Goal: Answer question/provide support: Share knowledge or assist other users

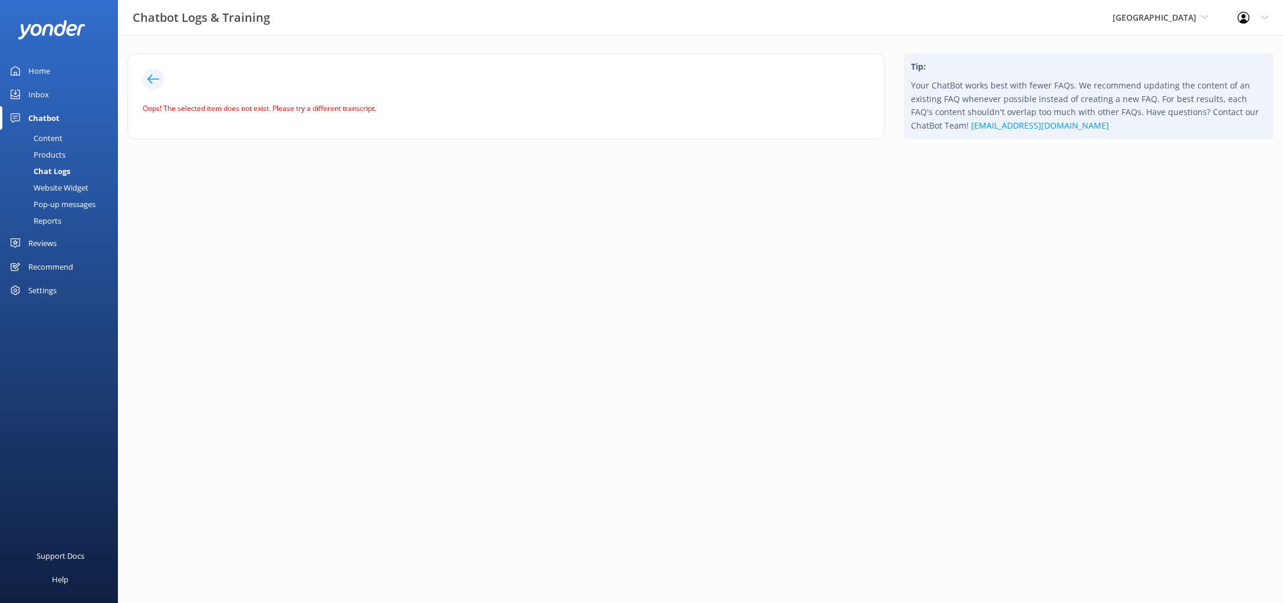
click at [156, 75] on icon at bounding box center [153, 79] width 12 height 12
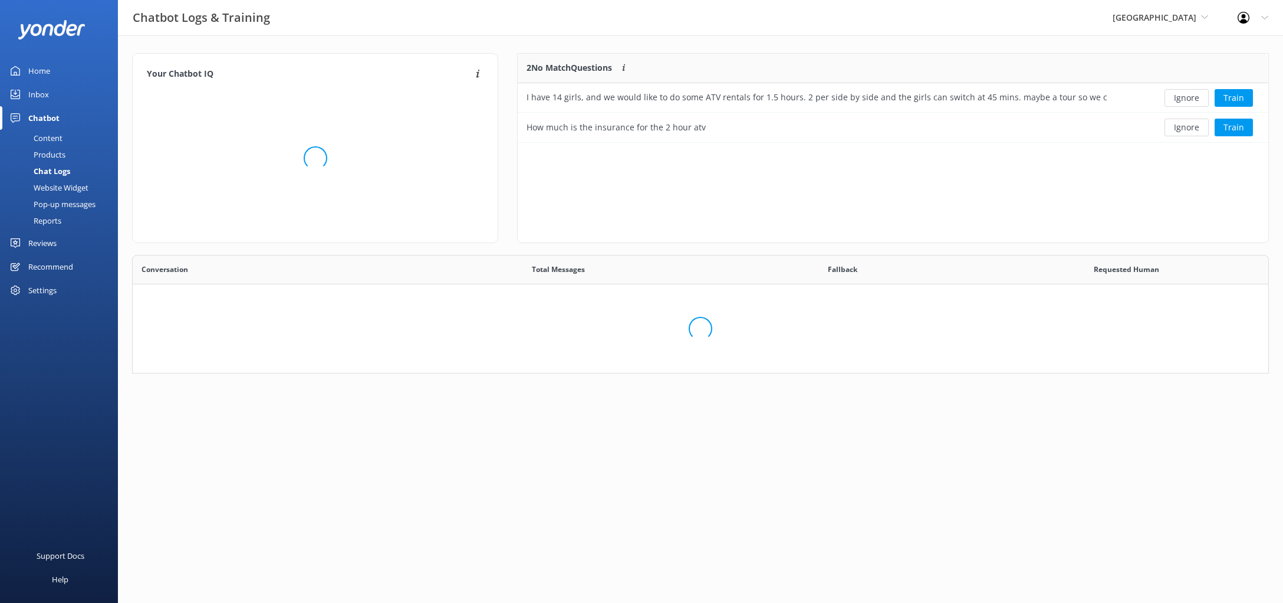
scroll to position [413, 1135]
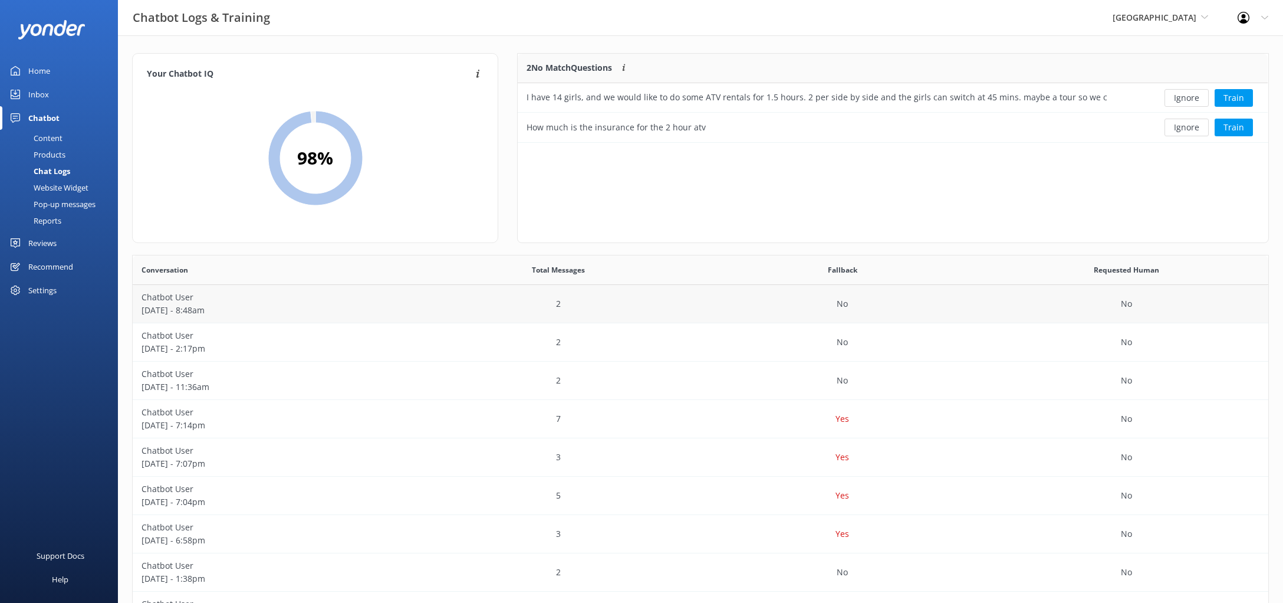
click at [557, 310] on p "2" at bounding box center [558, 303] width 5 height 13
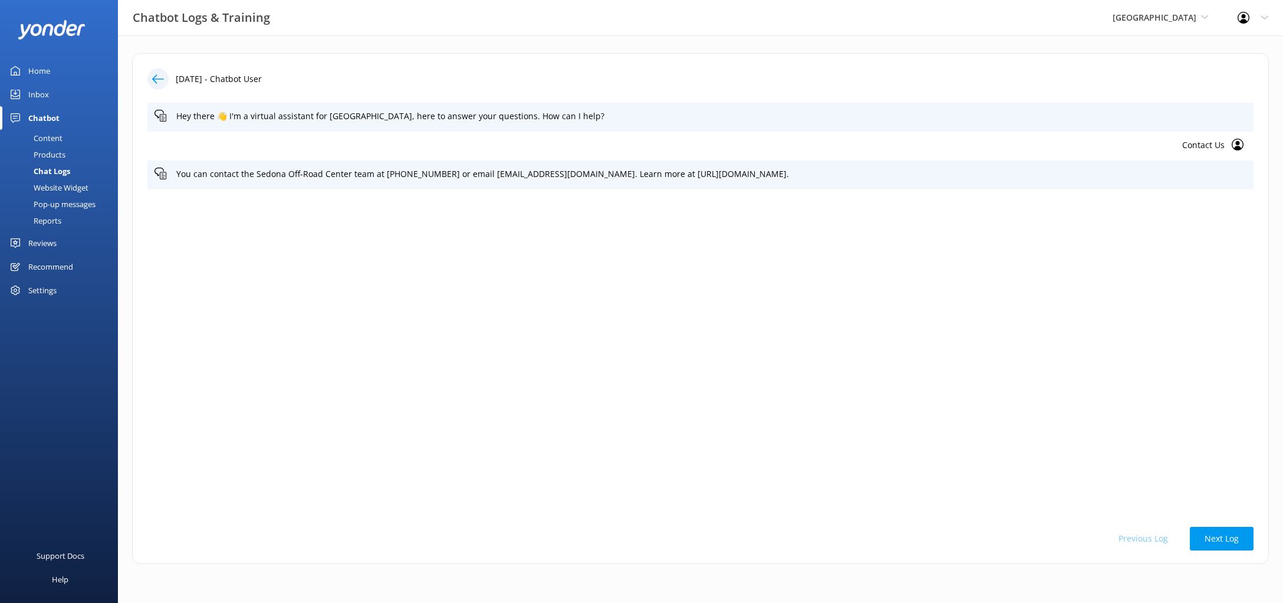
click at [165, 77] on div at bounding box center [157, 78] width 21 height 21
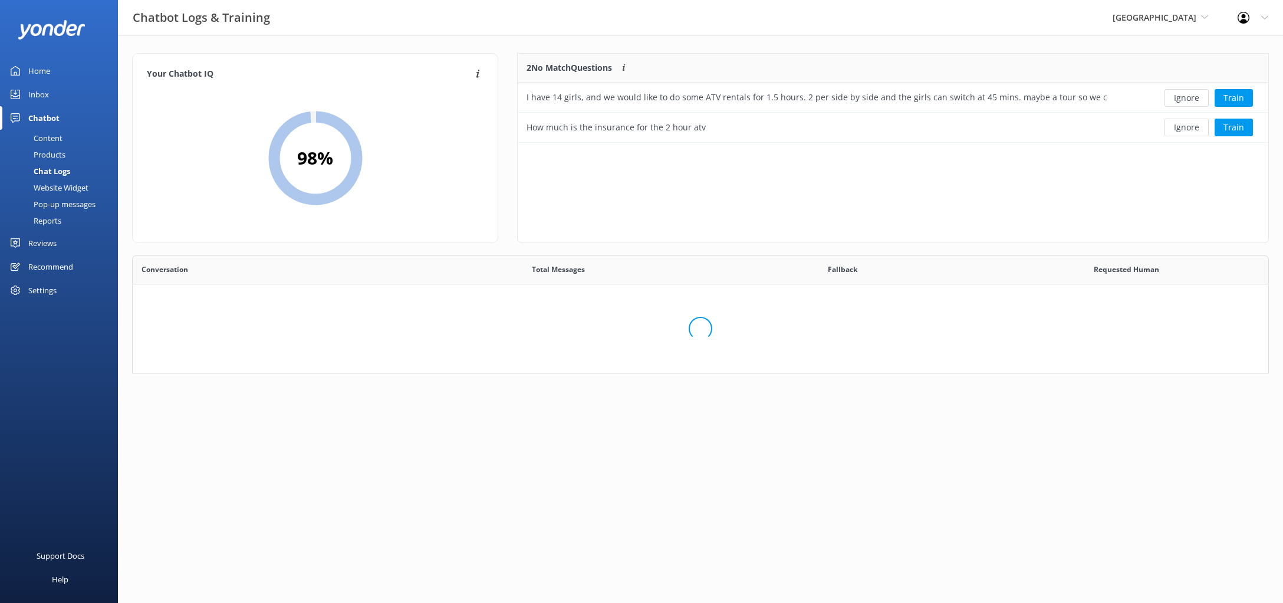
scroll to position [413, 1135]
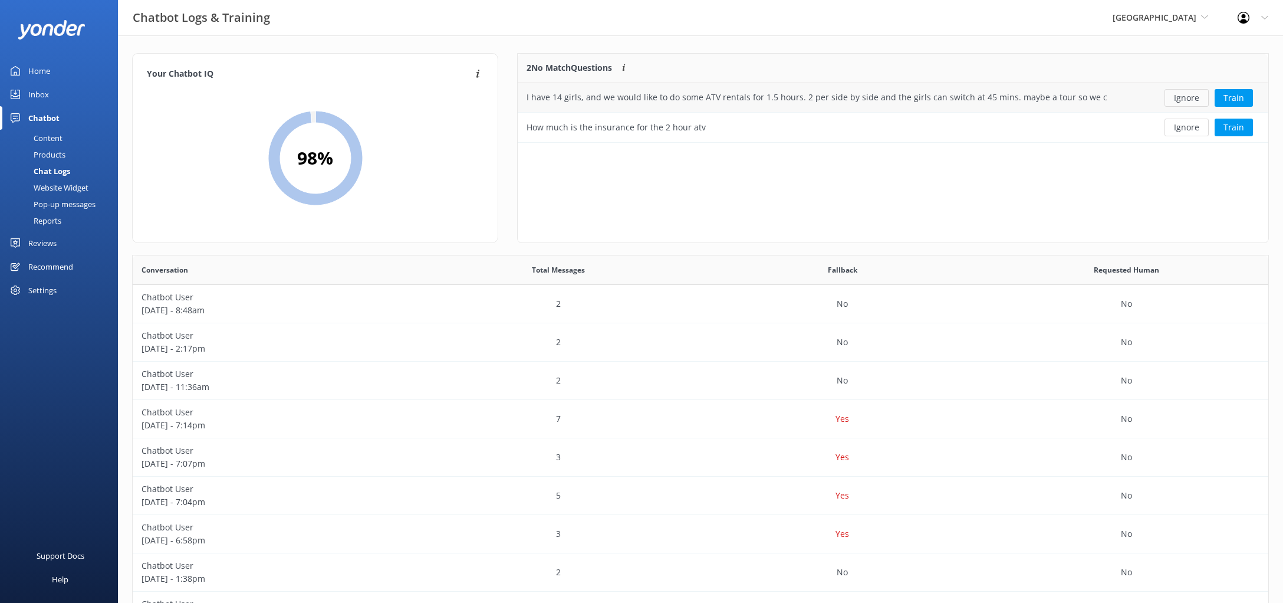
click at [1190, 95] on button "Ignore" at bounding box center [1187, 98] width 44 height 18
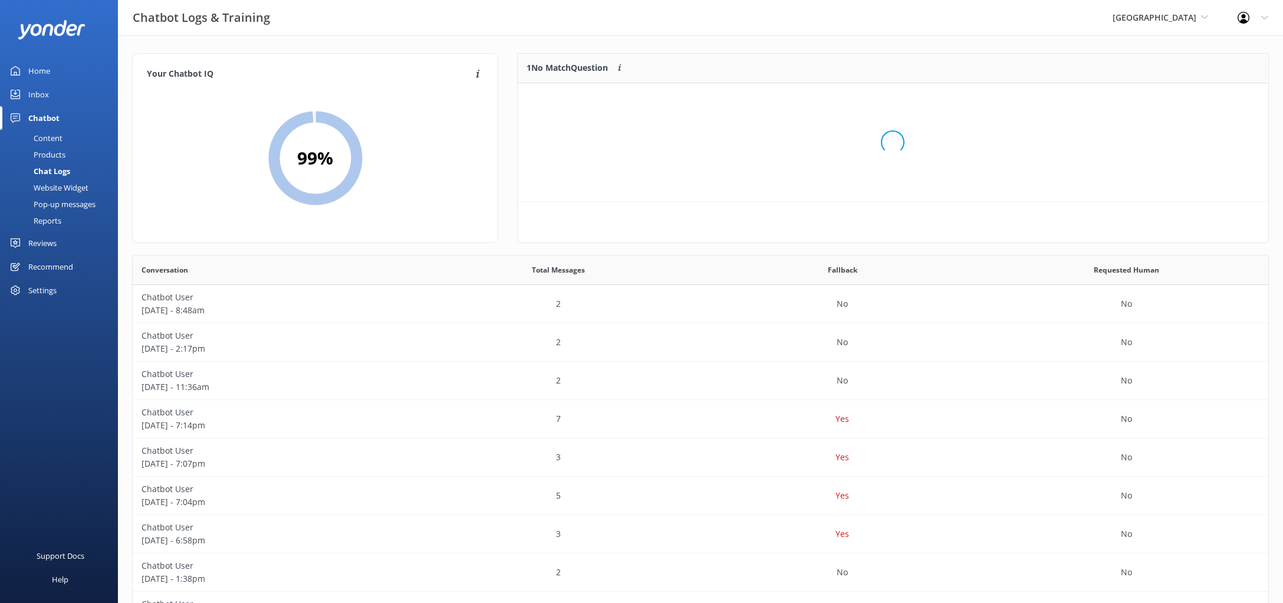
scroll to position [0, 0]
click at [580, 101] on div "How much is the insurance for the 2 hour atv" at bounding box center [616, 97] width 179 height 13
click at [660, 97] on div "How much is the insurance for the 2 hour atv" at bounding box center [616, 97] width 179 height 13
click at [1237, 102] on button "Train" at bounding box center [1234, 98] width 38 height 18
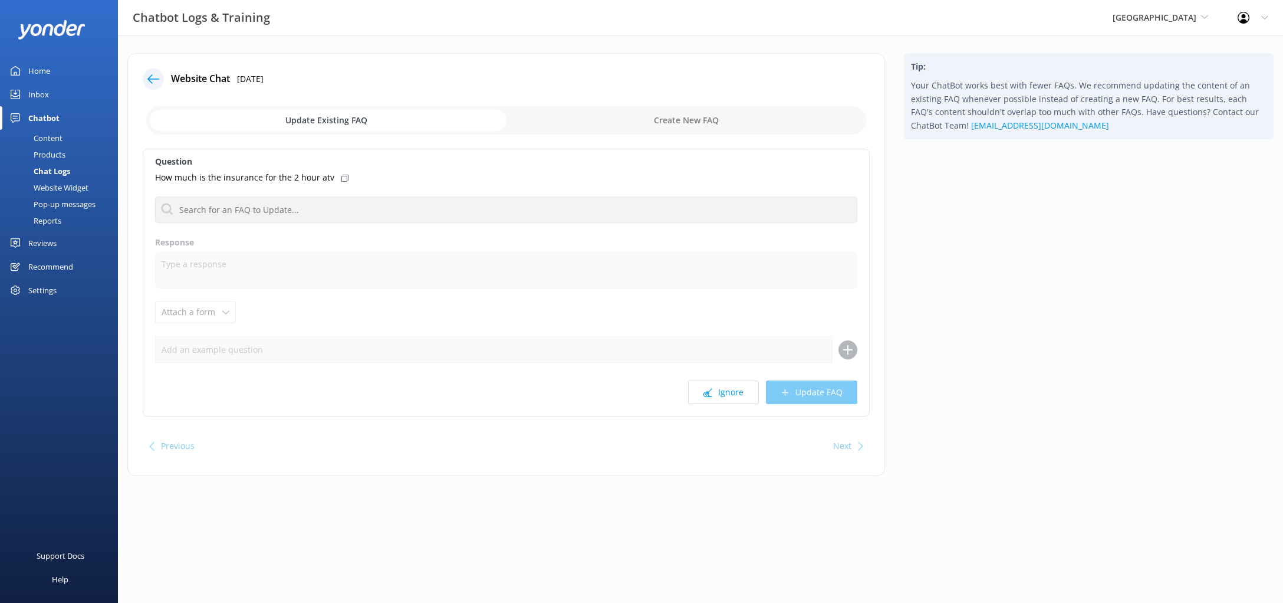
click at [666, 117] on input "checkbox" at bounding box center [506, 120] width 720 height 28
checkbox input "true"
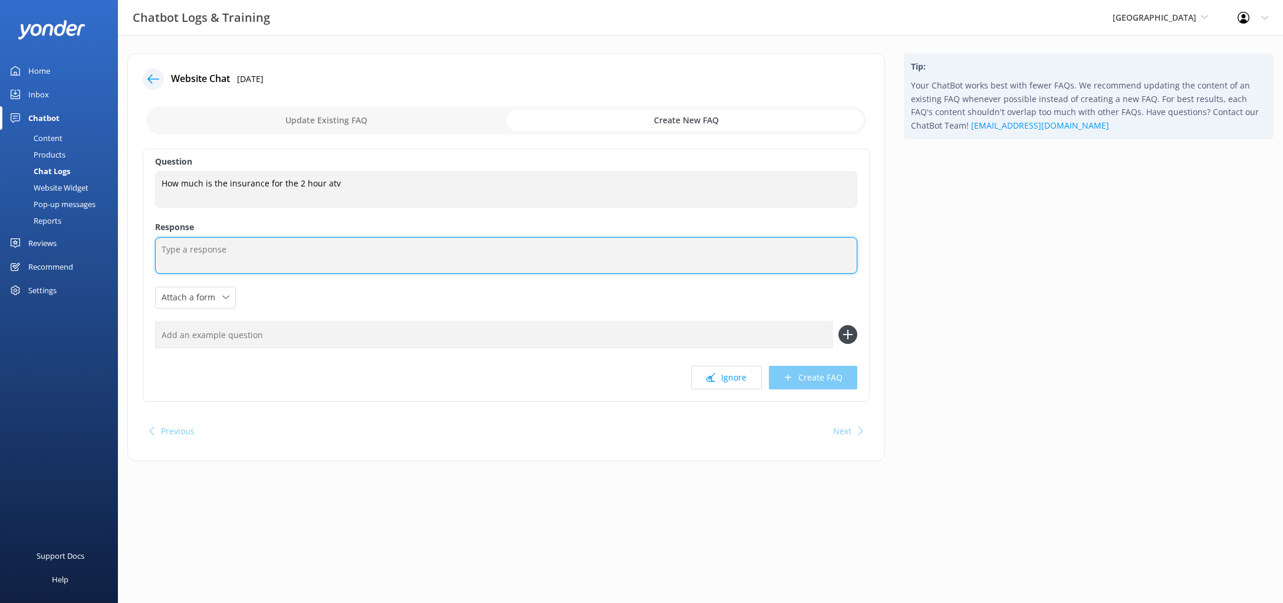
click at [401, 259] on textarea at bounding box center [506, 255] width 702 height 37
click at [436, 254] on textarea "For Sedona Off-Road Centers UTV Rentals" at bounding box center [506, 255] width 702 height 37
click at [281, 247] on textarea "For Sedona Off-Road Centers UTV Rentals" at bounding box center [506, 255] width 702 height 37
click at [337, 252] on textarea "For Sedona Off-Road Centers UTV Rentals" at bounding box center [506, 255] width 702 height 37
click at [543, 250] on textarea "For Sedona Off-Road Centers UTV's 2 hour rental has a $1,500 damage deposit tha…" at bounding box center [506, 255] width 702 height 37
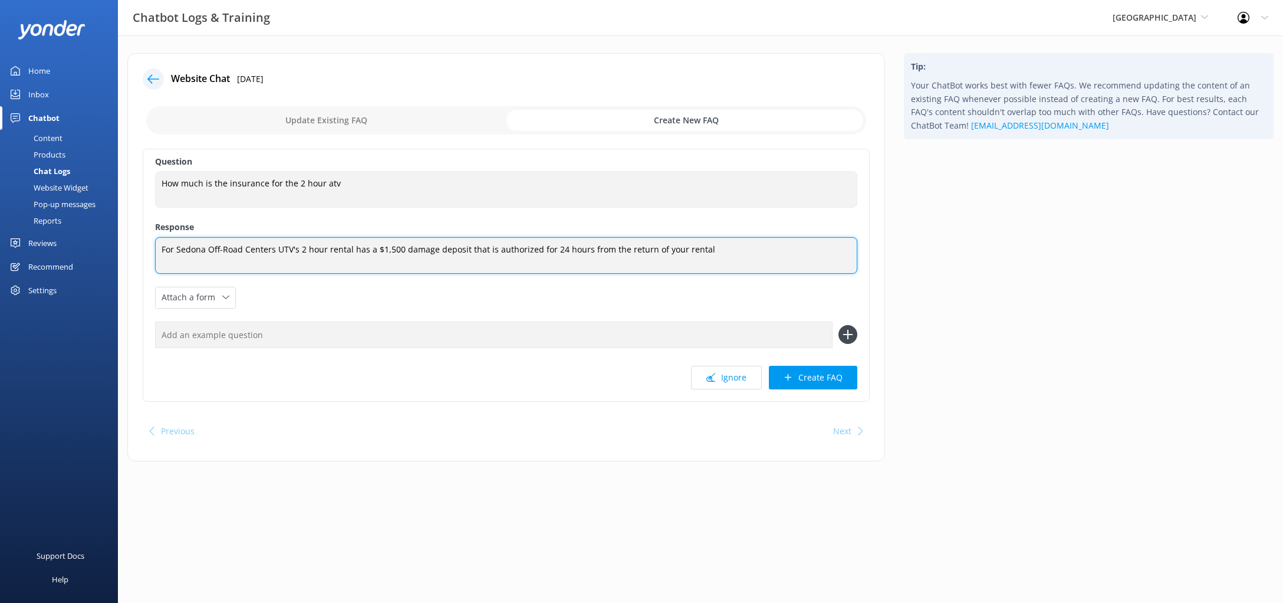
click at [490, 250] on textarea "For Sedona Off-Road Centers UTV's 2 hour rental has a $1,500 damage deposit tha…" at bounding box center [506, 255] width 702 height 37
click at [727, 261] on textarea "For Sedona Off-Road Centers UTV's 2 hour rental has a $1,500 damage deposit tha…" at bounding box center [506, 255] width 702 height 37
click at [482, 255] on textarea "For Sedona Off-Road Centers UTV's 2 hour rental has a $1,500 damage deposit tha…" at bounding box center [506, 255] width 702 height 37
click at [491, 249] on textarea "For Sedona Off-Road Centers UTV's 2 hour rental has a $1,500 damage deposit tha…" at bounding box center [506, 255] width 702 height 37
click at [534, 252] on textarea "For Sedona Off-Road Centers UTV's 2 hour rental has a $1,500 damage deposit tha…" at bounding box center [506, 255] width 702 height 37
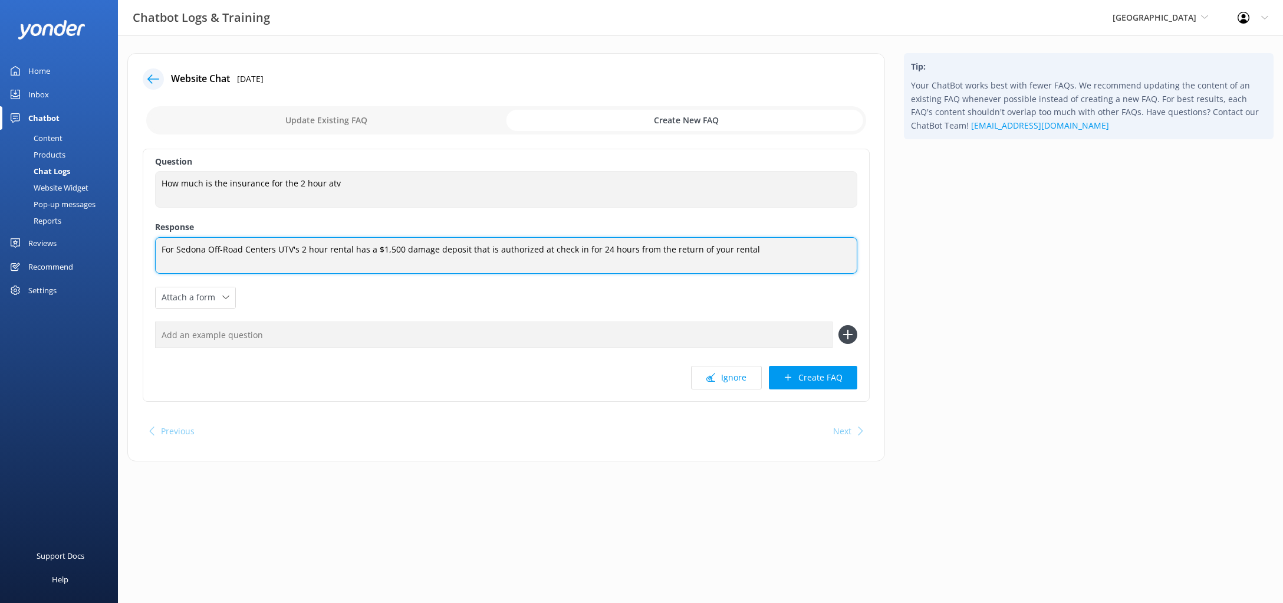
click at [767, 245] on textarea "For Sedona Off-Road Centers UTV's 2 hour rental has a $1,500 damage deposit tha…" at bounding box center [506, 255] width 702 height 37
click at [196, 249] on textarea "For Sedona Off-Road Centers UTV's 2 hour rental has a $1,500 damage deposit tha…" at bounding box center [506, 255] width 702 height 37
click at [779, 259] on textarea "For Sedona Off-Road Centers UTV's 2 hour rental has a $1,500 damage deposit tha…" at bounding box center [506, 255] width 702 height 37
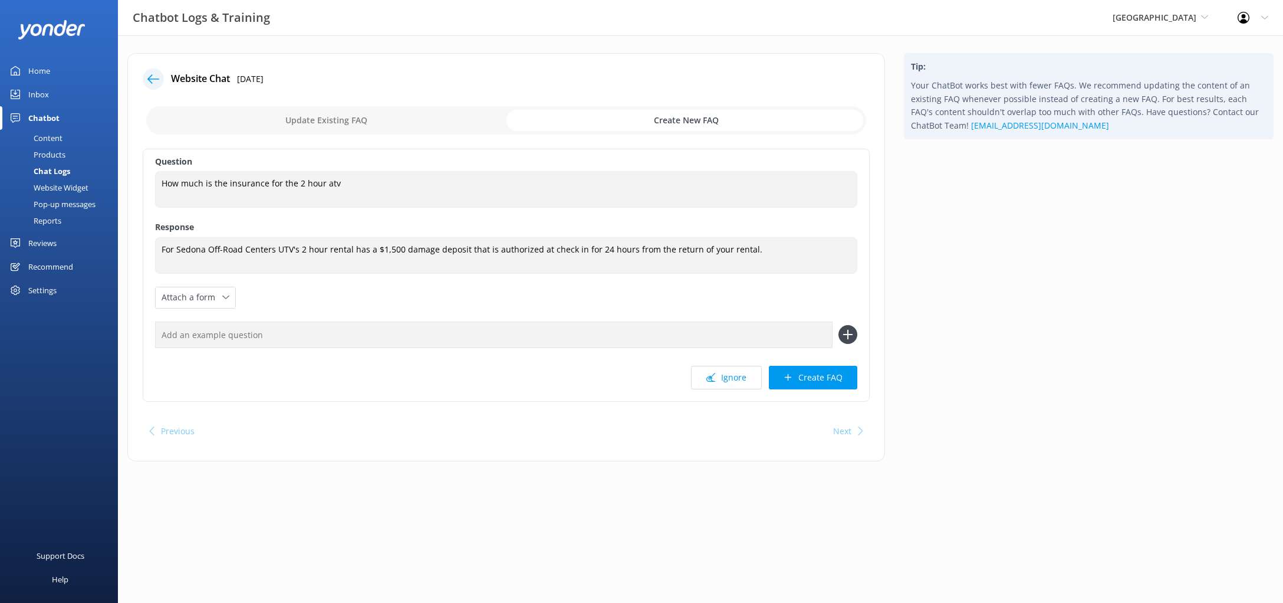
click at [476, 351] on div "Question How much is the insurance for the 2 hour atv How much is the insurance…" at bounding box center [506, 275] width 727 height 253
click at [508, 342] on input "text" at bounding box center [494, 334] width 678 height 27
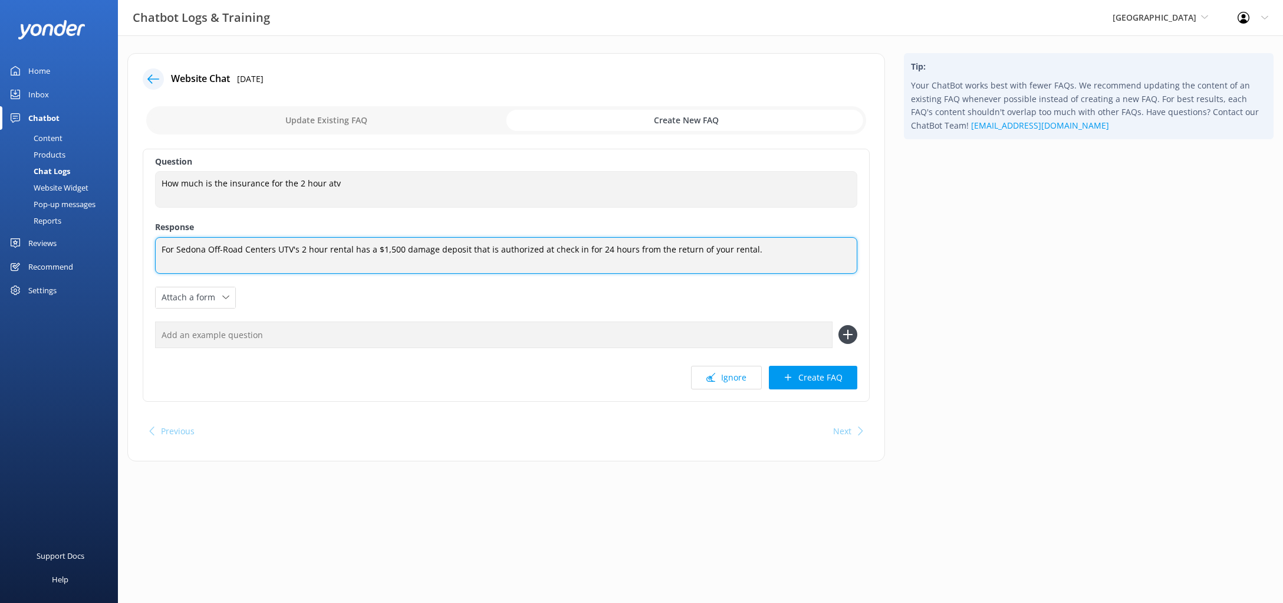
click at [319, 255] on textarea "For Sedona Off-Road Centers UTV's 2 hour rental has a $1,500 damage deposit tha…" at bounding box center [506, 255] width 702 height 37
click at [306, 248] on textarea "For Sedona Off-Road Centers UTV's 2 hour rental has a $1,500 damage deposit tha…" at bounding box center [506, 255] width 702 height 37
click at [174, 247] on textarea "For Sedona Off-Road Centers UTV's 2-hour rental has a $1,500 damage deposit tha…" at bounding box center [506, 255] width 702 height 37
drag, startPoint x: 178, startPoint y: 250, endPoint x: 154, endPoint y: 245, distance: 24.2
click at [155, 245] on textarea "For Sedona Off-Road Centers UTV's 2-hour rental has a $1,500 damage deposit tha…" at bounding box center [506, 255] width 702 height 37
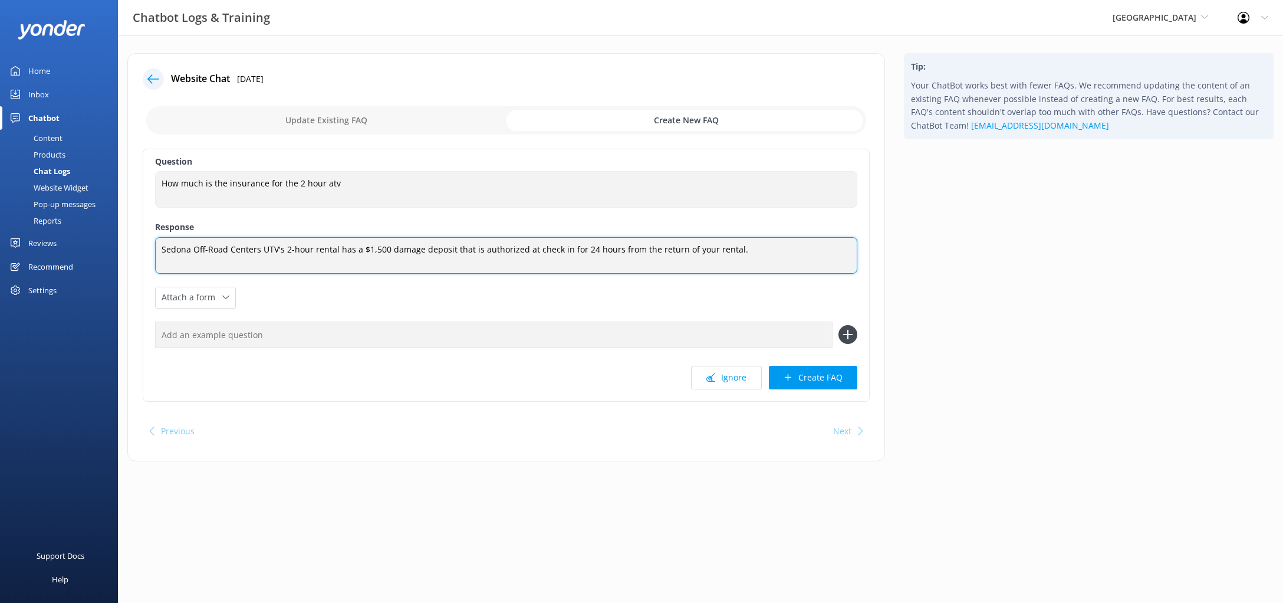
click at [449, 248] on textarea "Sedona Off-Road Centers UTV's 2-hour rental has a $1,500 damage deposit that is…" at bounding box center [506, 255] width 702 height 37
click at [759, 260] on textarea "Sedona Off-Road Centers UTV's 2-hour rental has a $1,500 damage deposit, that i…" at bounding box center [506, 255] width 702 height 37
click at [565, 249] on textarea "Sedona Off-Road Centers UTV's 2-hour rental has a $1,500 damage deposit, that i…" at bounding box center [506, 255] width 702 height 37
click at [783, 254] on textarea "Sedona Off-Road Centers UTV's 2-hour rental has a $1,500 damage deposit, that i…" at bounding box center [506, 255] width 702 height 37
click at [178, 255] on textarea "Sedona Off-Road Centers UTV's 2-hour rental has a $1,500 damage deposit, that i…" at bounding box center [506, 255] width 702 height 37
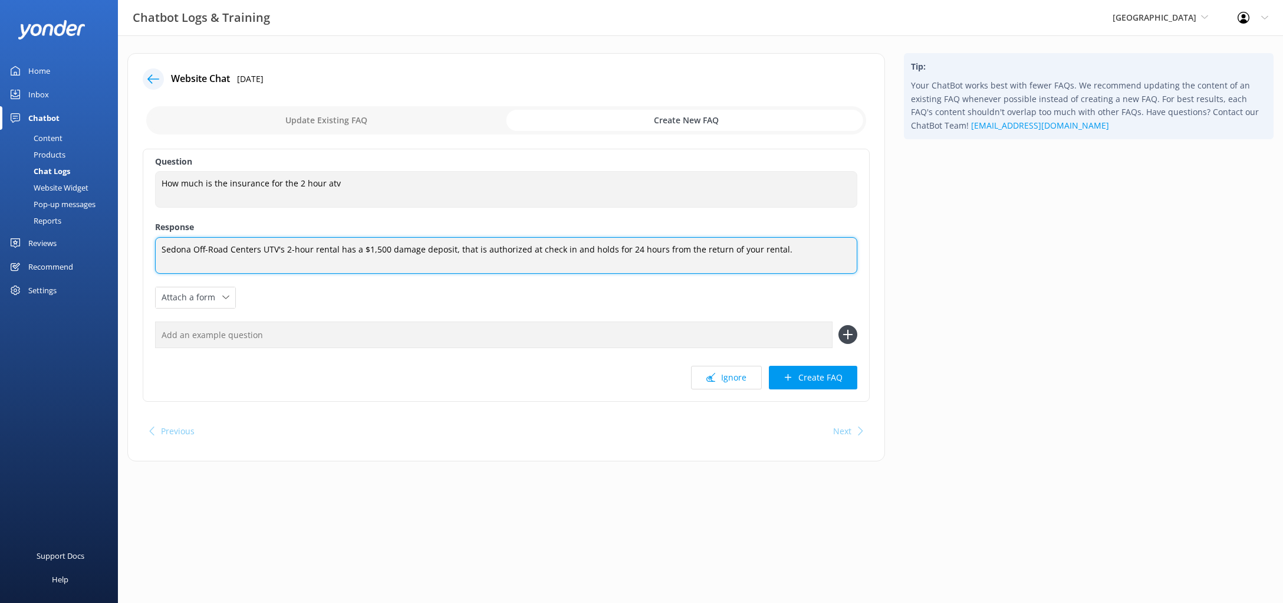
click at [472, 267] on textarea "Sedona Off-Road Centers UTV's 2-hour rental has a $1,500 damage deposit, that i…" at bounding box center [506, 255] width 702 height 37
click at [276, 249] on textarea "Sedona Off-Road Centers UTV's 2-hour rental has a $1,500 damage deposit, that i…" at bounding box center [506, 255] width 702 height 37
drag, startPoint x: 557, startPoint y: 250, endPoint x: 573, endPoint y: 250, distance: 15.9
click at [556, 250] on textarea "Sedona Off-Road Centers UTV's 2-hour rental has a $1,500 damage deposit, that i…" at bounding box center [506, 255] width 702 height 37
click at [603, 245] on textarea "Sedona Off-Road Centers UTV's 2-hour rental has a $1,500 damage deposit, that i…" at bounding box center [506, 255] width 702 height 37
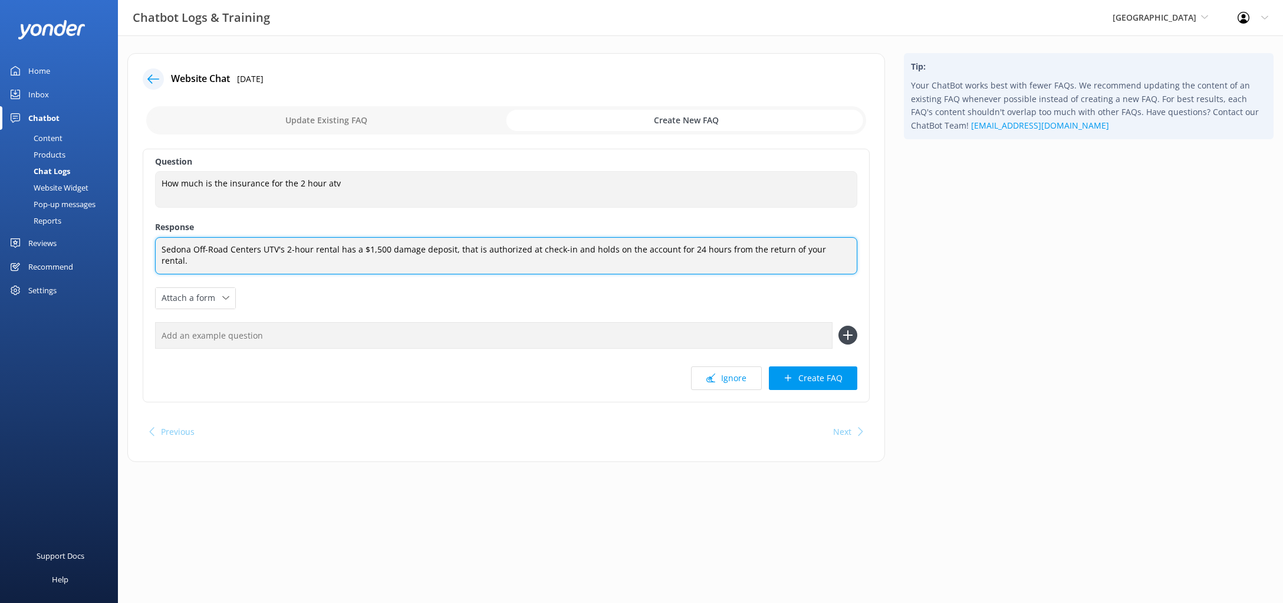
click at [839, 254] on textarea "Sedona Off-Road Centers UTV's 2-hour rental has a $1,500 damage deposit, that i…" at bounding box center [506, 255] width 702 height 37
click at [309, 262] on textarea "Sedona Off-Road Centers UTV's 2-hour rental has a $1,500 damage deposit, that i…" at bounding box center [506, 255] width 702 height 37
click at [513, 267] on textarea "Sedona Off-Road Centers UTV's 2-hour rental has a $1,500 damage deposit, that i…" at bounding box center [506, 255] width 702 height 37
click at [834, 248] on textarea "Sedona Off-Road Centers UTV's 2-hour rental has a $1,500 damage deposit, that i…" at bounding box center [506, 255] width 702 height 37
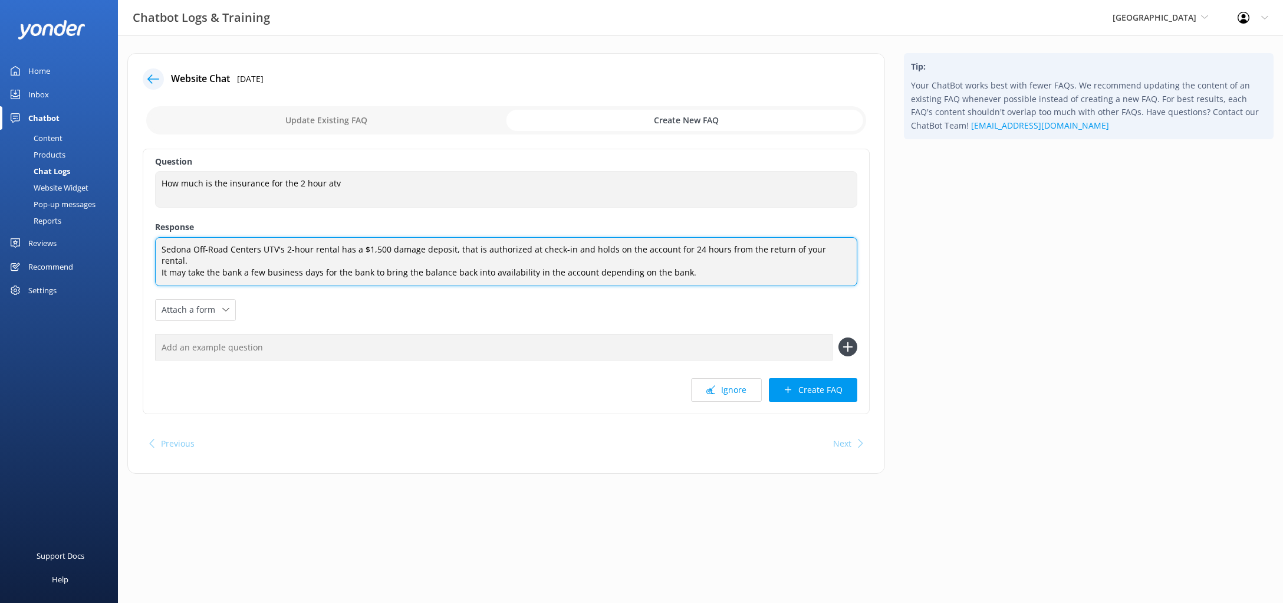
click at [746, 260] on textarea "Sedona Off-Road Centers UTV's 2-hour rental has a $1,500 damage deposit, that i…" at bounding box center [506, 261] width 702 height 49
type textarea "Sedona Off-Road Centers UTV's 2-hour rental has a $1,500 damage deposit, that i…"
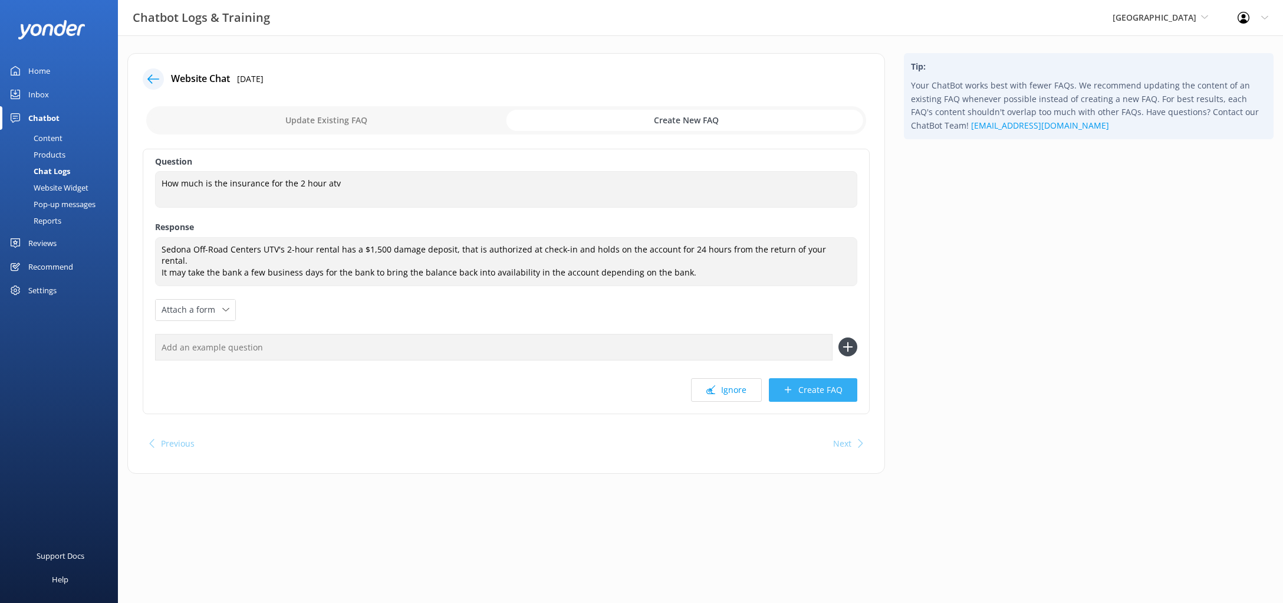
click at [795, 380] on button "Create FAQ" at bounding box center [813, 390] width 88 height 24
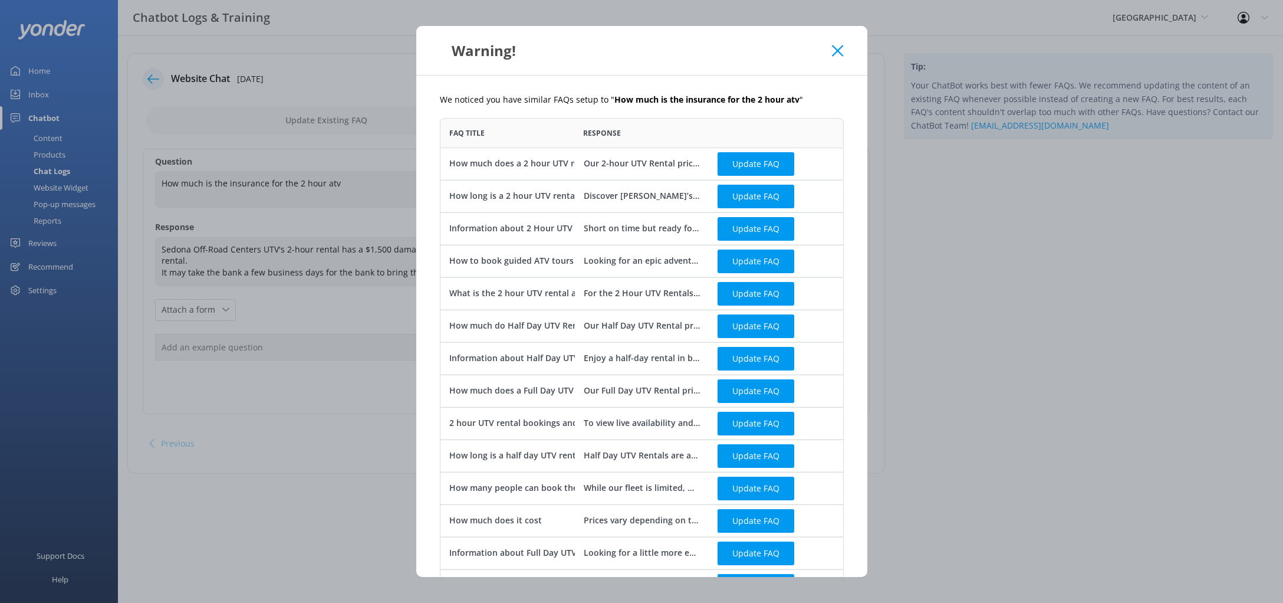
click at [636, 162] on div "Our 2-hour UTV Rental prices vary depending on the departure time, season, and …" at bounding box center [641, 163] width 117 height 13
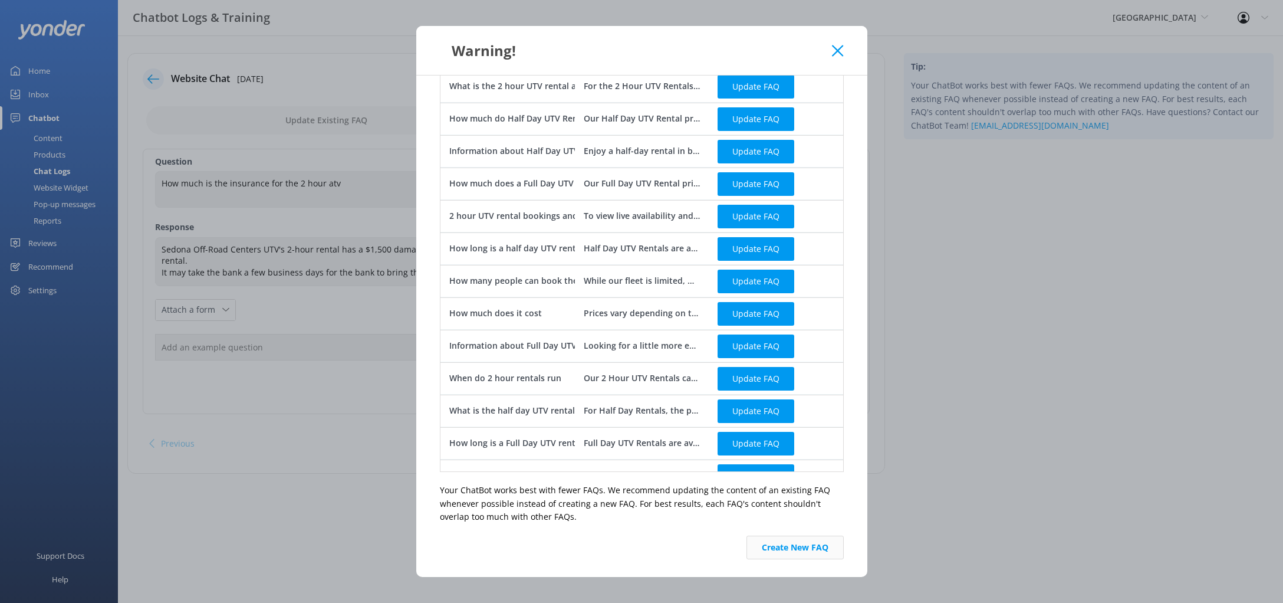
click at [789, 546] on button "Create New FAQ" at bounding box center [795, 548] width 97 height 24
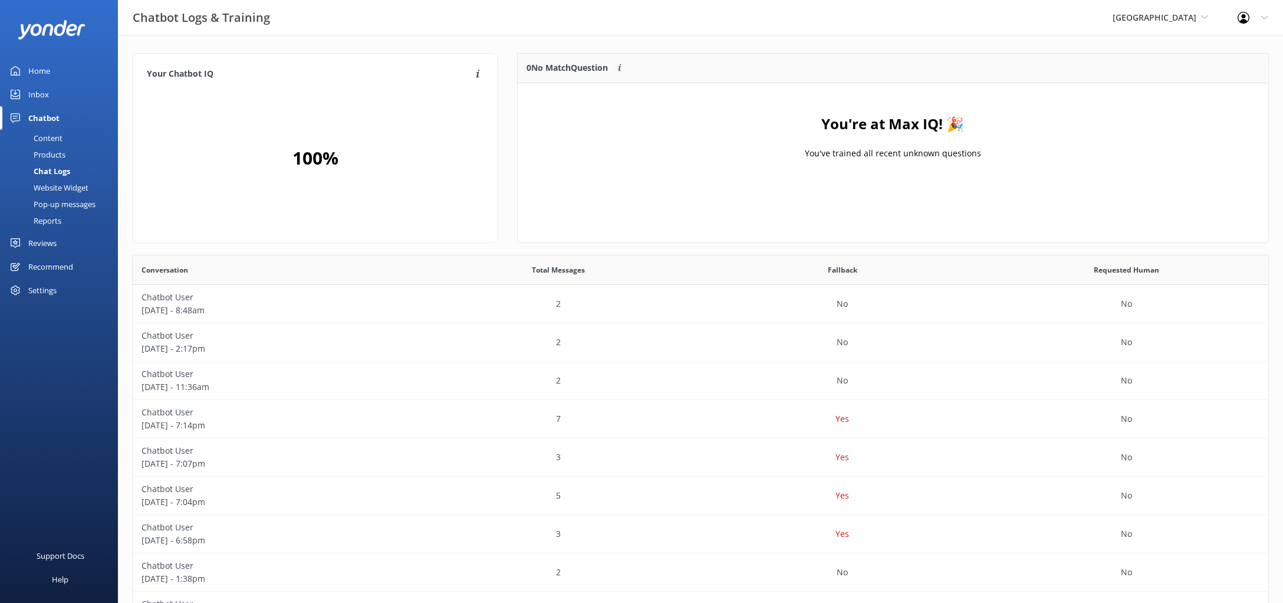
scroll to position [147, 750]
click at [1142, 15] on span "[GEOGRAPHIC_DATA]" at bounding box center [1155, 17] width 84 height 11
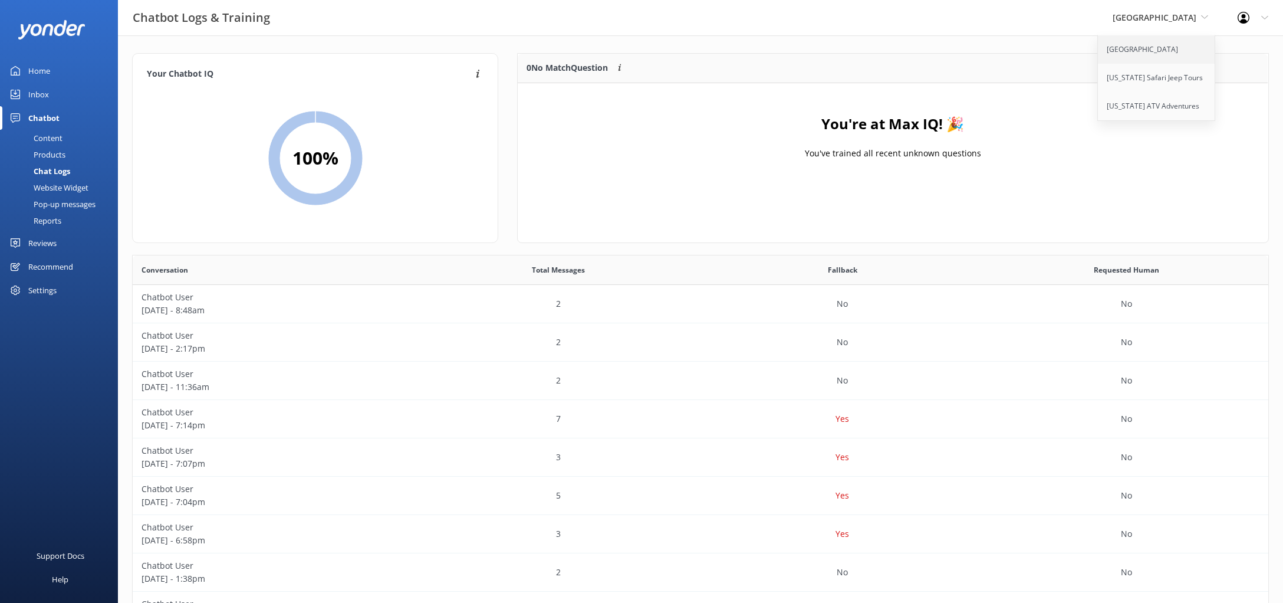
click at [1134, 51] on link "[GEOGRAPHIC_DATA]" at bounding box center [1157, 49] width 118 height 28
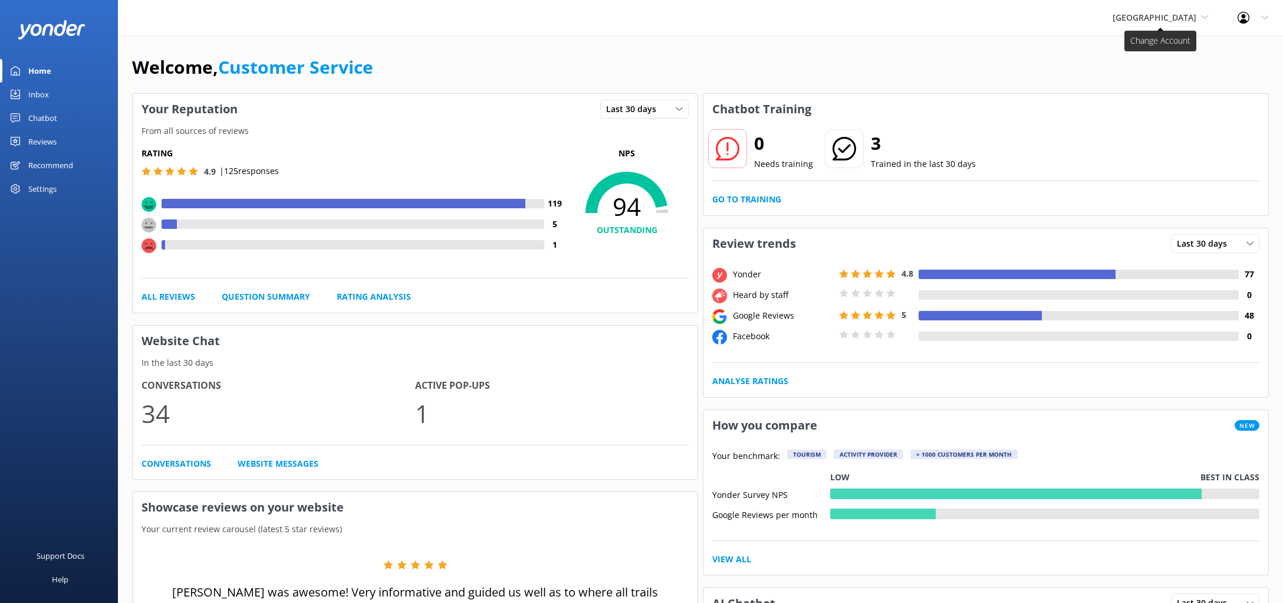
click at [1181, 20] on span "[GEOGRAPHIC_DATA]" at bounding box center [1155, 17] width 84 height 11
click at [1145, 76] on link "[US_STATE] Safari Jeep Tours" at bounding box center [1157, 78] width 118 height 28
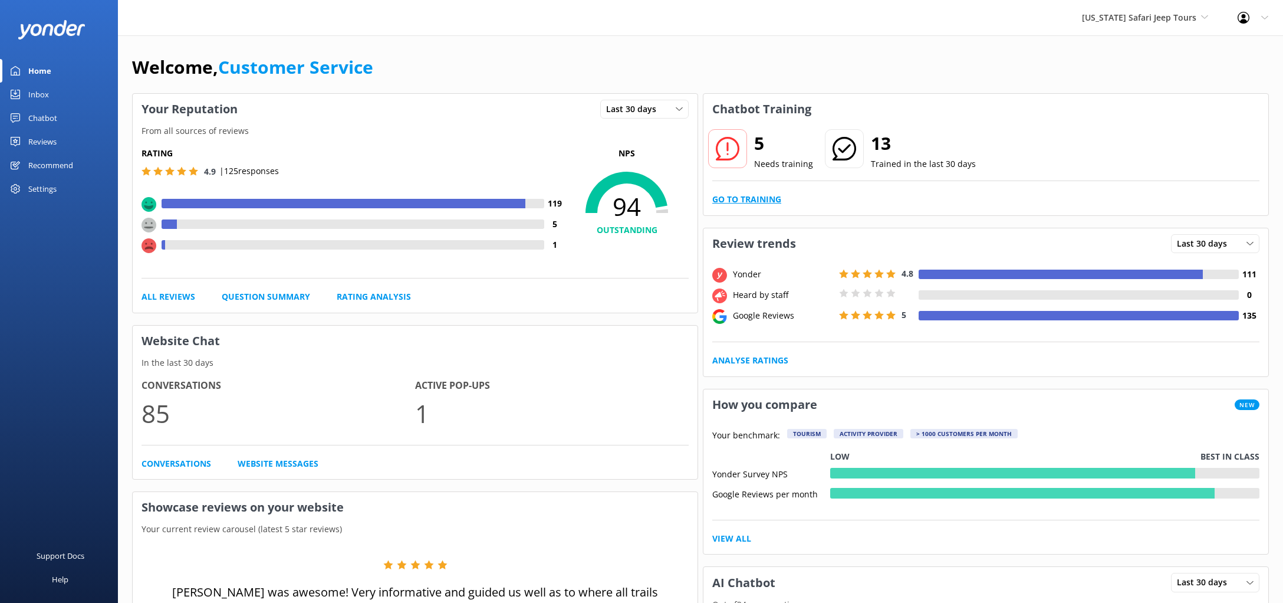
click at [743, 201] on link "Go to Training" at bounding box center [746, 199] width 69 height 13
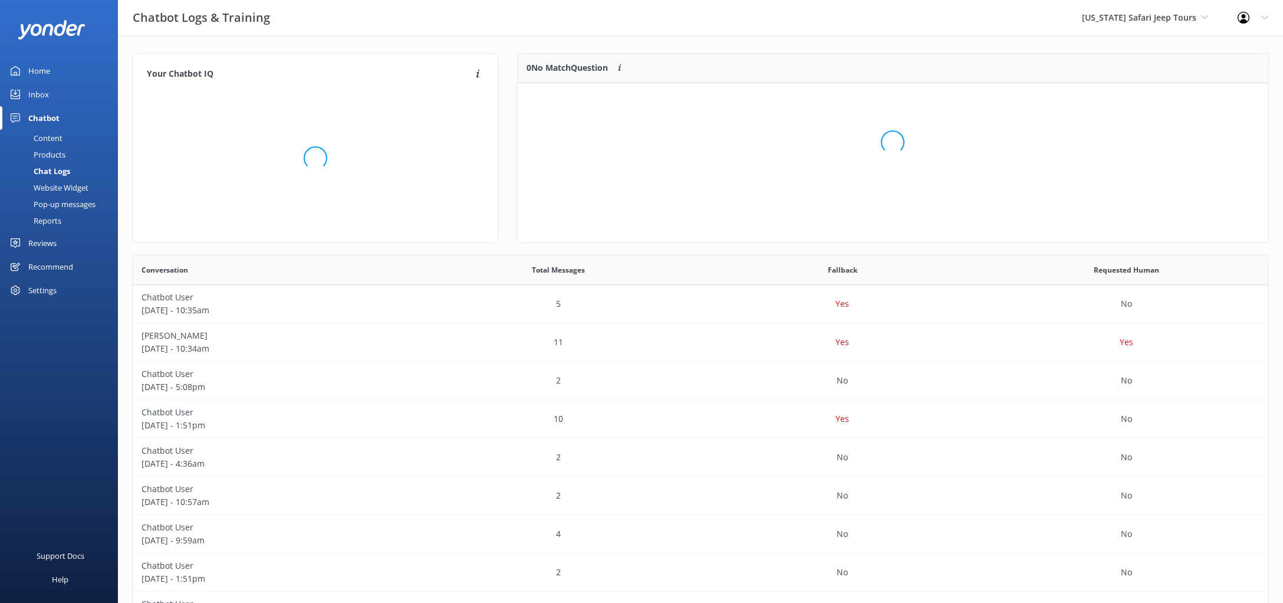
scroll to position [148, 750]
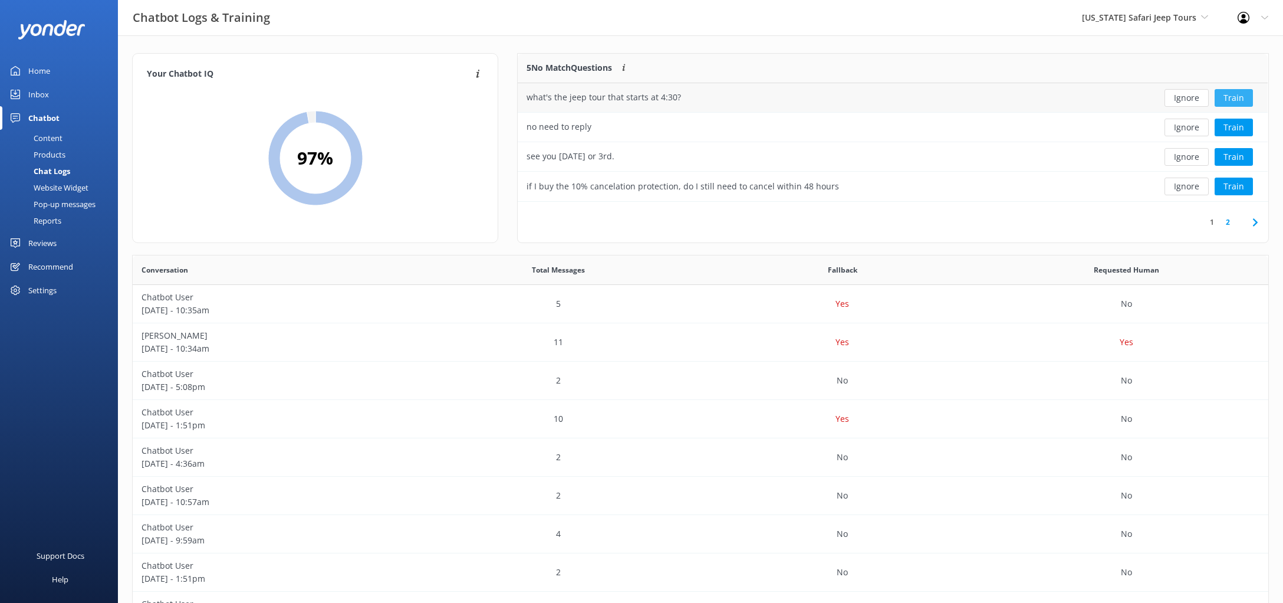
click at [1240, 97] on button "Train" at bounding box center [1234, 98] width 38 height 18
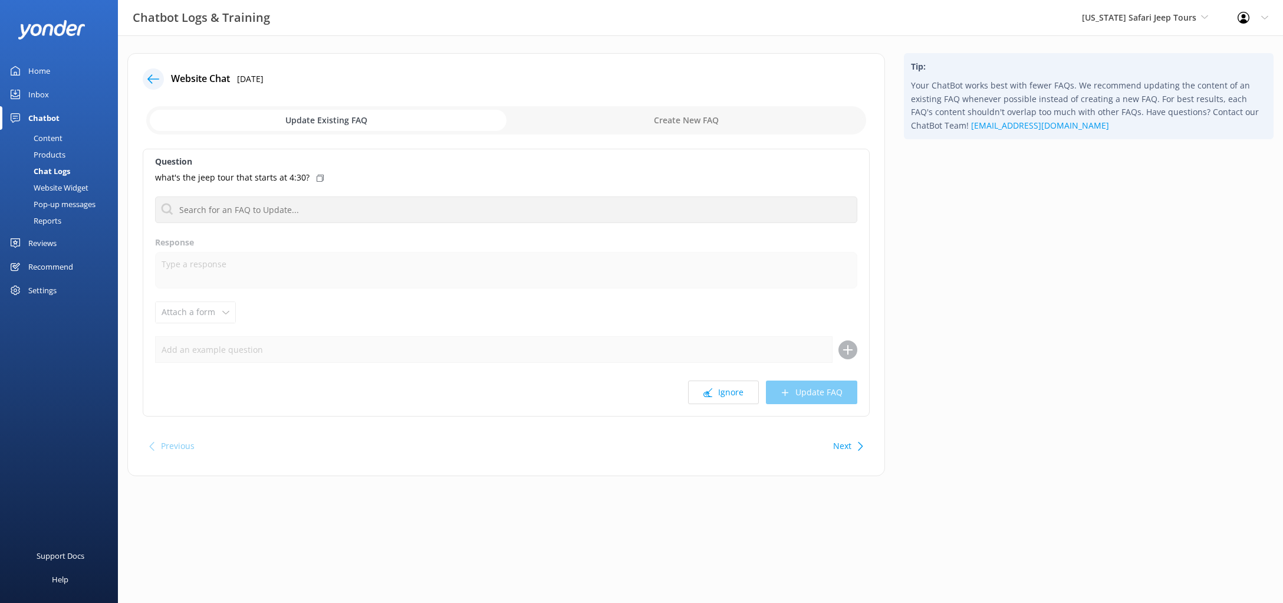
click at [609, 117] on input "checkbox" at bounding box center [506, 120] width 720 height 28
checkbox input "true"
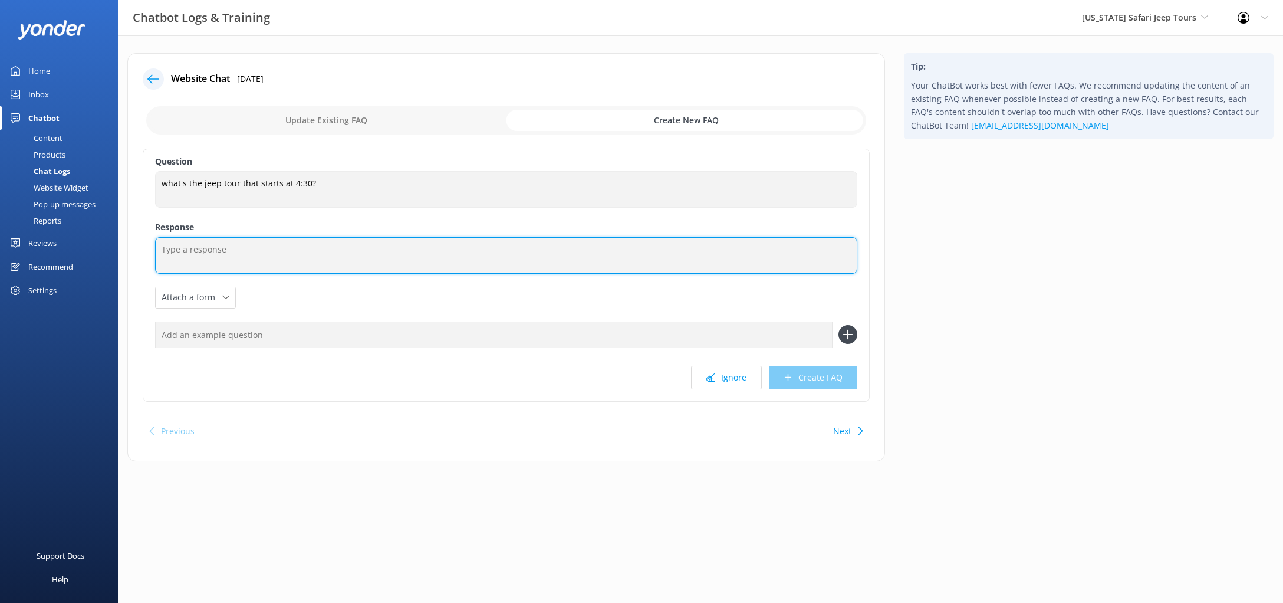
click at [334, 264] on textarea at bounding box center [506, 255] width 702 height 37
click at [299, 252] on textarea "Jeep Tours that start at 4:30PM are 2 Hour" at bounding box center [506, 255] width 702 height 37
click at [294, 251] on textarea "Jeep Tours that start at 4:30PM are our 2 Hour" at bounding box center [506, 255] width 702 height 37
click at [368, 245] on textarea "Jeep Tours that start at 4:30PM are our 2 Hour" at bounding box center [506, 255] width 702 height 37
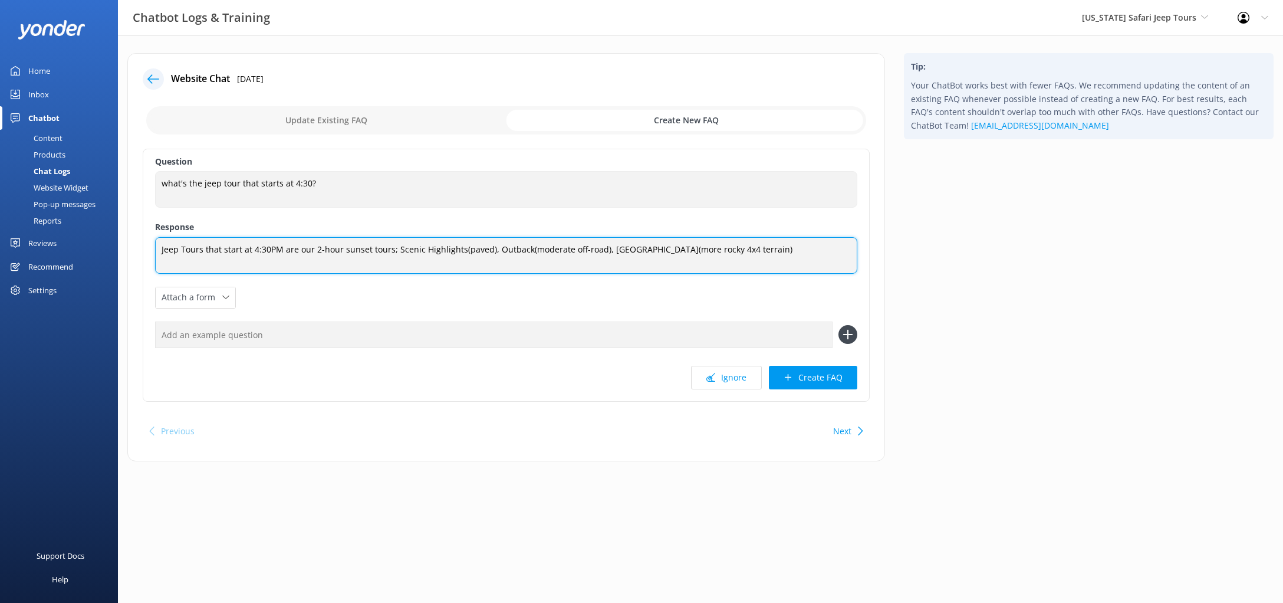
drag, startPoint x: 687, startPoint y: 247, endPoint x: 665, endPoint y: 249, distance: 22.0
click at [665, 249] on textarea "Jeep Tours that start at 4:30PM are our 2-hour sunset tours; Scenic Highlights(…" at bounding box center [506, 255] width 702 height 37
click at [806, 247] on textarea "Jeep Tours that start at 4:30PM are our 2-hour sunset tours; Scenic Highlights(…" at bounding box center [506, 255] width 702 height 37
type textarea "Jeep Tours that start at 4:30PM are our 2-hour sunset tours; Scenic Highlights(…"
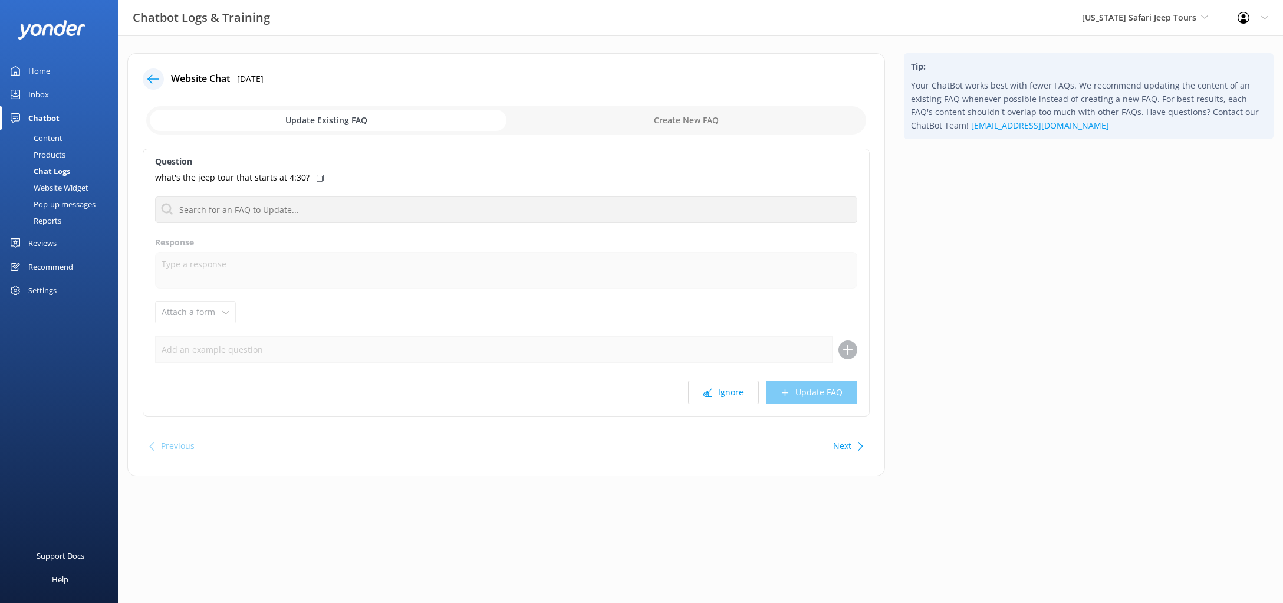
click at [651, 135] on div "Update Existing FAQ Create New FAQ" at bounding box center [506, 120] width 727 height 35
click at [688, 127] on input "checkbox" at bounding box center [506, 120] width 720 height 28
checkbox input "true"
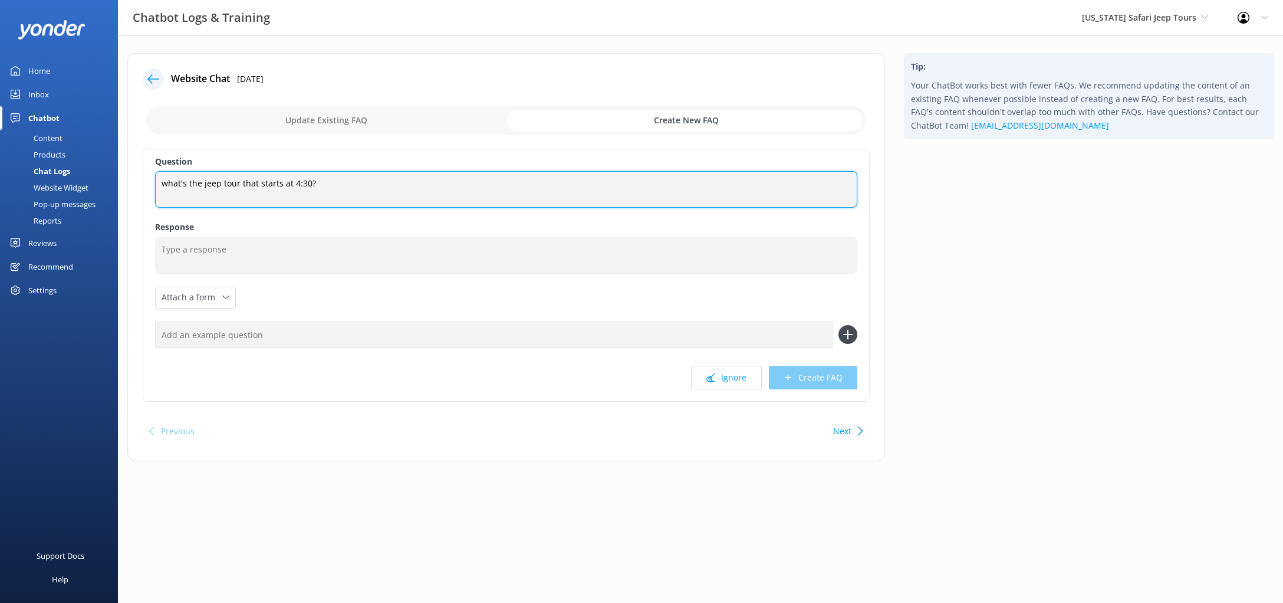
click at [443, 202] on textarea "what's the jeep tour that starts at 4:30?" at bounding box center [506, 189] width 702 height 37
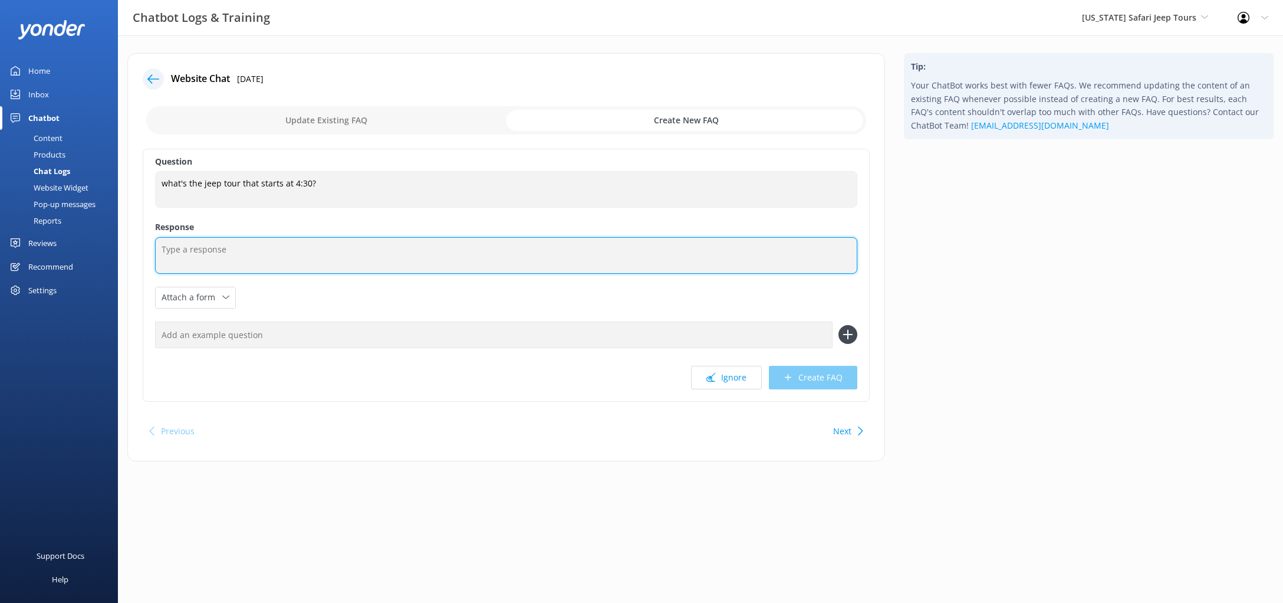
click at [445, 252] on textarea at bounding box center [506, 255] width 702 height 37
click at [491, 266] on textarea at bounding box center [506, 255] width 702 height 37
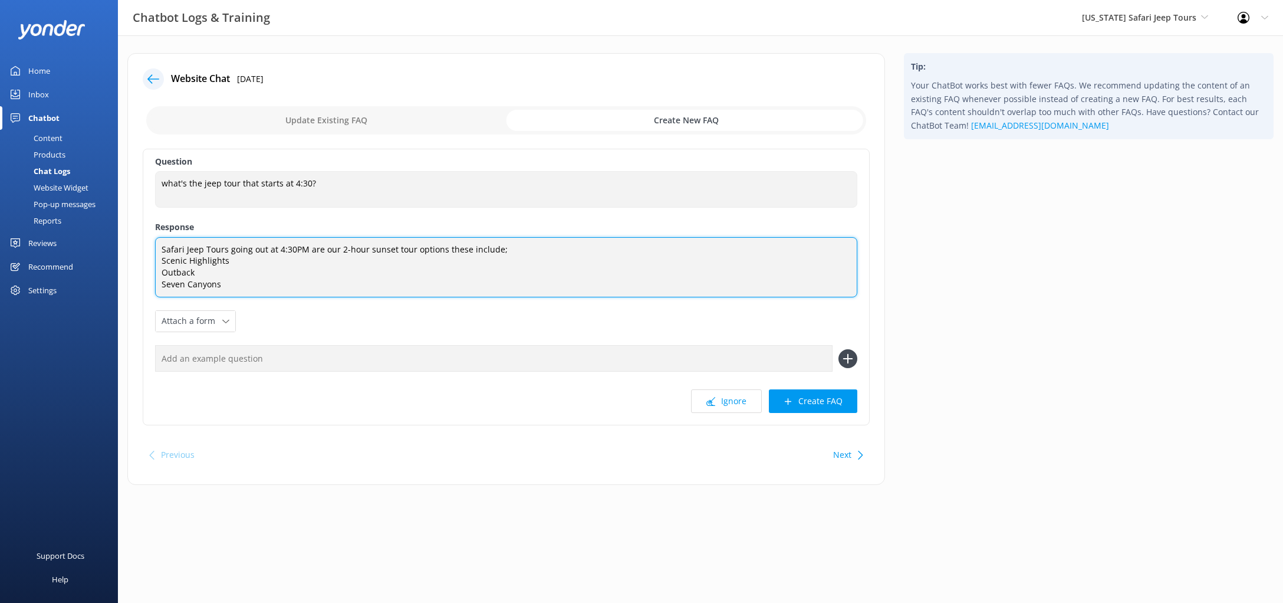
click at [329, 260] on textarea "Safari Jeep Tours going out at 4:30PM are our 2-hour sunset tour options these …" at bounding box center [506, 267] width 702 height 60
click at [294, 281] on textarea "Safari Jeep Tours going out at 4:30PM are our 2-hour sunset tour options these …" at bounding box center [506, 267] width 702 height 60
click at [304, 266] on textarea "Safari Jeep Tours going out at 4:30PM are our 2-hour sunset tour options these …" at bounding box center [506, 267] width 702 height 60
click at [267, 275] on textarea "Safari Jeep Tours going out at 4:30PM are our 2-hour sunset tour options these …" at bounding box center [506, 267] width 702 height 60
click at [271, 289] on textarea "Safari Jeep Tours going out at 4:30PM are our 2-hour sunset tour options these …" at bounding box center [506, 267] width 702 height 60
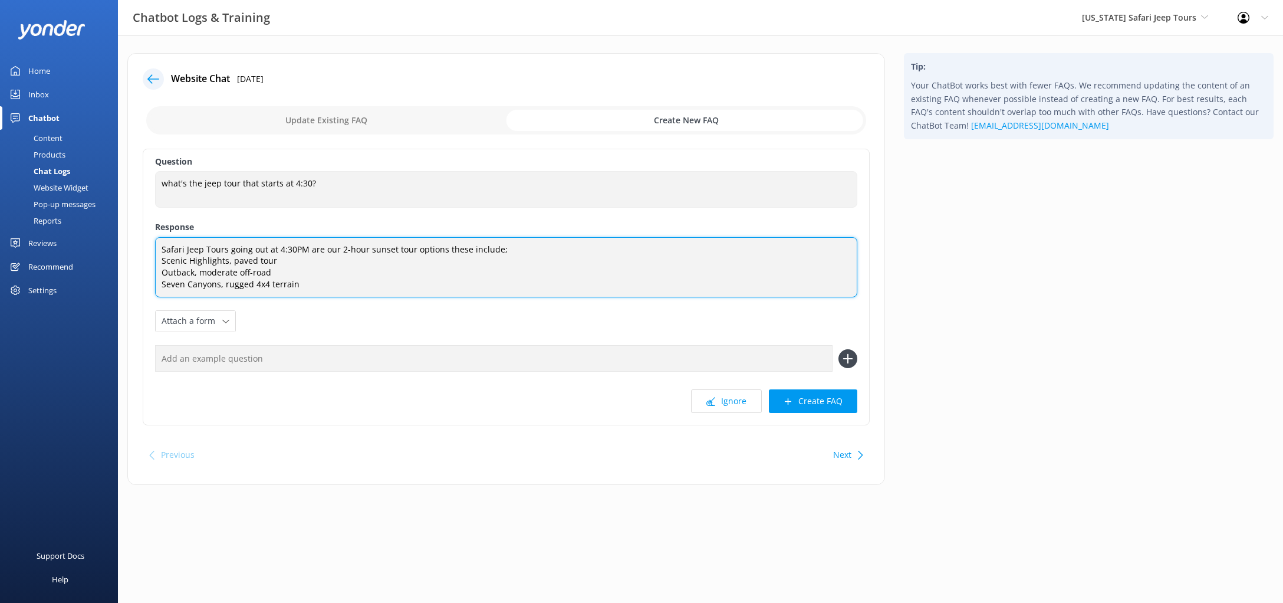
scroll to position [4, 0]
click at [511, 246] on textarea "Safari Jeep Tours going out at 4:30PM are our 2-hour sunset tour options these …" at bounding box center [506, 267] width 702 height 60
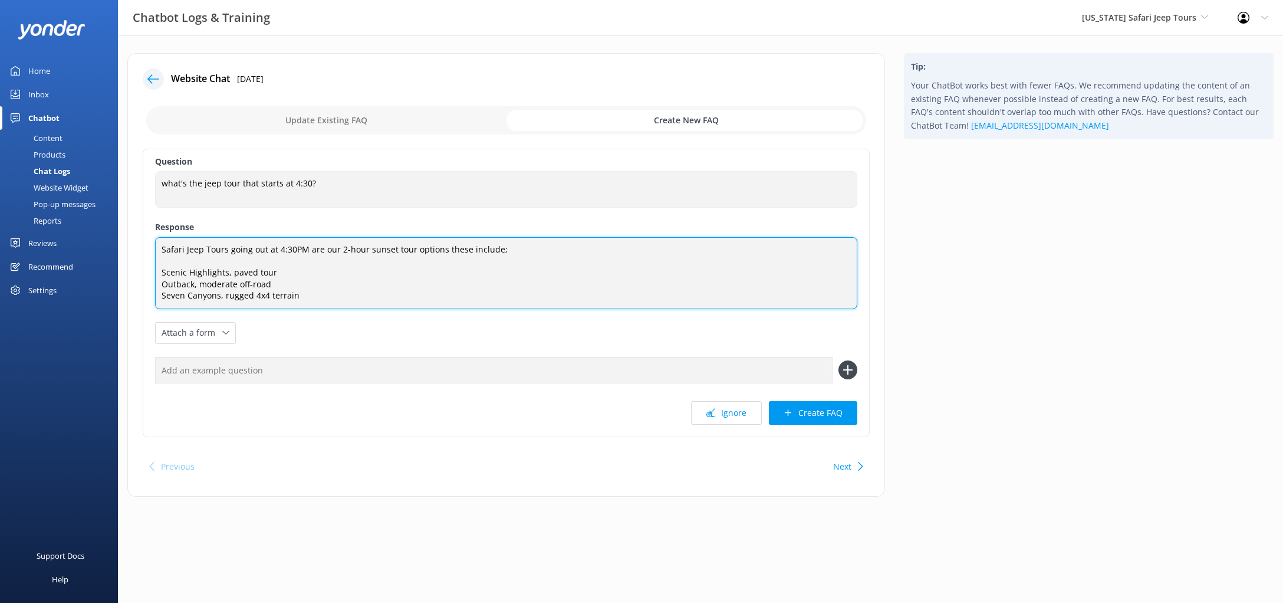
click at [296, 309] on textarea "Safari Jeep Tours going out at 4:30PM are our 2-hour sunset tour options these …" at bounding box center [506, 273] width 702 height 72
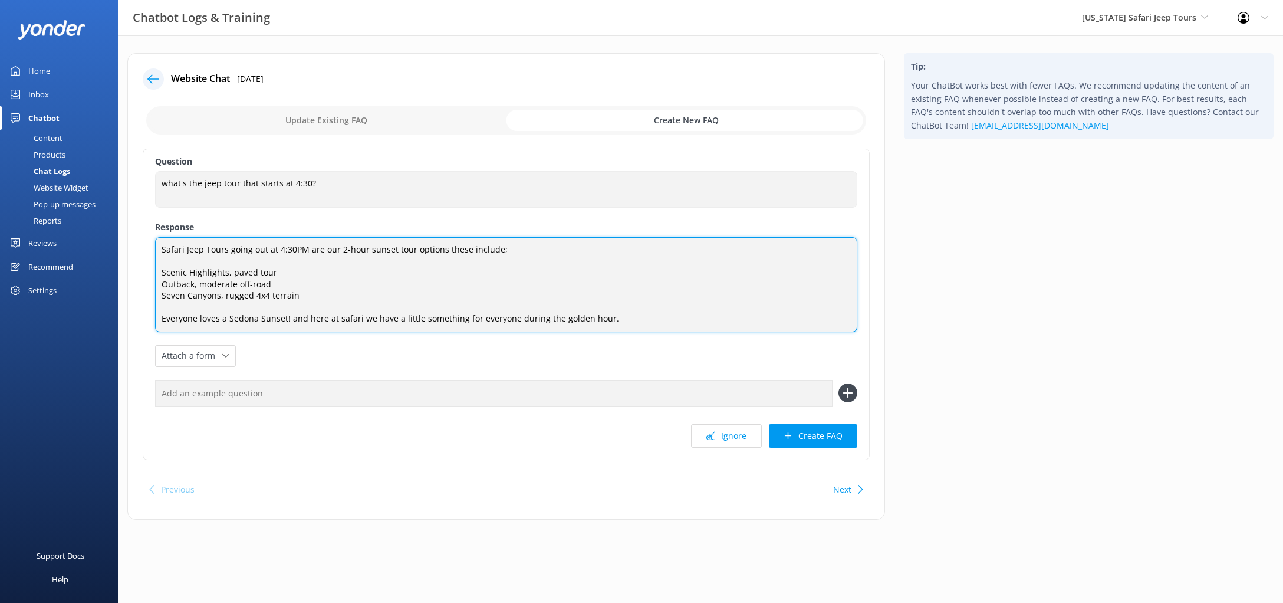
click at [287, 272] on textarea "Safari Jeep Tours going out at 4:30PM are our 2-hour sunset tour options these …" at bounding box center [506, 284] width 702 height 95
type textarea "Safari Jeep Tours going out at 4:30PM are our 2-hour sunset tour options these …"
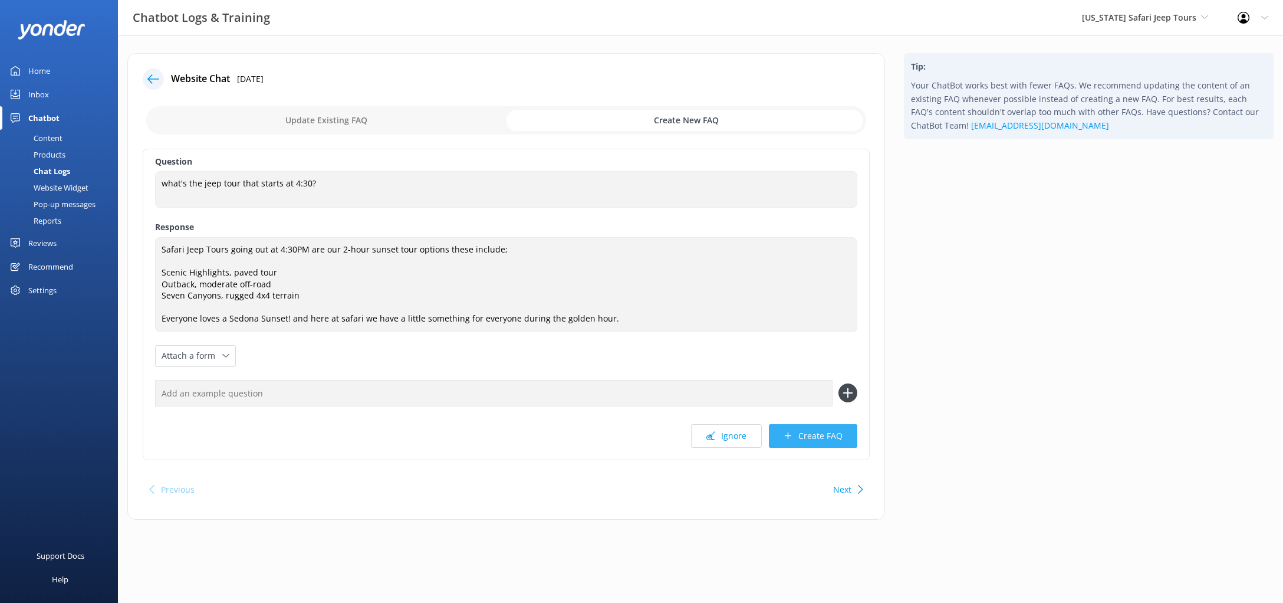
click at [806, 432] on button "Create FAQ" at bounding box center [813, 436] width 88 height 24
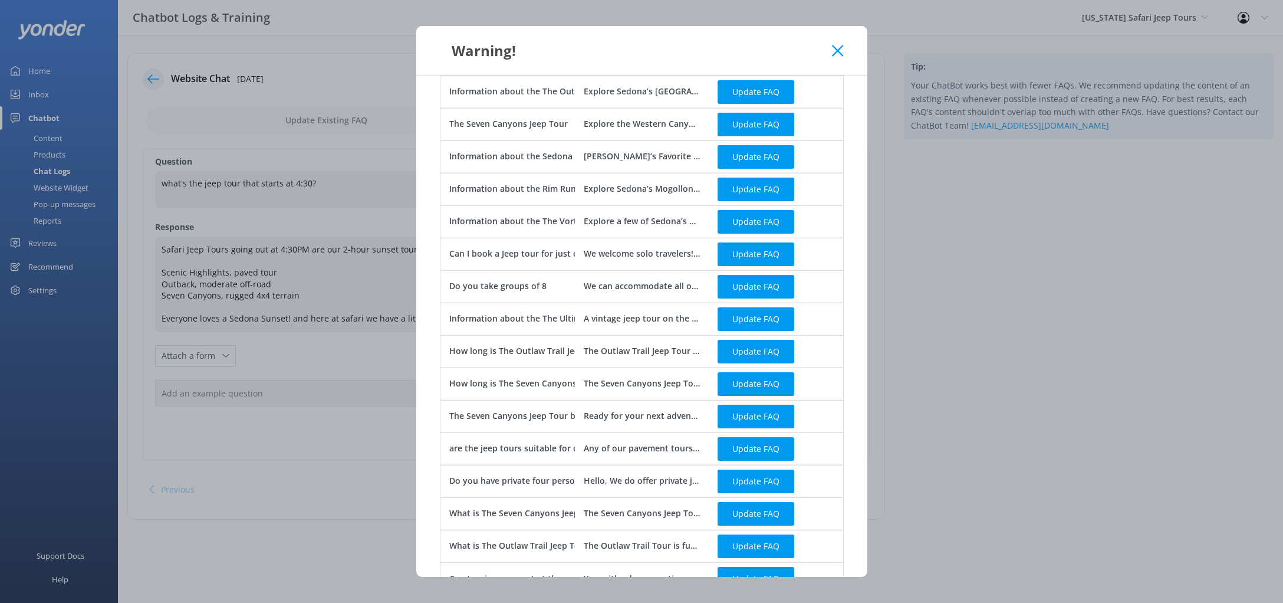
scroll to position [354, 0]
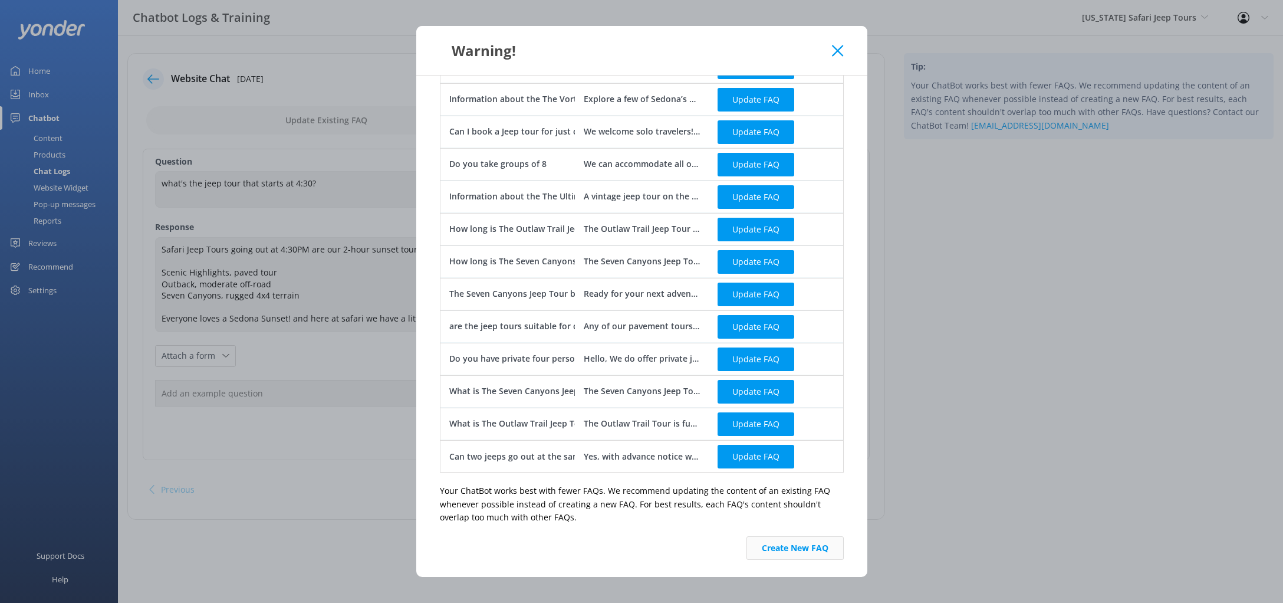
click at [782, 541] on button "Create New FAQ" at bounding box center [795, 548] width 97 height 24
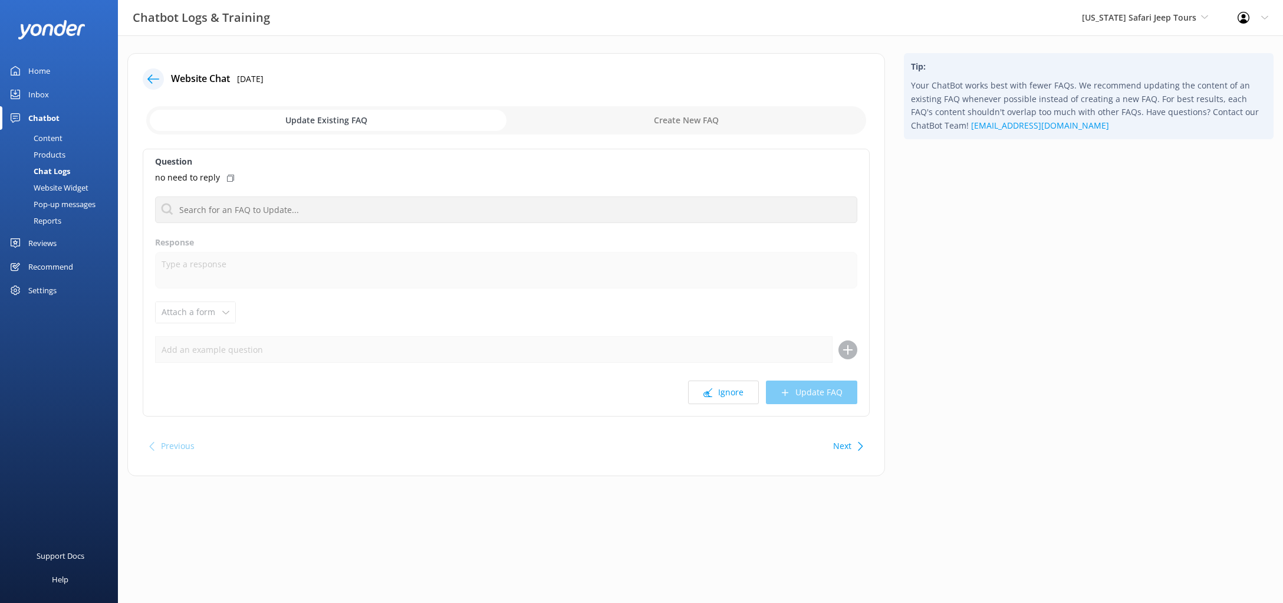
click at [150, 84] on icon at bounding box center [153, 79] width 12 height 12
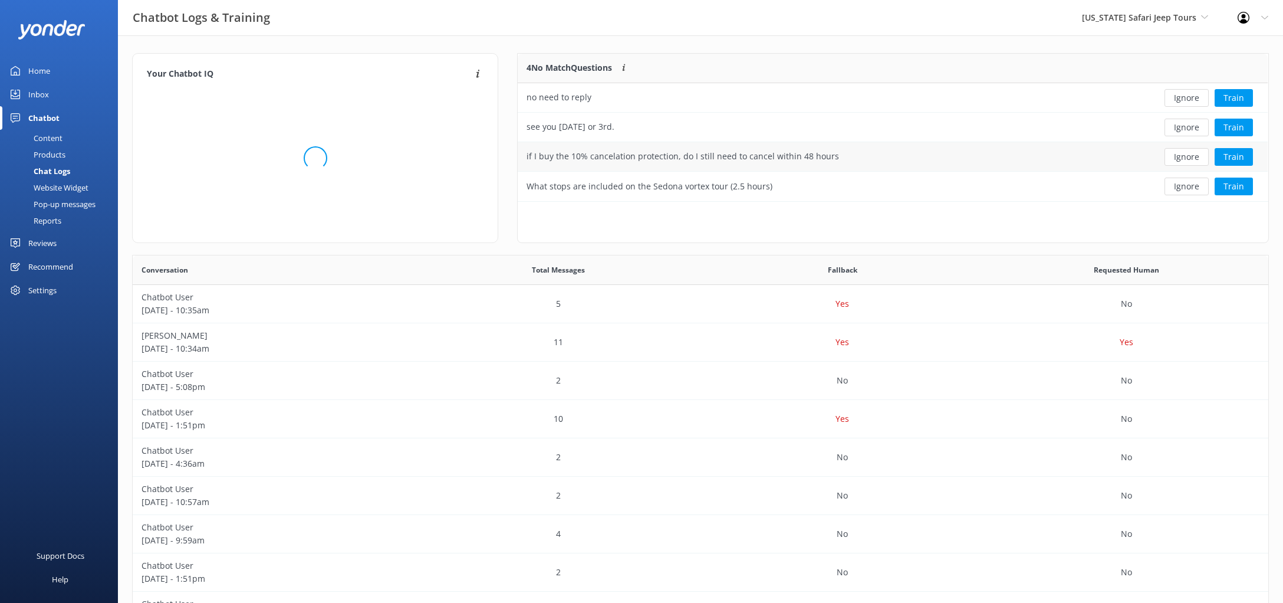
scroll to position [413, 1135]
click at [798, 14] on div "Chatbot Logs & Training [US_STATE] Safari Jeep Tours Sedona Off-Road Center [US…" at bounding box center [641, 17] width 1283 height 35
click at [1203, 97] on button "Ignore" at bounding box center [1187, 98] width 44 height 18
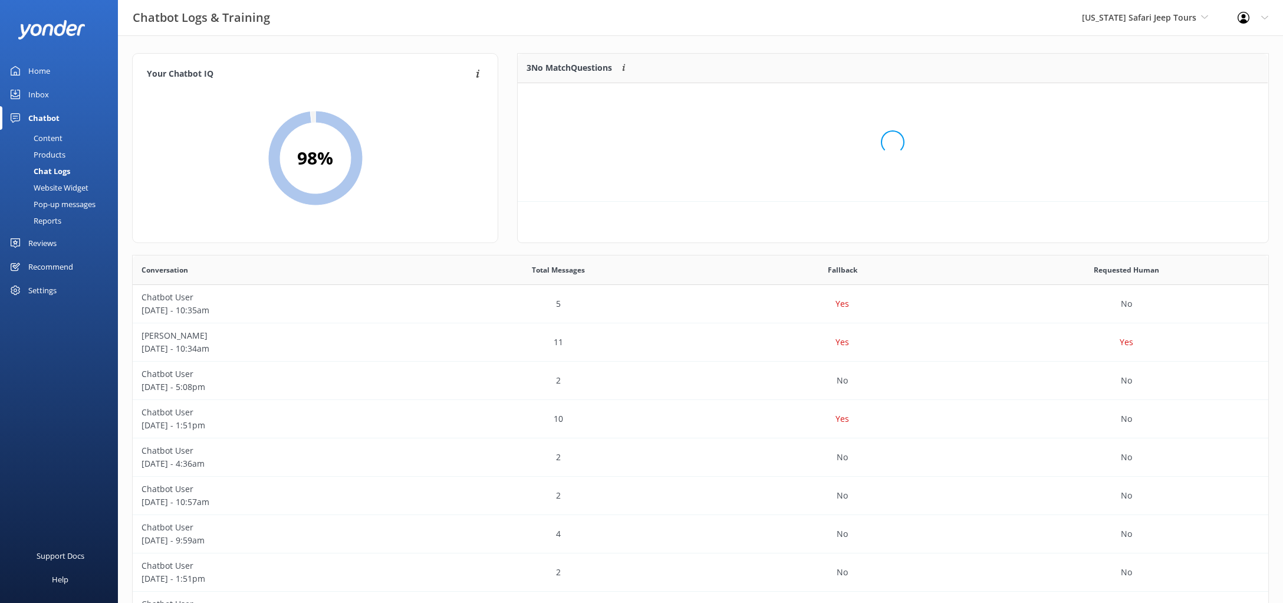
scroll to position [118, 750]
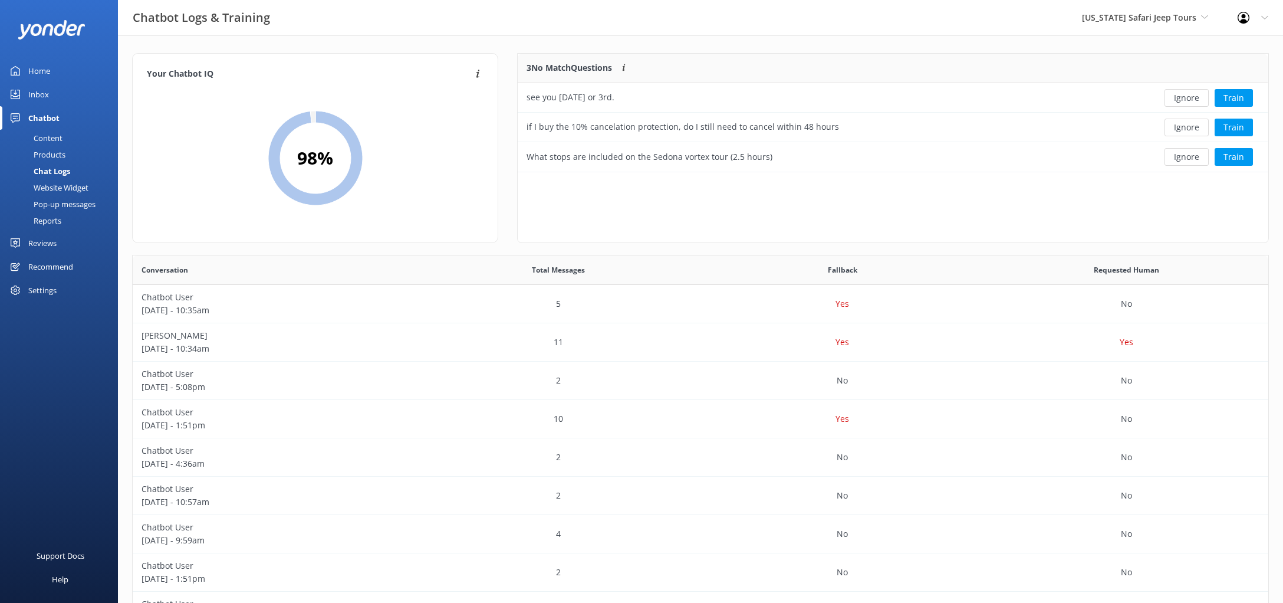
click at [1198, 99] on button "Ignore" at bounding box center [1187, 98] width 44 height 18
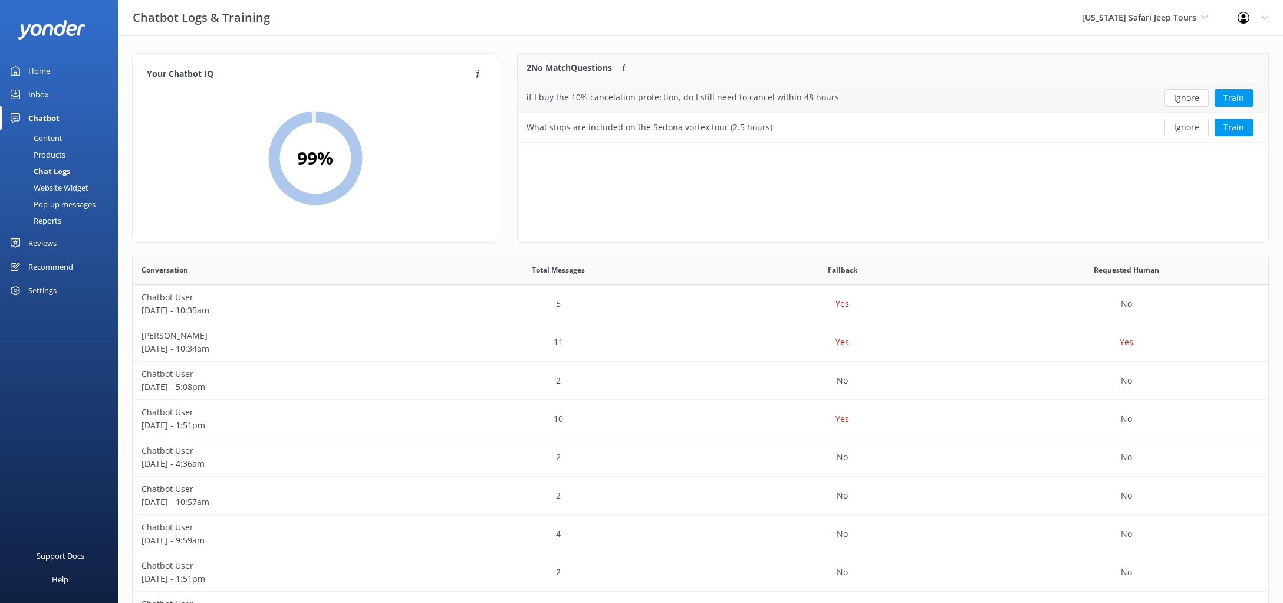
scroll to position [88, 750]
click at [849, 104] on div "if I buy the 10% cancelation protection, do I still need to cancel within 48 ho…" at bounding box center [817, 97] width 598 height 29
click at [1238, 87] on div "Ignore Train" at bounding box center [1192, 97] width 152 height 29
click at [1246, 93] on button "Train" at bounding box center [1234, 98] width 38 height 18
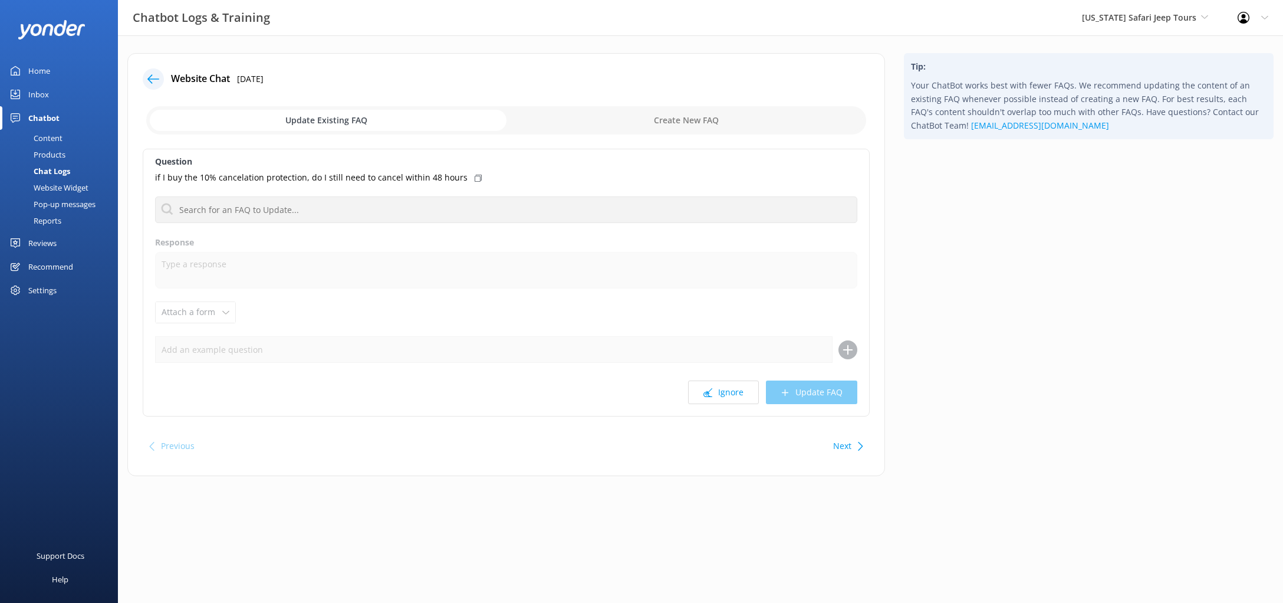
click at [603, 111] on input "checkbox" at bounding box center [506, 120] width 720 height 28
checkbox input "true"
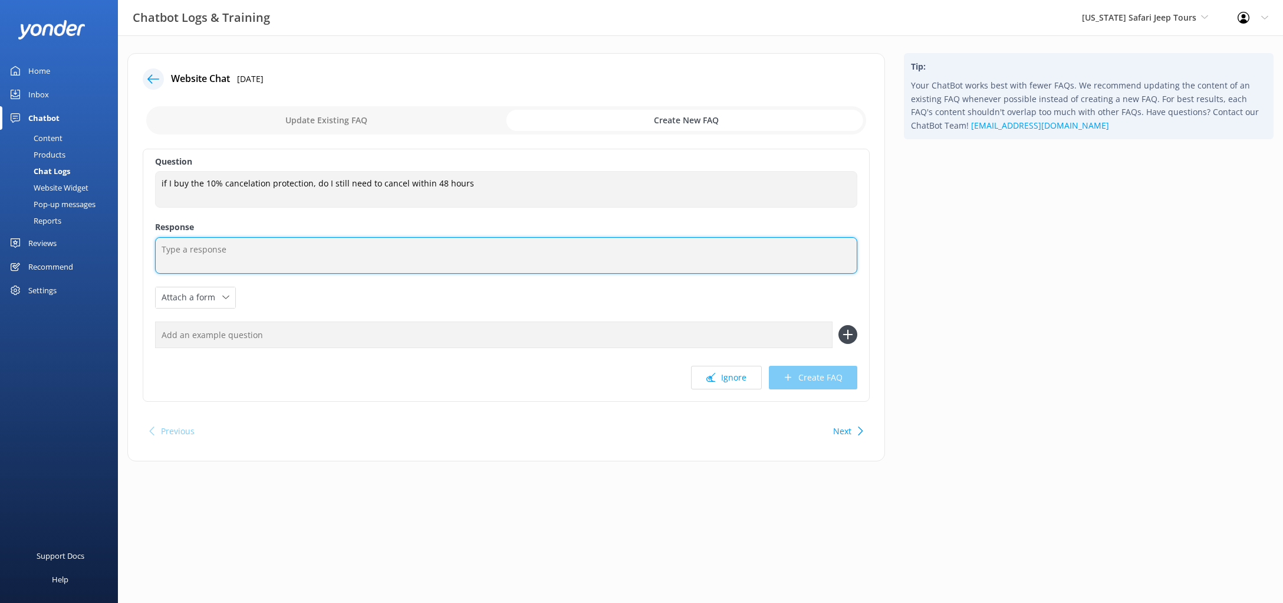
click at [439, 247] on textarea at bounding box center [506, 255] width 702 height 37
click at [417, 242] on textarea at bounding box center [506, 255] width 702 height 37
click at [260, 251] on textarea "When you purchase the Trip insurance" at bounding box center [506, 255] width 702 height 37
drag, startPoint x: 252, startPoint y: 251, endPoint x: 241, endPoint y: 249, distance: 11.5
click at [241, 249] on textarea "When you purchase the Trip insurance" at bounding box center [506, 255] width 702 height 37
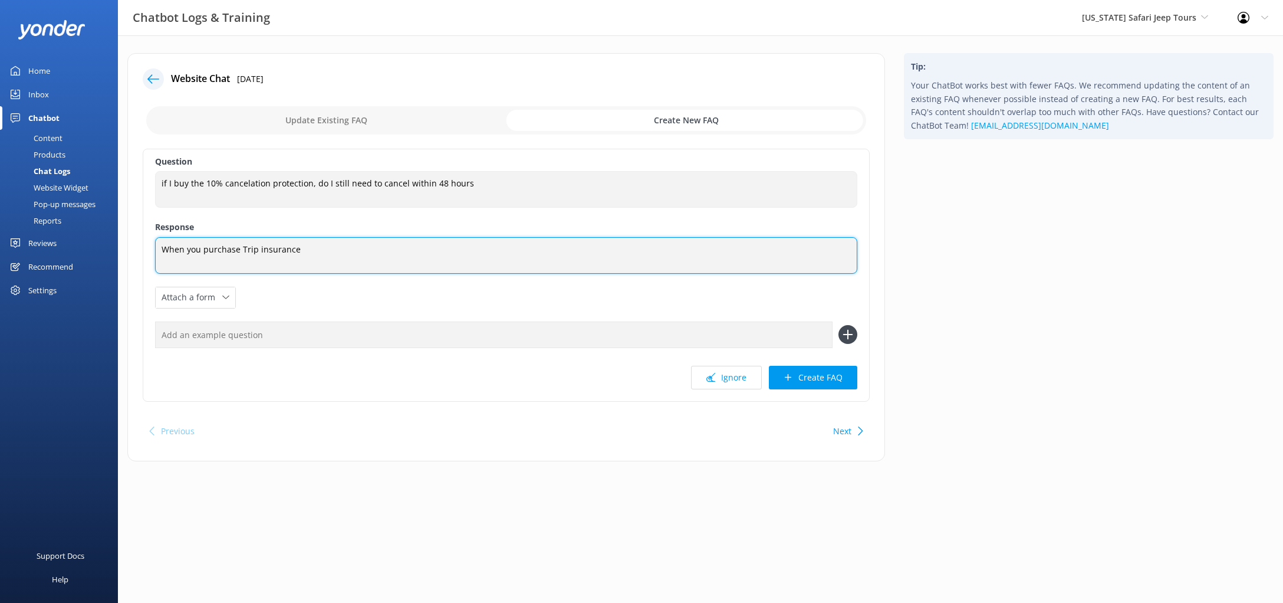
click at [311, 238] on textarea "When you purchase Trip insurance" at bounding box center [506, 255] width 702 height 37
click at [318, 251] on textarea "When you purchase Trip insurance" at bounding box center [506, 255] width 702 height 37
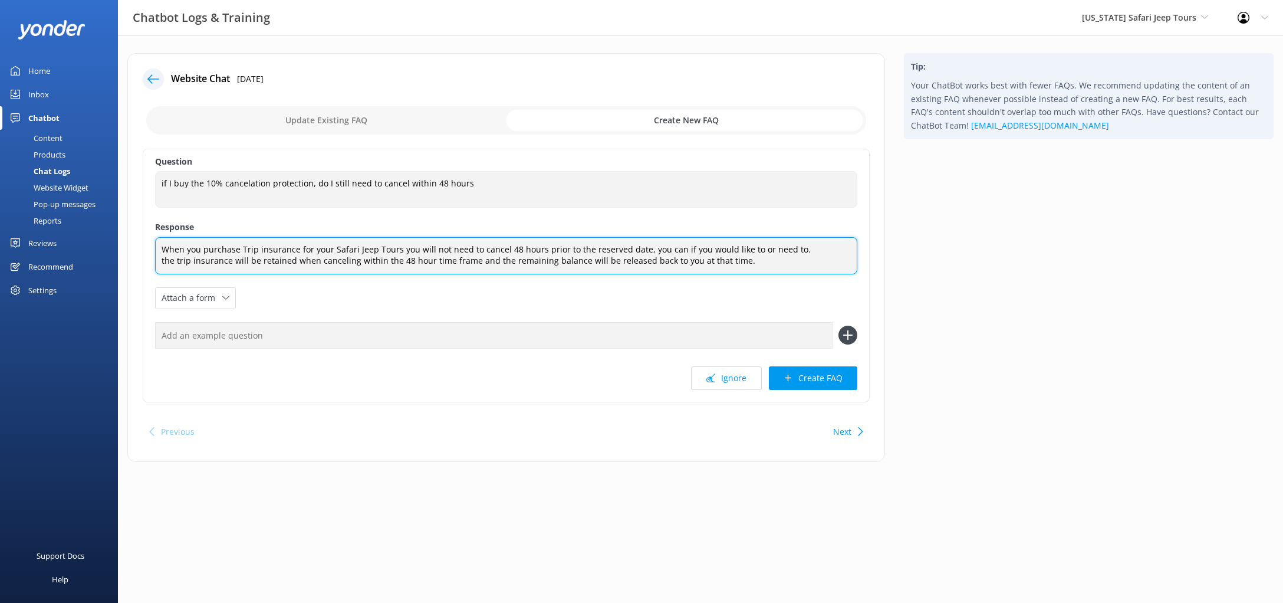
click at [165, 265] on textarea "When you purchase Trip insurance for your Safari Jeep Tours you will not need t…" at bounding box center [506, 255] width 702 height 37
click at [373, 267] on textarea "When you purchase Trip insurance for your Safari Jeep Tours you will not need t…" at bounding box center [506, 255] width 702 height 37
click at [469, 265] on textarea "When you purchase Trip insurance for your Safari Jeep Tours you will not need t…" at bounding box center [506, 255] width 702 height 37
drag, startPoint x: 472, startPoint y: 264, endPoint x: 430, endPoint y: 262, distance: 41.9
click at [430, 262] on textarea "When you purchase Trip insurance for your Safari Jeep Tours you will not need t…" at bounding box center [506, 255] width 702 height 37
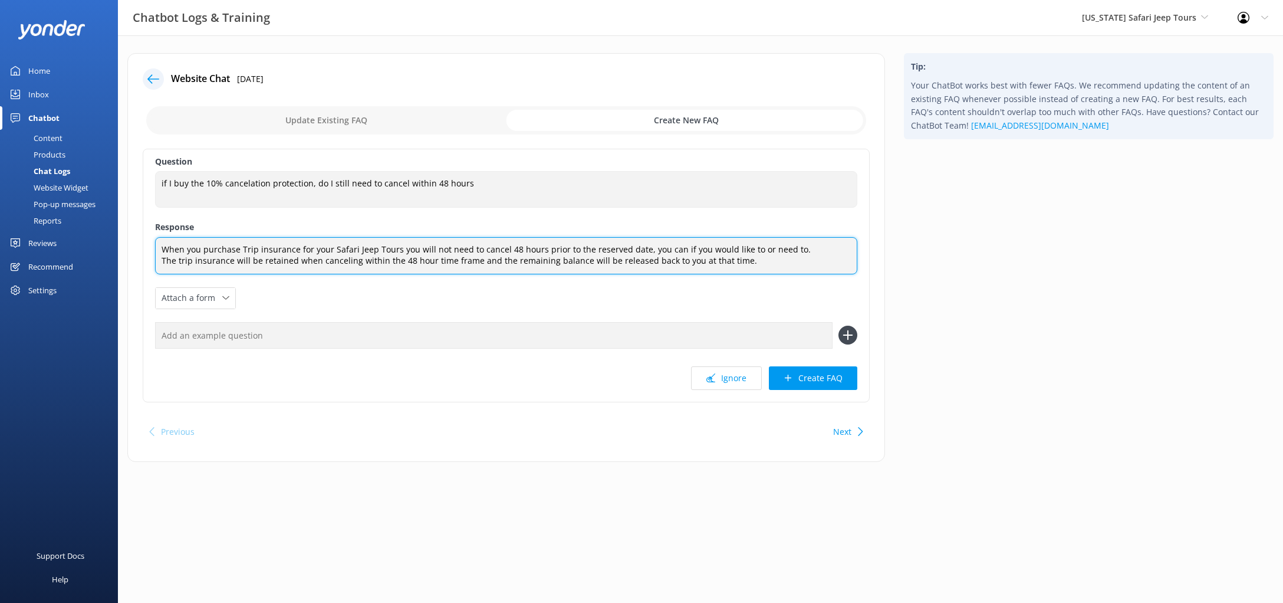
click at [570, 272] on textarea "When you purchase Trip insurance for your Safari Jeep Tours you will not need t…" at bounding box center [506, 255] width 702 height 37
drag, startPoint x: 472, startPoint y: 261, endPoint x: 426, endPoint y: 264, distance: 46.1
click at [426, 264] on textarea "When you purchase Trip insurance for your Safari Jeep Tours you will not need t…" at bounding box center [506, 255] width 702 height 37
click at [635, 262] on textarea "When you purchase Trip insurance for your Safari Jeep Tours you will not need t…" at bounding box center [506, 255] width 702 height 37
click at [752, 266] on textarea "When you purchase Trip insurance for your Safari Jeep Tours you will not need t…" at bounding box center [506, 255] width 702 height 37
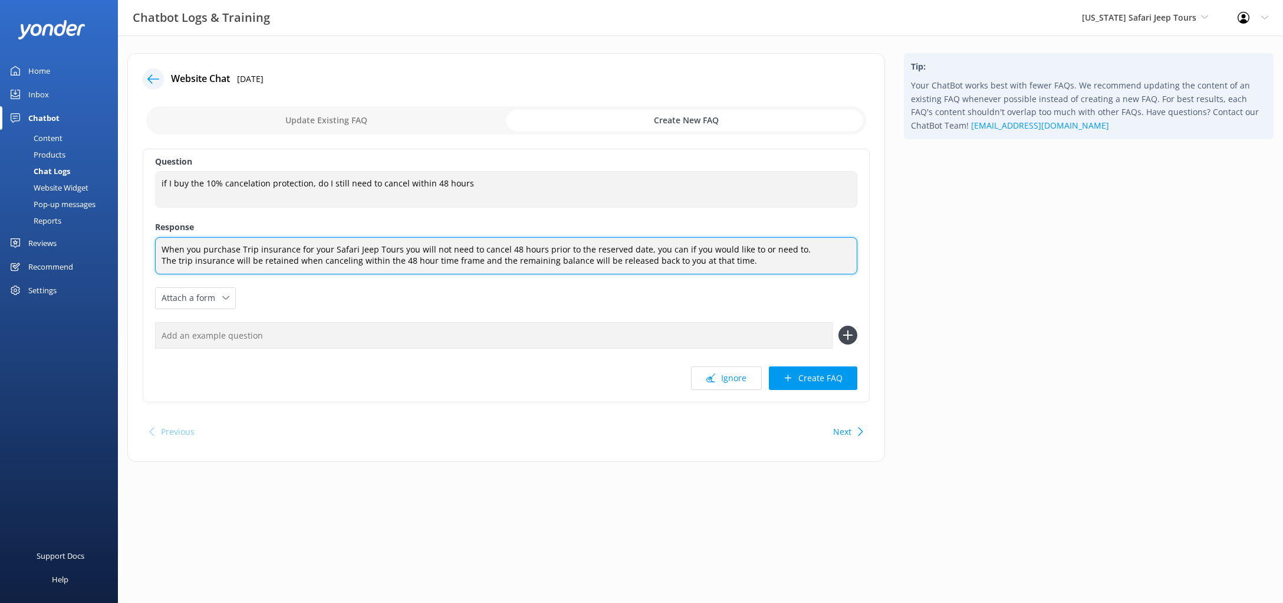
drag, startPoint x: 752, startPoint y: 266, endPoint x: 683, endPoint y: 274, distance: 69.4
click at [683, 274] on textarea "When you purchase Trip insurance for your Safari Jeep Tours you will not need t…" at bounding box center [506, 255] width 702 height 37
drag, startPoint x: 746, startPoint y: 252, endPoint x: 735, endPoint y: 248, distance: 11.6
click at [735, 248] on textarea "When you purchase Trip insurance for your Safari Jeep Tours you will not need t…" at bounding box center [506, 255] width 702 height 37
type textarea "When you purchase Trip insurance for your Safari Jeep Tours you will not need t…"
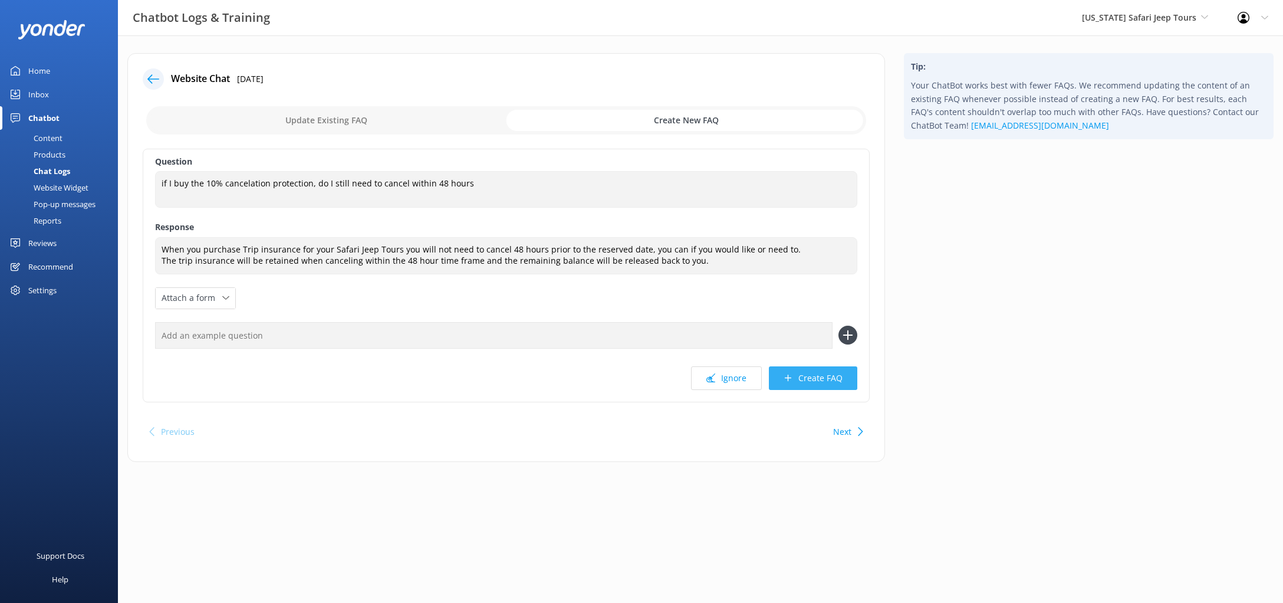
click at [801, 374] on button "Create FAQ" at bounding box center [813, 378] width 88 height 24
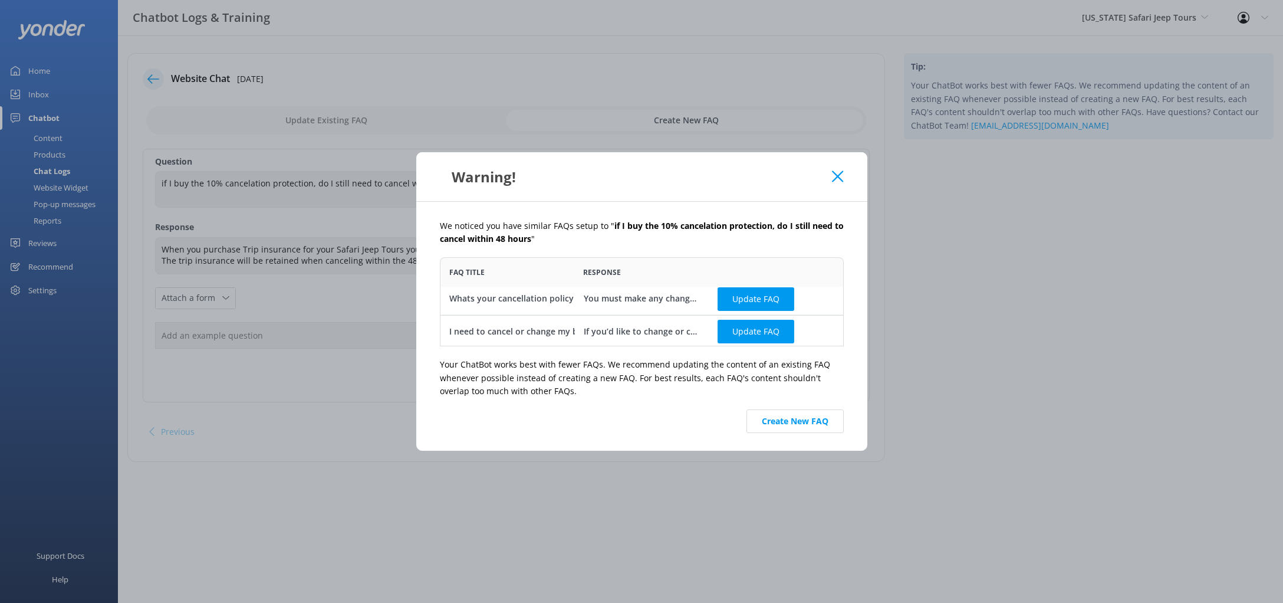
scroll to position [6, 0]
click at [812, 421] on button "Create New FAQ" at bounding box center [795, 421] width 97 height 24
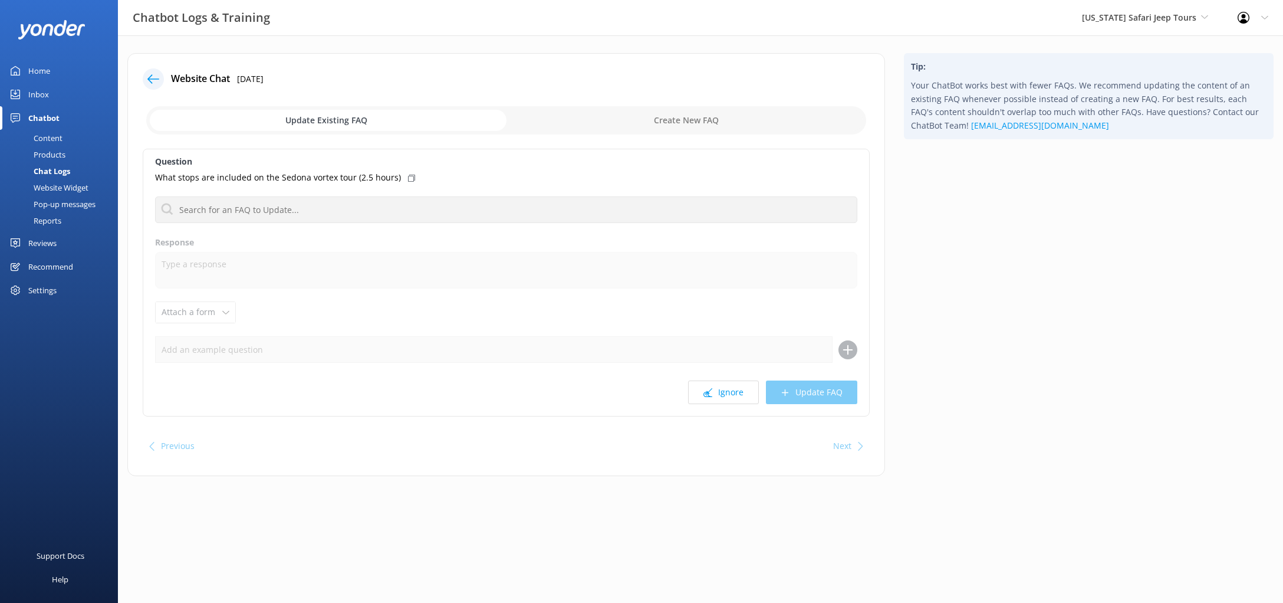
click at [686, 120] on input "checkbox" at bounding box center [506, 120] width 720 height 28
checkbox input "true"
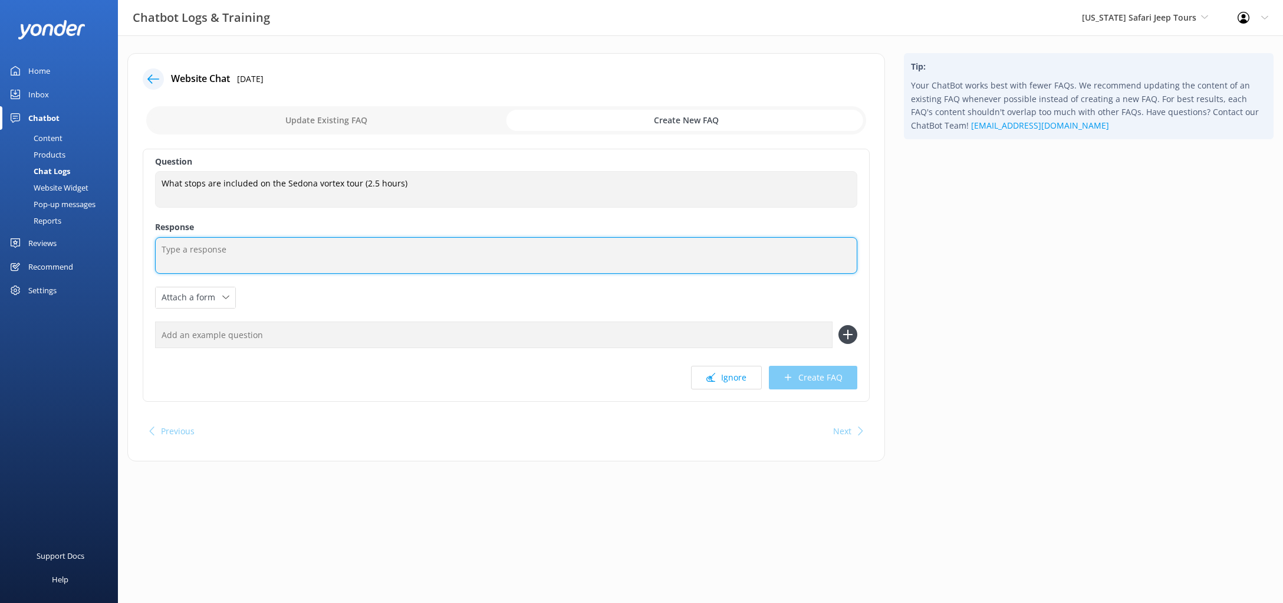
click at [306, 250] on textarea at bounding box center [506, 255] width 702 height 37
type textarea "O"
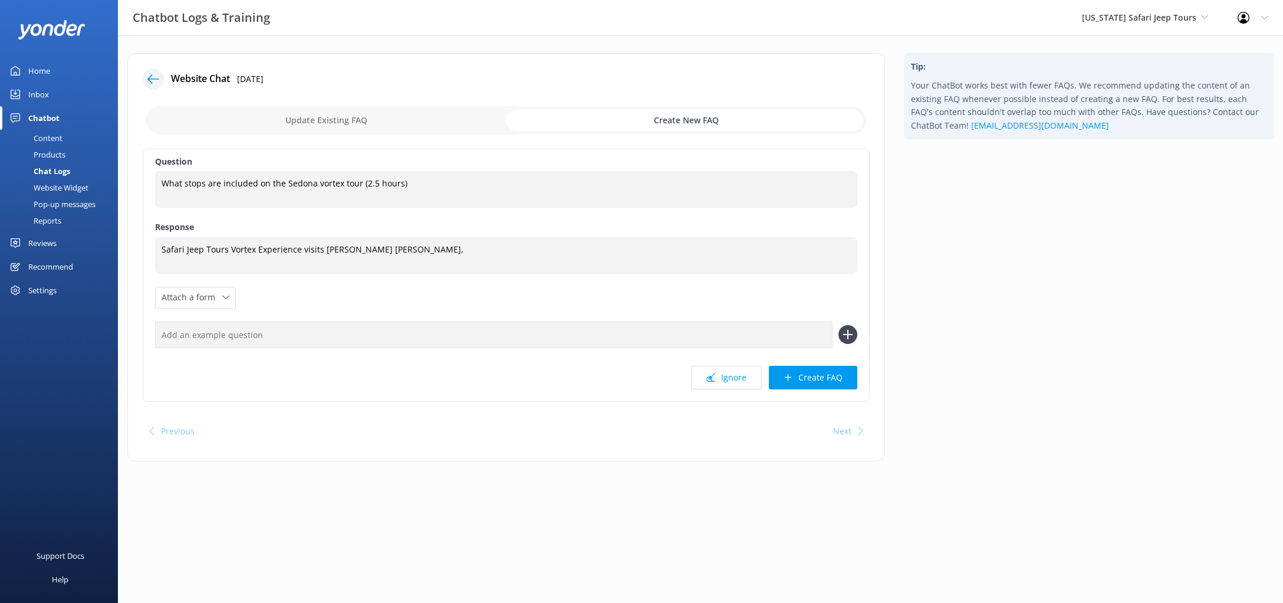
click at [554, 287] on div "Question What stops are included on the Sedona vortex tour (2.5 hours) What sto…" at bounding box center [506, 275] width 727 height 253
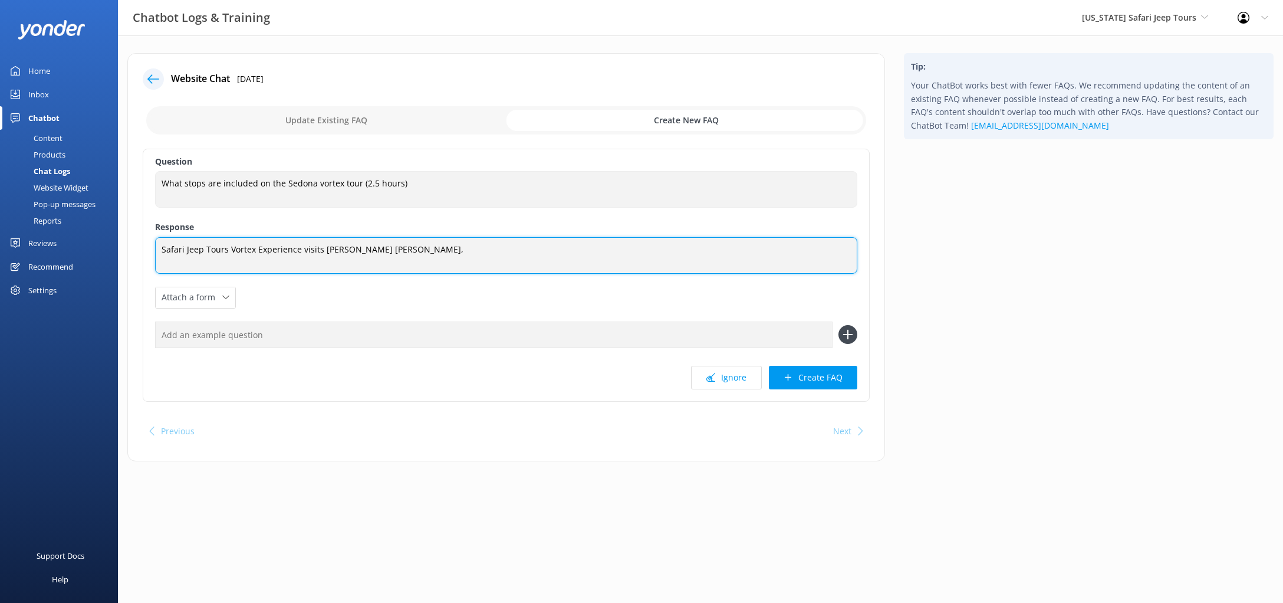
click at [488, 252] on textarea "Safari Jeep Tours Vortex Experience visits [PERSON_NAME] [PERSON_NAME]," at bounding box center [506, 255] width 702 height 37
click at [459, 244] on textarea "Safari Jeep Tours Vortex Experience visits [PERSON_NAME]'s [PERSON_NAME]," at bounding box center [506, 255] width 702 height 37
click at [467, 252] on textarea "Safari Jeep Tours Vortex Experience visits [PERSON_NAME]'s [PERSON_NAME], The […" at bounding box center [506, 255] width 702 height 37
click at [515, 251] on textarea "Safari Jeep Tours Vortex Experience visits [PERSON_NAME]'s [PERSON_NAME], The […" at bounding box center [506, 255] width 702 height 37
click at [471, 252] on textarea "Safari Jeep Tours Vortex Experience visits [PERSON_NAME]'s [PERSON_NAME], The […" at bounding box center [506, 255] width 702 height 37
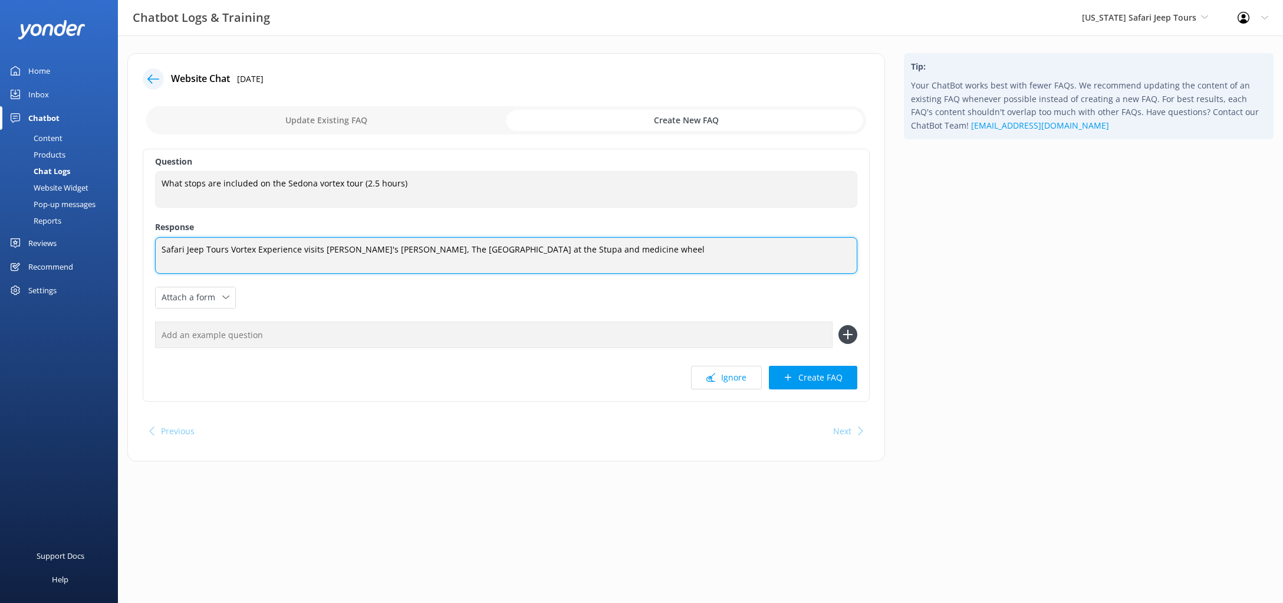
click at [451, 252] on textarea "Safari Jeep Tours Vortex Experience visits [PERSON_NAME]'s [PERSON_NAME], The […" at bounding box center [506, 255] width 702 height 37
click at [510, 258] on textarea "Safari Jeep Tours Vortex Experience visits [PERSON_NAME]'s [PERSON_NAME], The […" at bounding box center [506, 255] width 702 height 37
click at [609, 256] on textarea "Safari Jeep Tours Vortex Experience visits [PERSON_NAME]'s [PERSON_NAME], The […" at bounding box center [506, 255] width 702 height 37
click at [507, 251] on textarea "Safari Jeep Tours Vortex Experience visits [PERSON_NAME]'s [PERSON_NAME], The […" at bounding box center [506, 255] width 702 height 37
click at [512, 252] on textarea "Safari Jeep Tours Vortex Experience visits [PERSON_NAME]'s [PERSON_NAME], The […" at bounding box center [506, 255] width 702 height 37
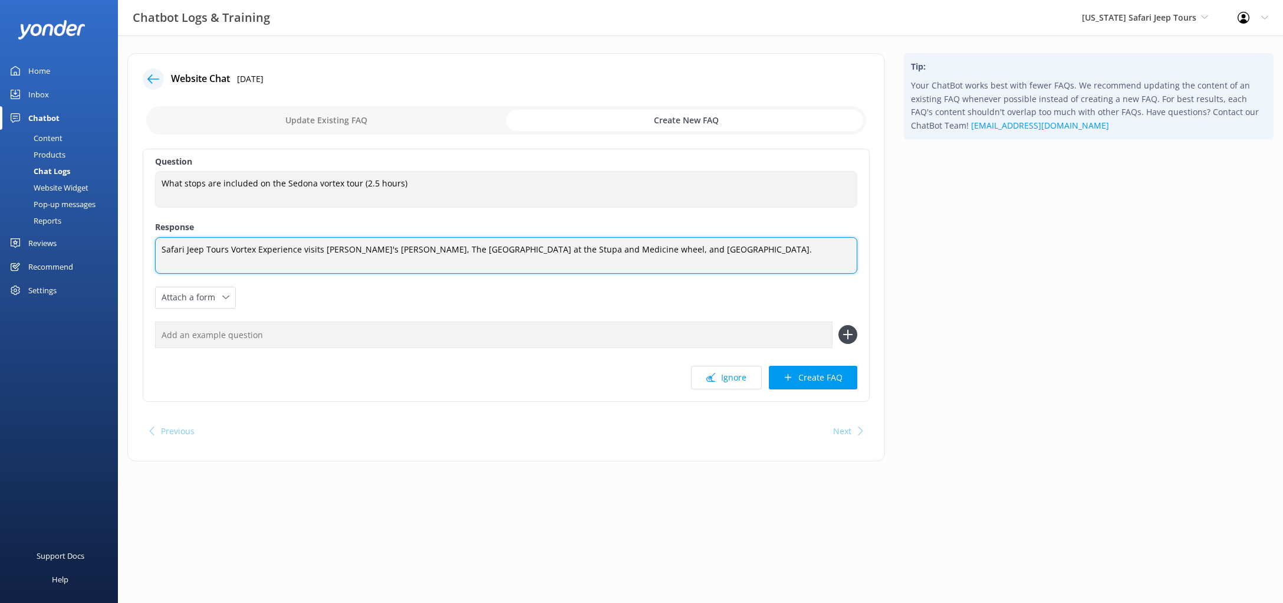
click at [546, 254] on textarea "Safari Jeep Tours Vortex Experience visits [PERSON_NAME]'s [PERSON_NAME], The […" at bounding box center [506, 255] width 702 height 37
type textarea "Safari Jeep Tours Vortex Experience visits [PERSON_NAME]'s [PERSON_NAME], The […"
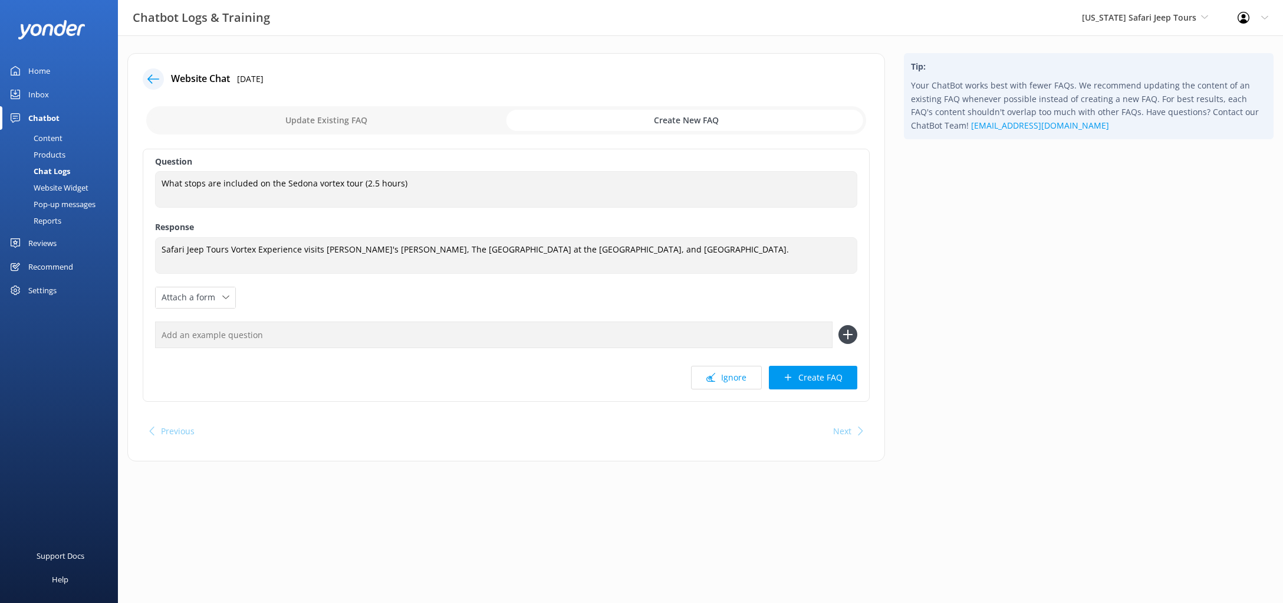
click at [971, 370] on div "Tip: Your ChatBot works best with fewer FAQs. We recommend updating the content…" at bounding box center [1089, 263] width 389 height 420
click at [827, 382] on button "Create FAQ" at bounding box center [813, 378] width 88 height 24
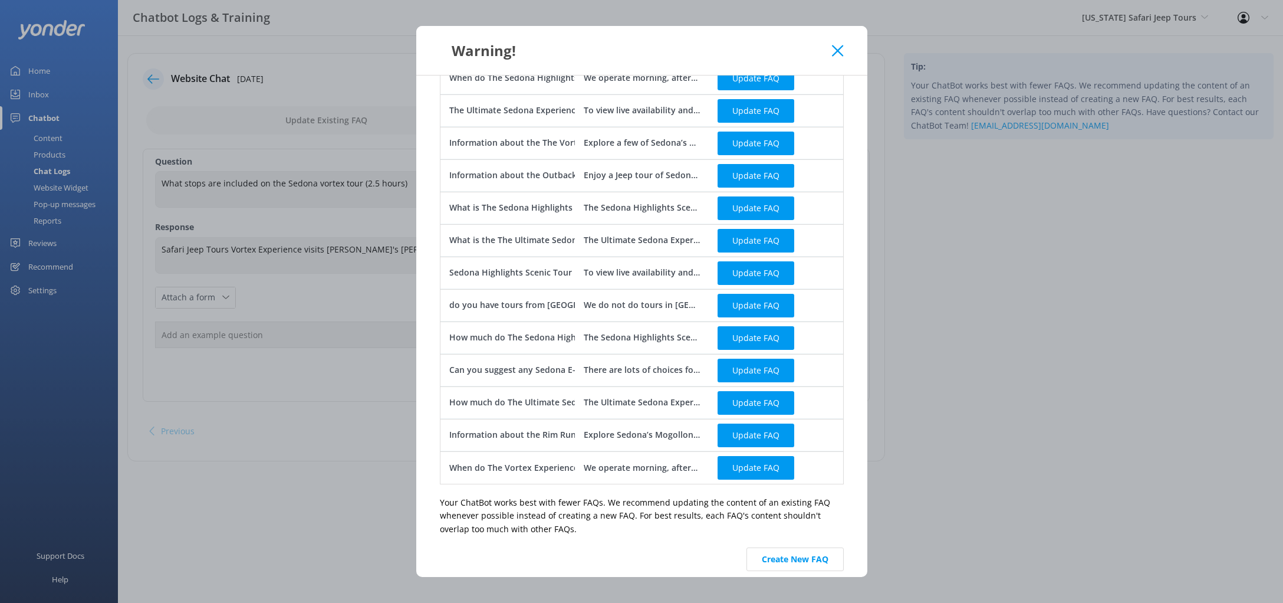
scroll to position [279, 0]
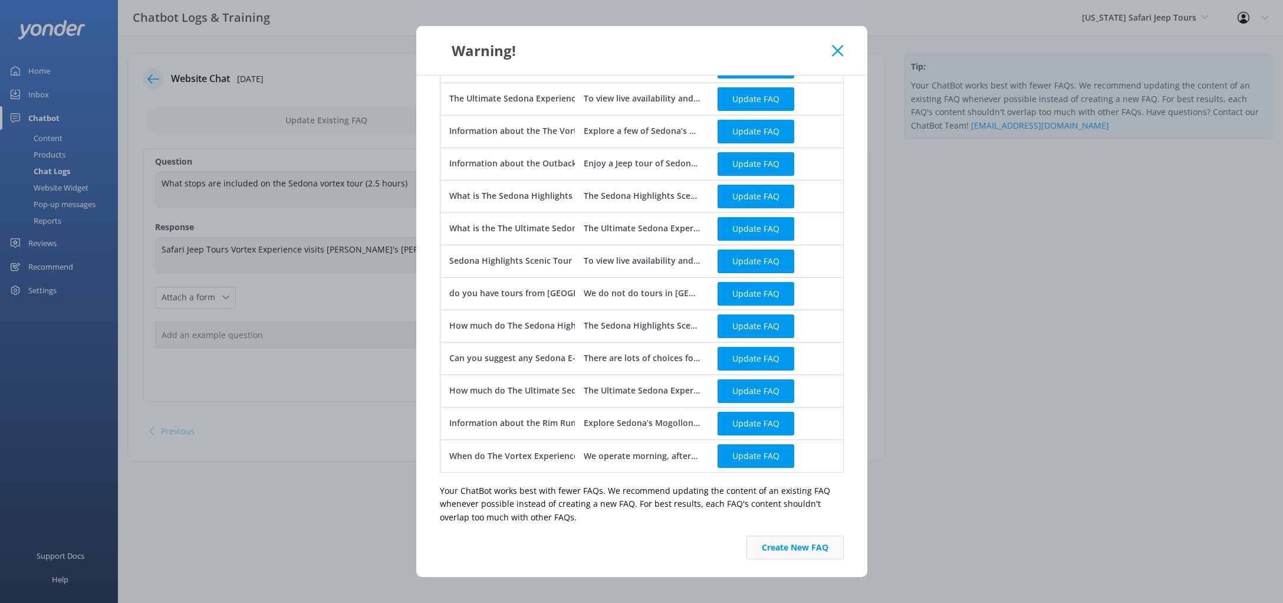
click at [789, 547] on button "Create New FAQ" at bounding box center [795, 548] width 97 height 24
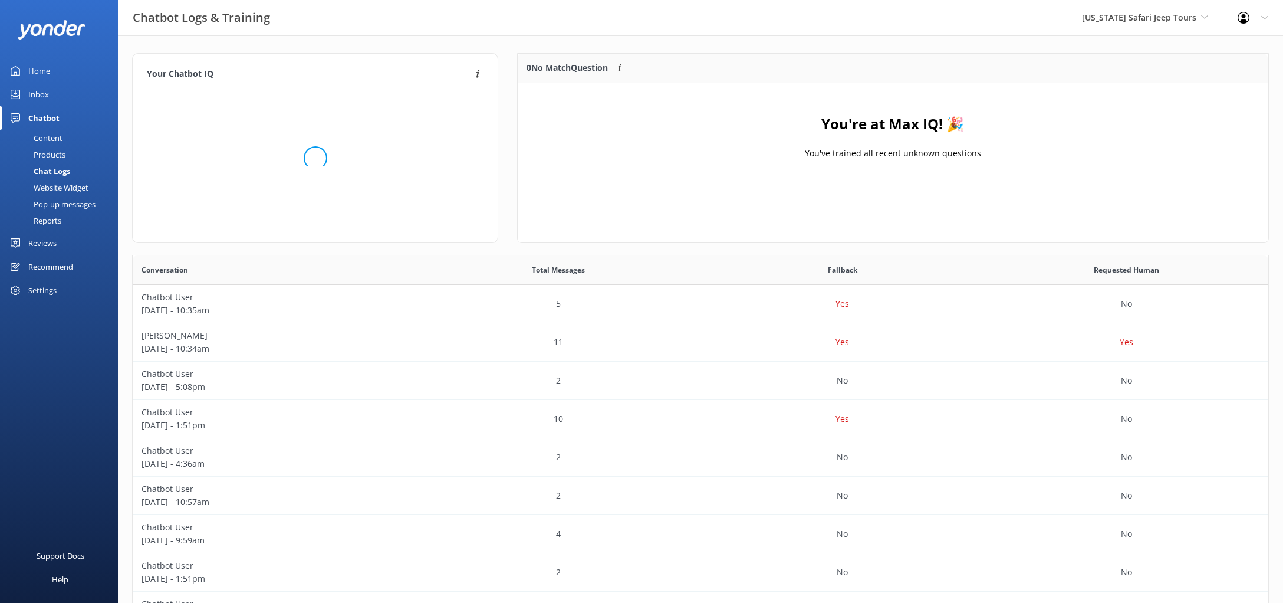
scroll to position [147, 750]
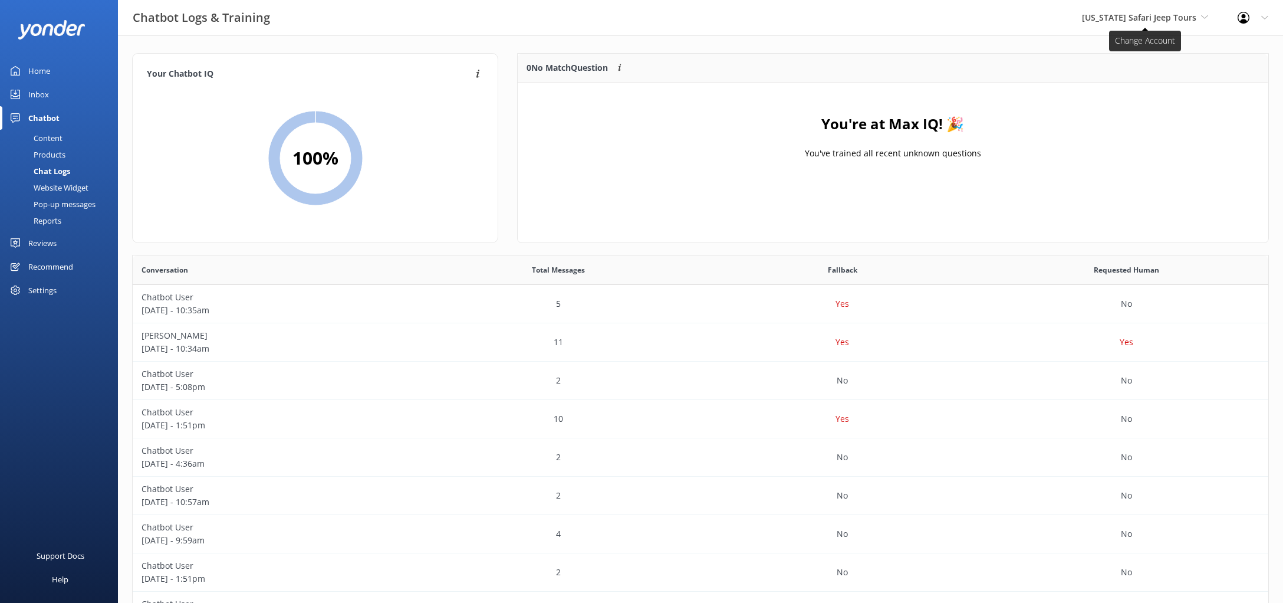
click at [1150, 17] on span "[US_STATE] Safari Jeep Tours" at bounding box center [1139, 17] width 114 height 11
click at [1165, 105] on link "[US_STATE] ATV Adventures" at bounding box center [1127, 106] width 118 height 28
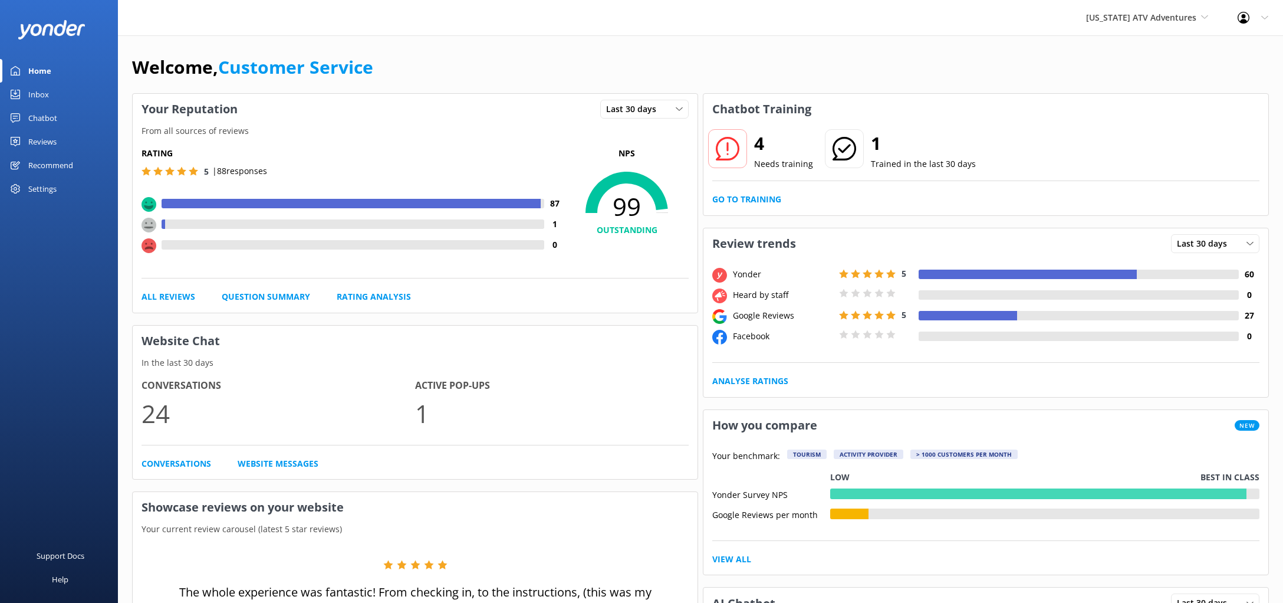
click at [736, 152] on icon at bounding box center [728, 149] width 24 height 24
click at [753, 203] on link "Go to Training" at bounding box center [746, 199] width 69 height 13
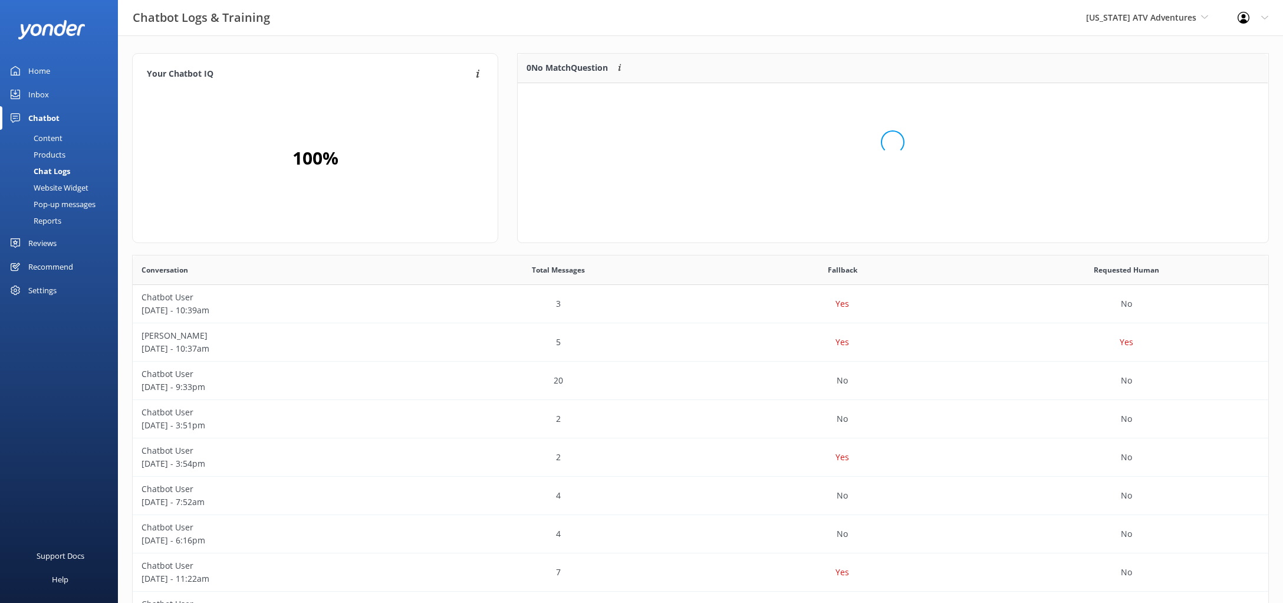
scroll to position [148, 750]
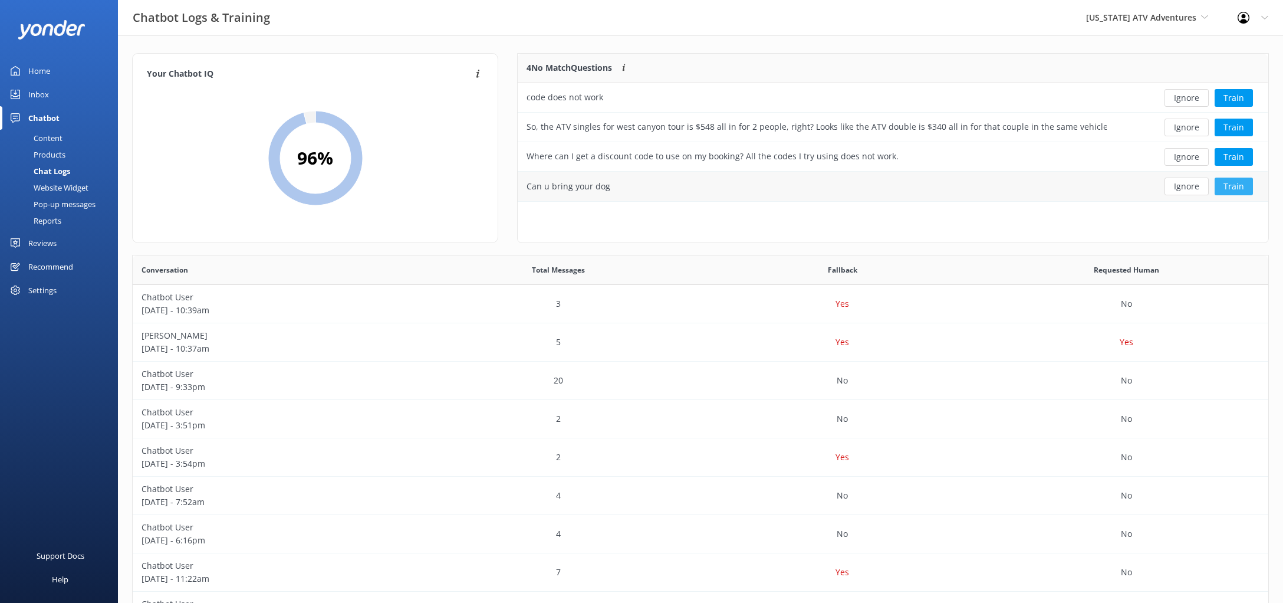
click at [1230, 185] on button "Train" at bounding box center [1234, 187] width 38 height 18
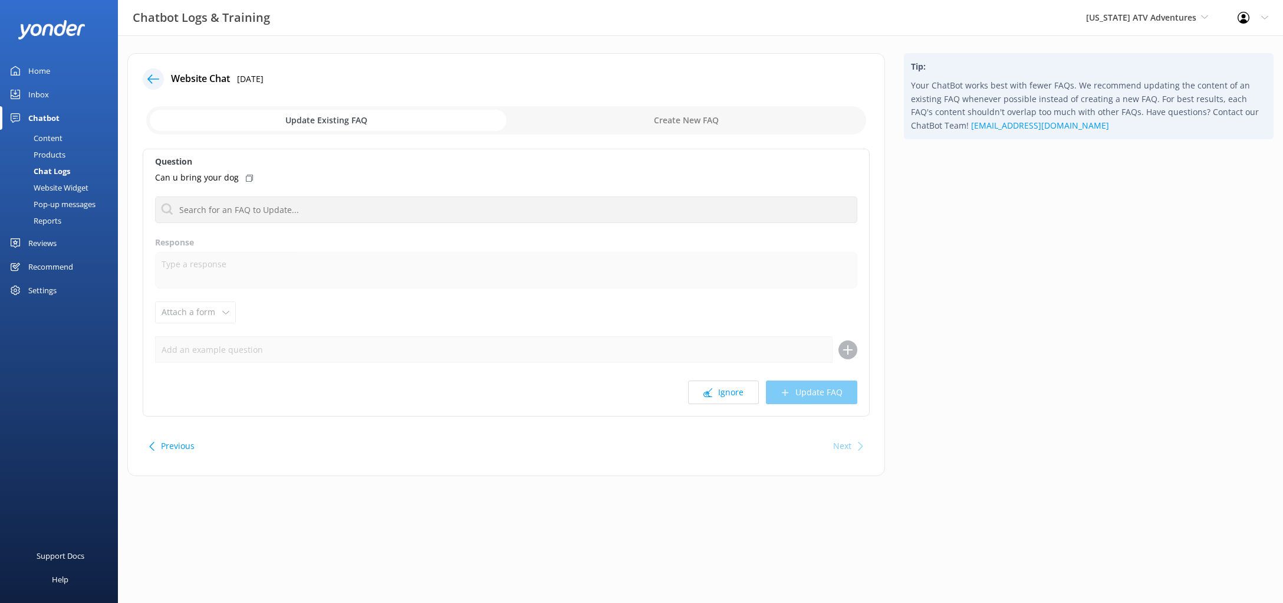
click at [566, 115] on input "checkbox" at bounding box center [506, 120] width 720 height 28
checkbox input "true"
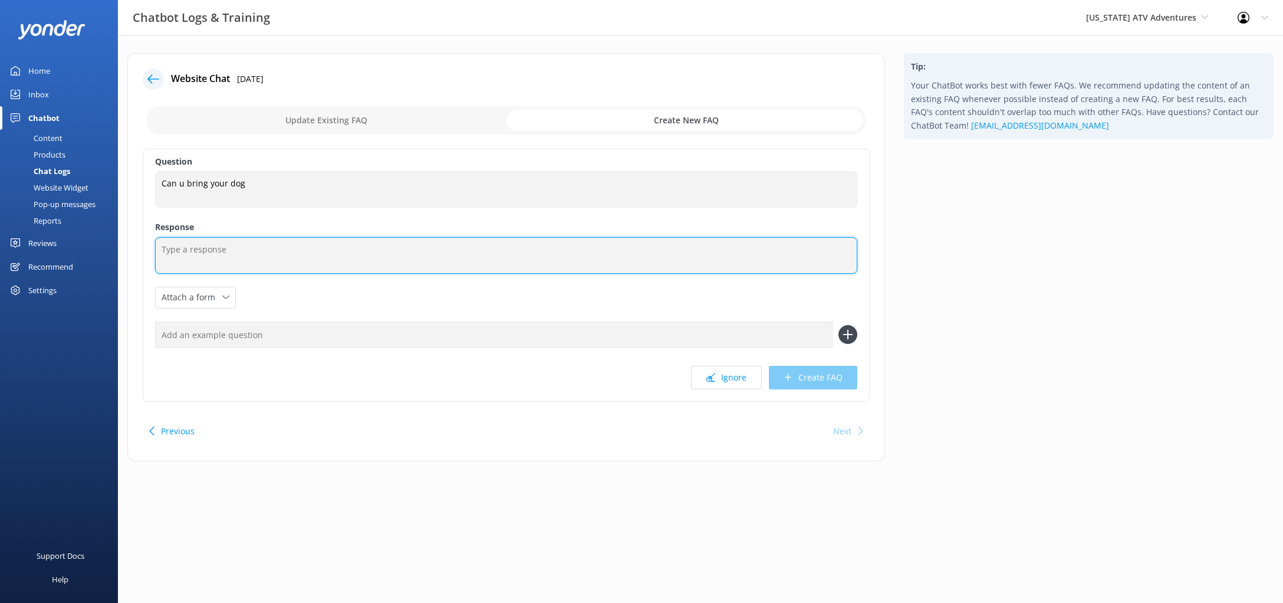
click at [372, 251] on textarea at bounding box center [506, 255] width 702 height 37
click at [680, 252] on textarea "Unfortunately we do not allow dogs on the vehicles during this activity, we do …" at bounding box center [506, 255] width 702 height 37
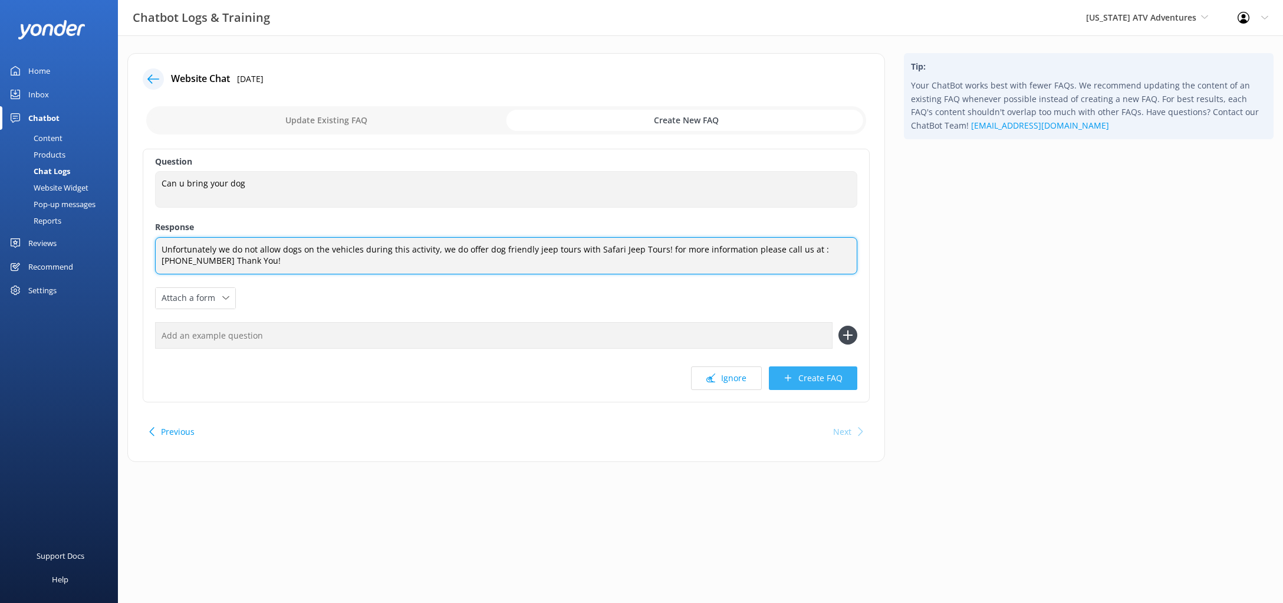
type textarea "Unfortunately we do not allow dogs on the vehicles during this activity, we do …"
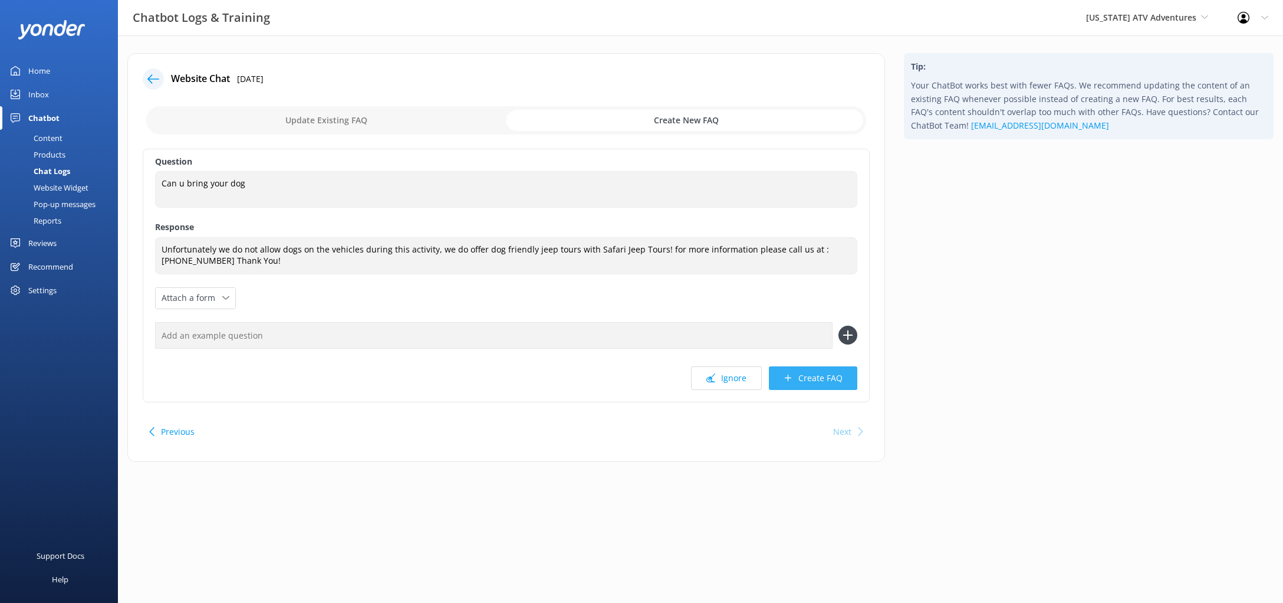
click at [792, 372] on button "Create FAQ" at bounding box center [813, 378] width 88 height 24
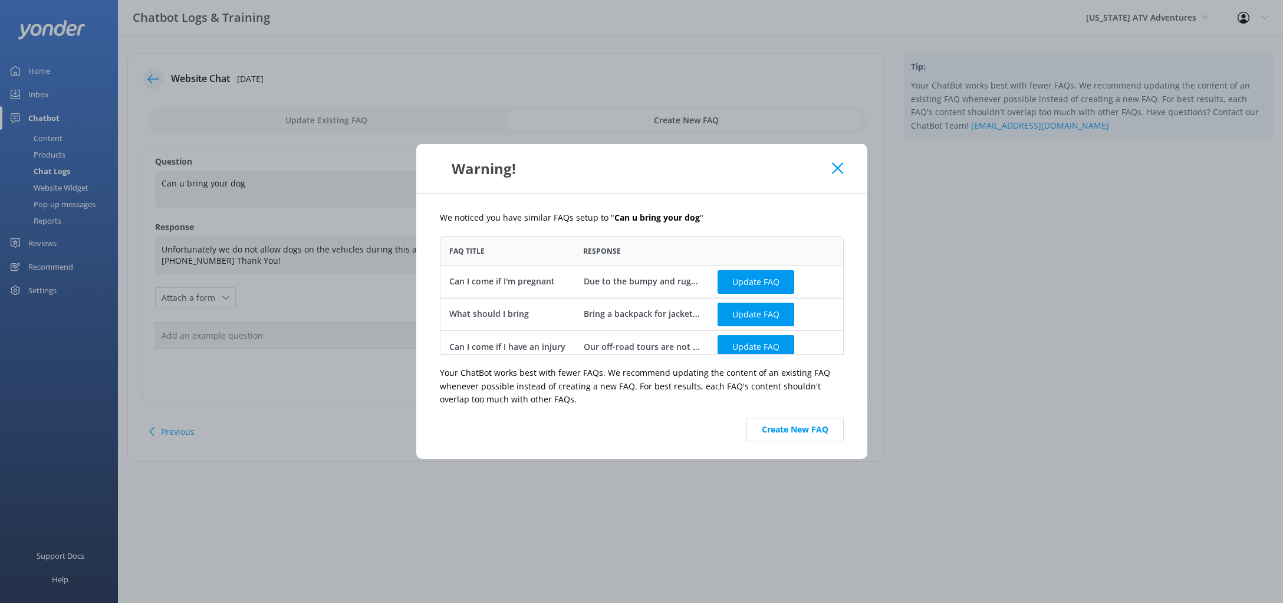
scroll to position [9, 0]
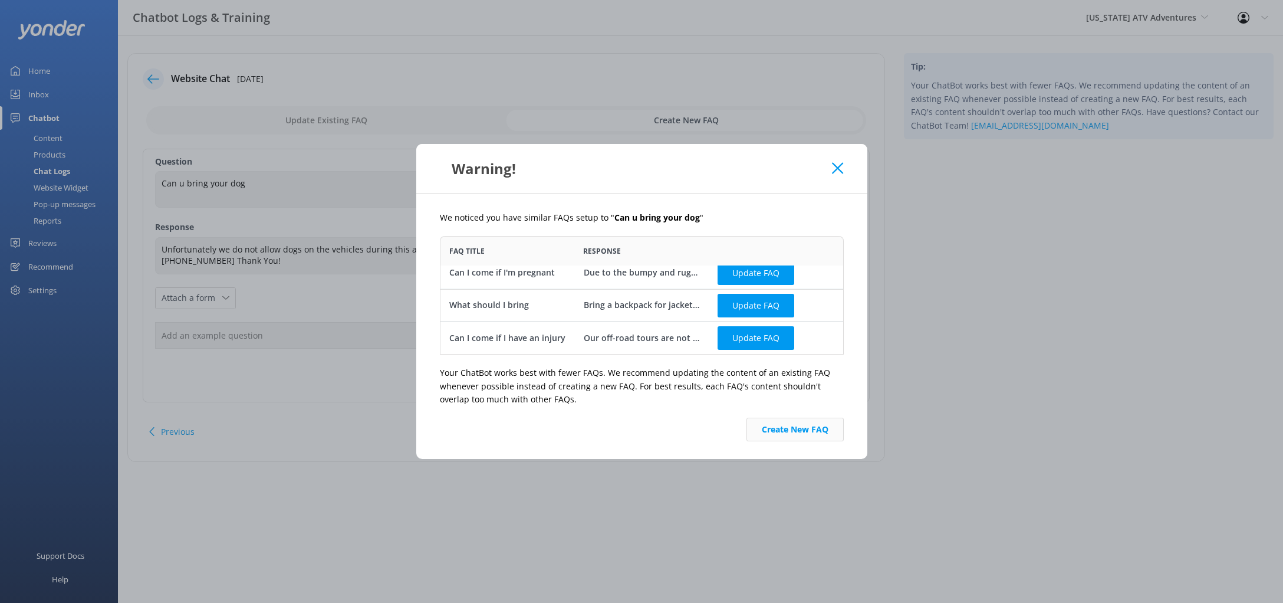
click at [787, 435] on button "Create New FAQ" at bounding box center [795, 430] width 97 height 24
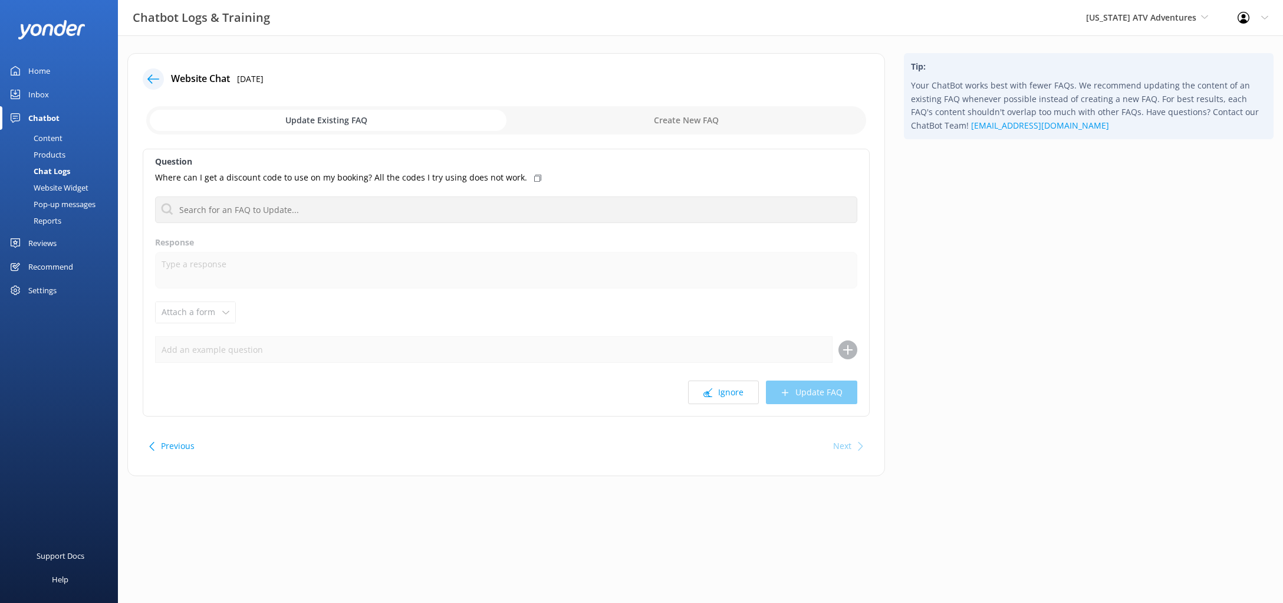
click at [155, 80] on icon at bounding box center [153, 79] width 12 height 12
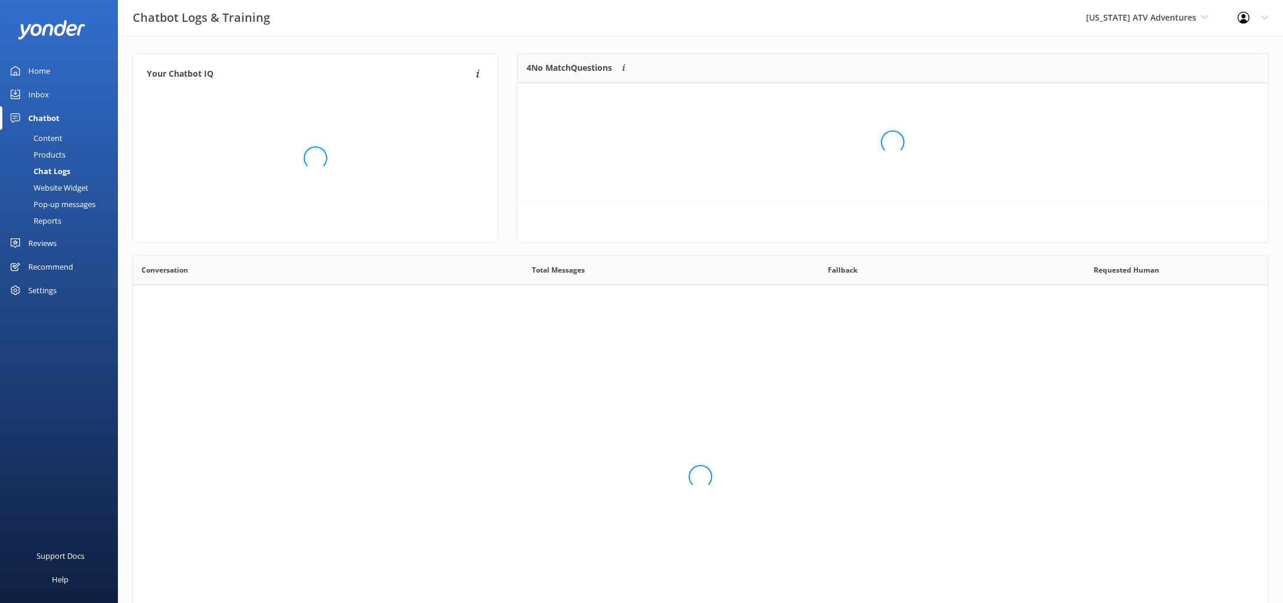
scroll to position [118, 750]
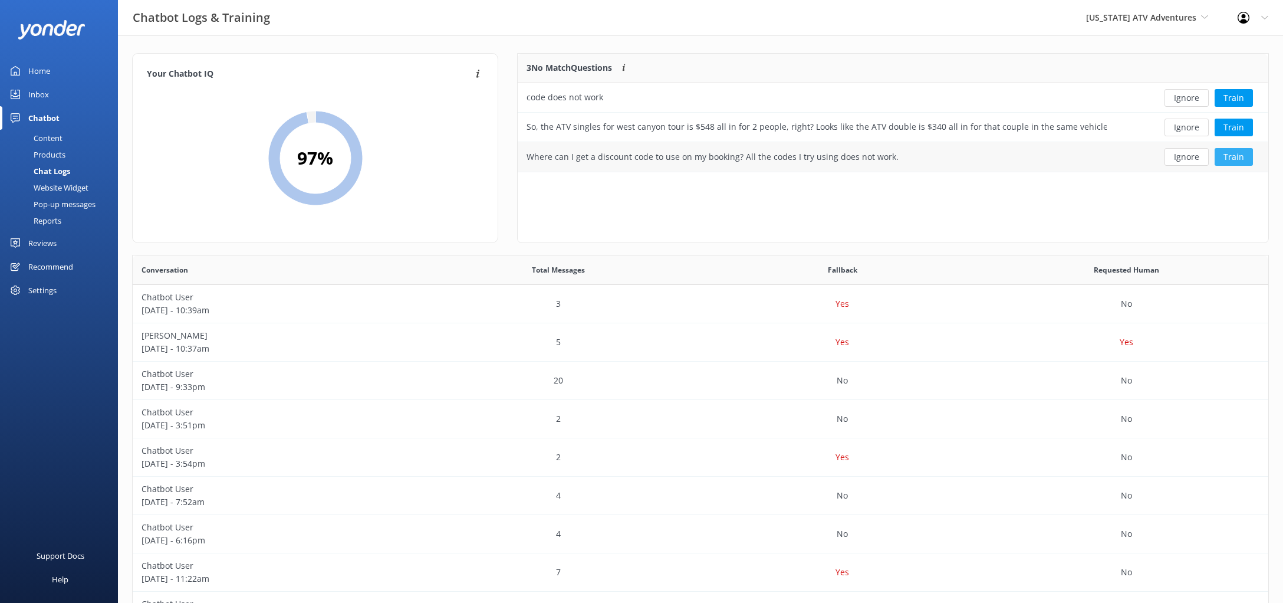
click at [1232, 161] on button "Train" at bounding box center [1234, 157] width 38 height 18
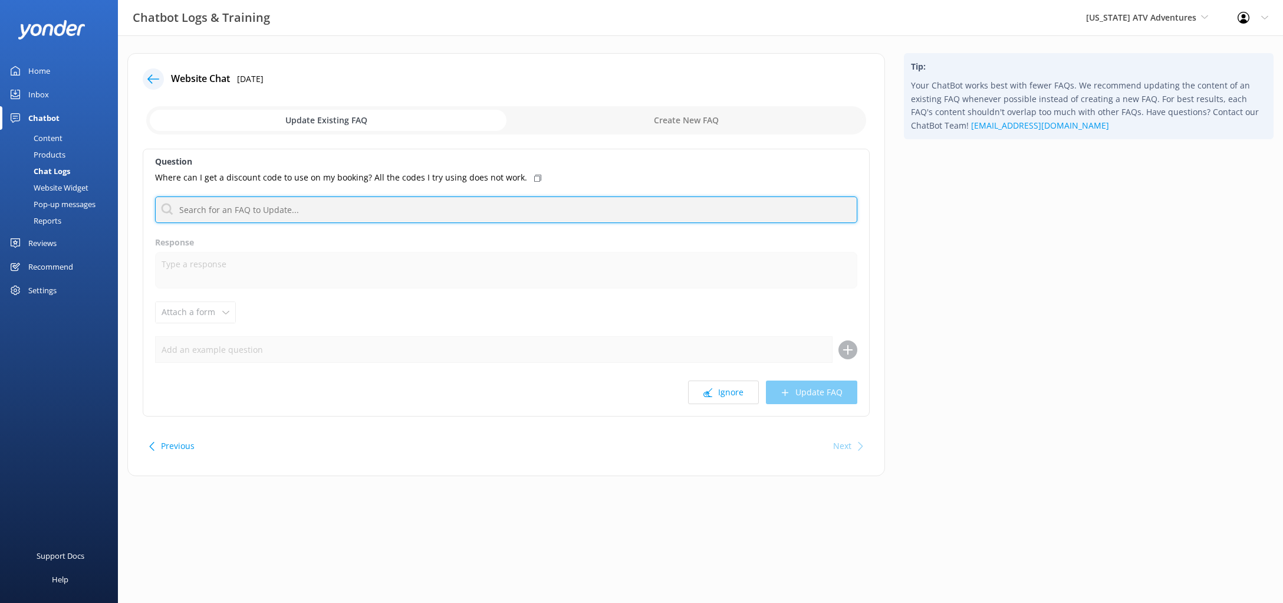
click at [491, 219] on input "text" at bounding box center [506, 209] width 702 height 27
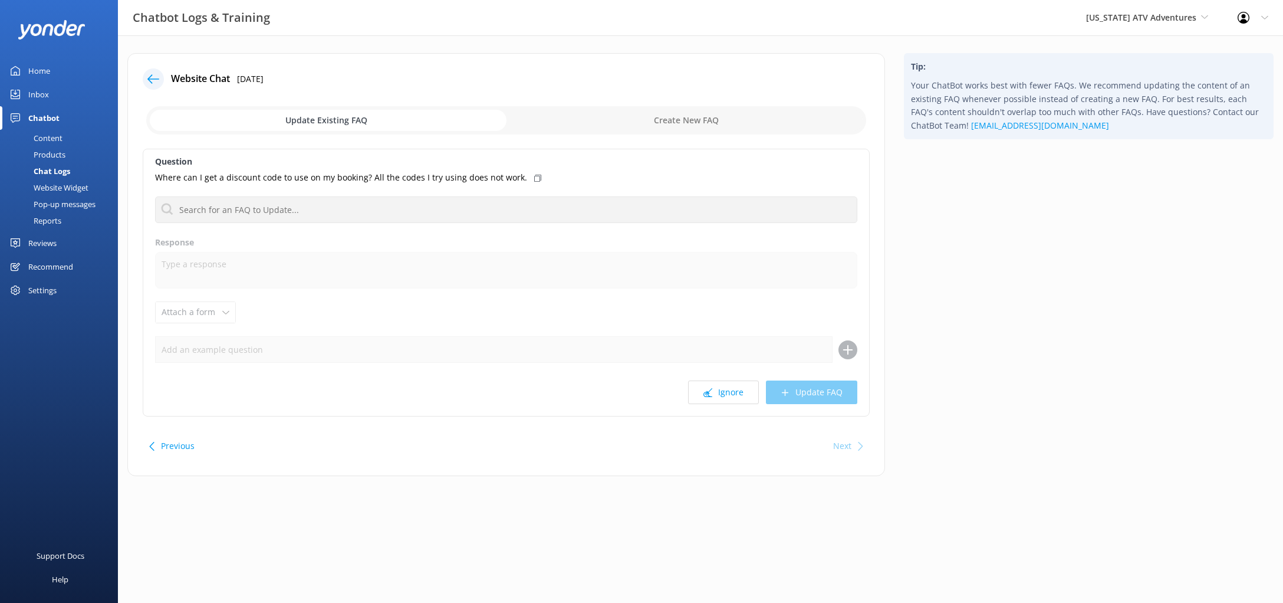
click at [610, 121] on input "checkbox" at bounding box center [506, 120] width 720 height 28
checkbox input "true"
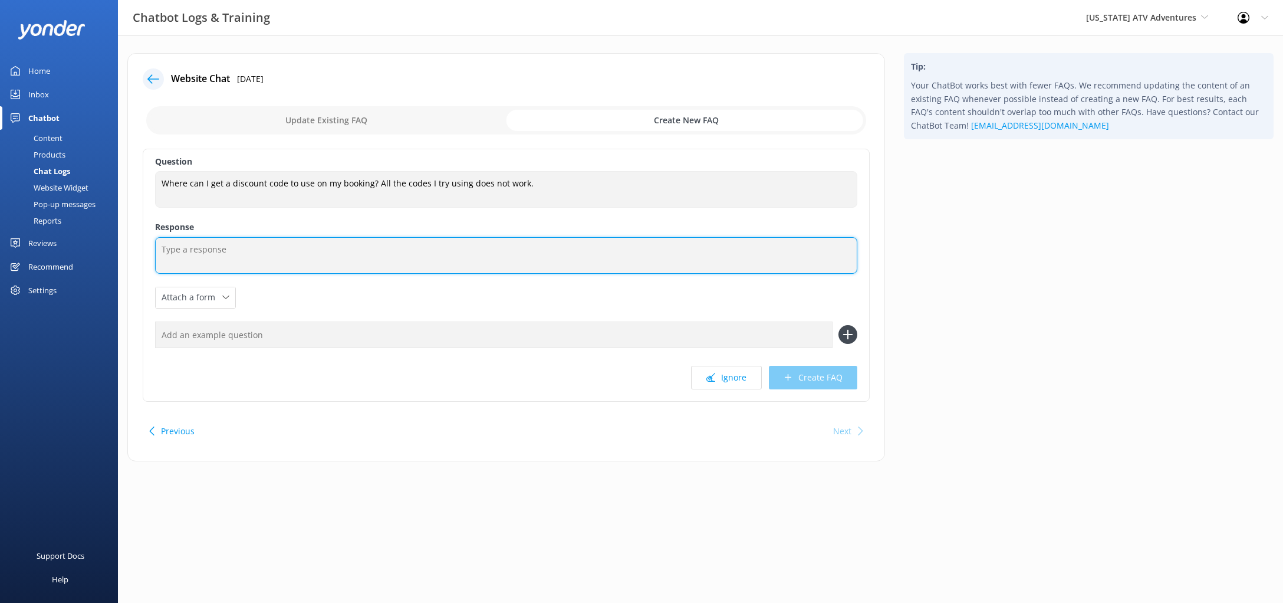
click at [385, 244] on textarea at bounding box center [506, 255] width 702 height 37
click at [483, 252] on textarea "If your having trouble using the promo codes on our website please give us a ca…" at bounding box center [506, 255] width 702 height 37
click at [497, 247] on textarea "If your having trouble using the promo codes on our website please give us a ca…" at bounding box center [506, 255] width 702 height 37
click at [567, 254] on textarea "If your having trouble using the promo codes on our website please give us a ca…" at bounding box center [506, 255] width 702 height 37
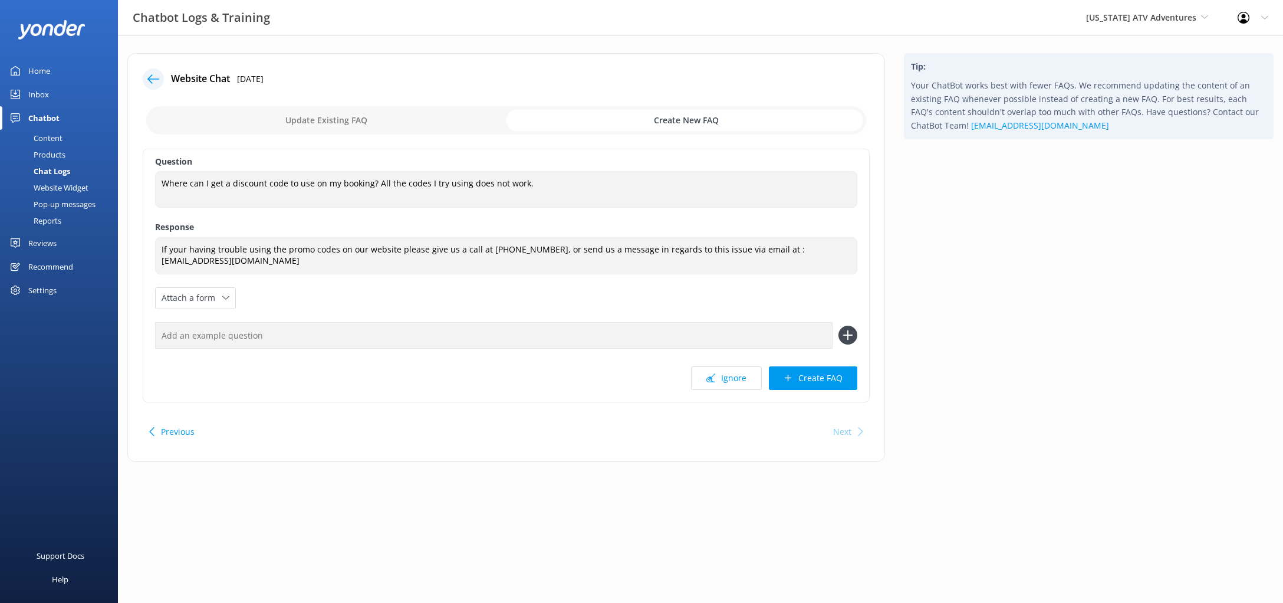
click at [396, 331] on input "text" at bounding box center [494, 335] width 678 height 27
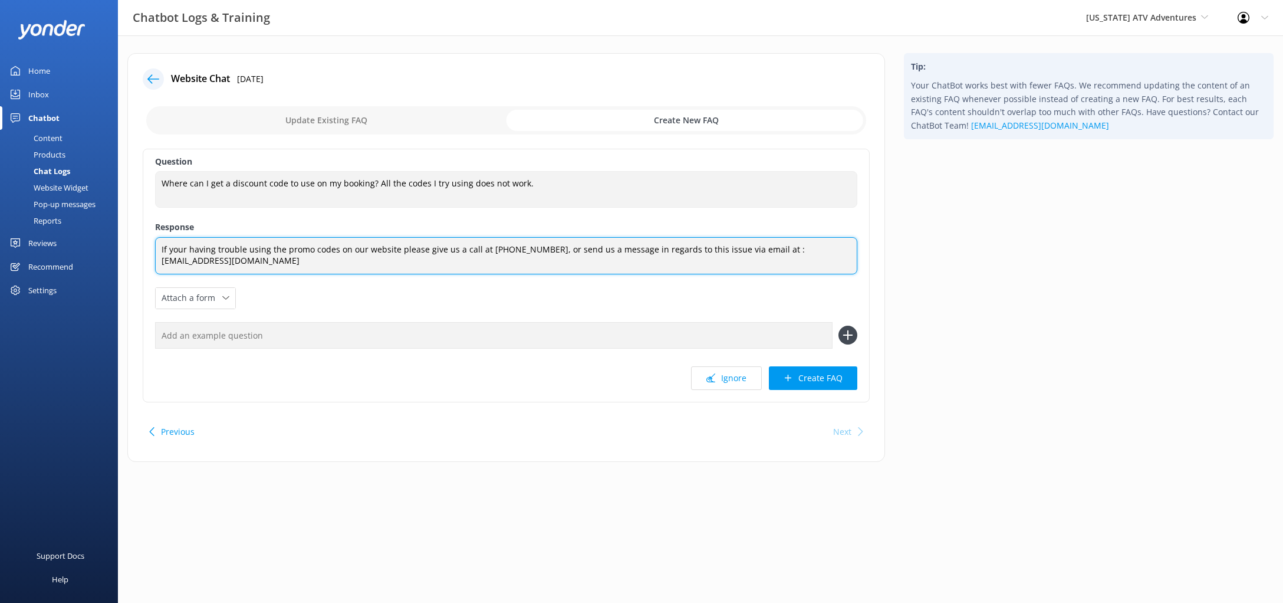
click at [642, 260] on textarea "If your having trouble using the promo codes on our website please give us a ca…" at bounding box center [506, 255] width 702 height 37
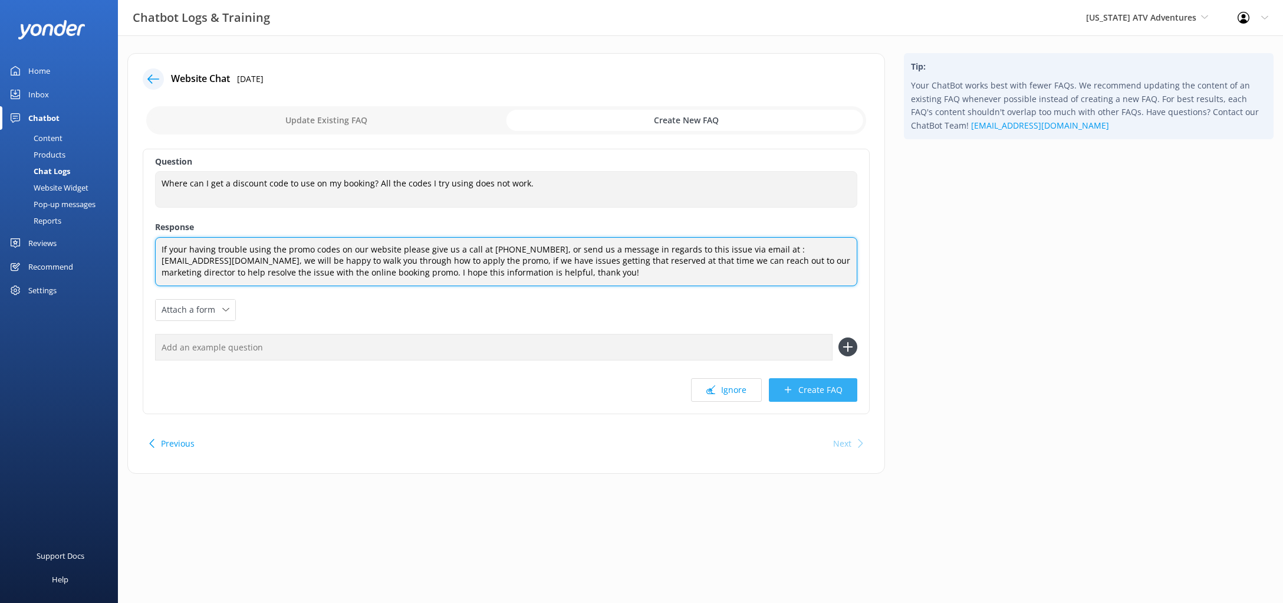
type textarea "If your having trouble using the promo codes on our website please give us a ca…"
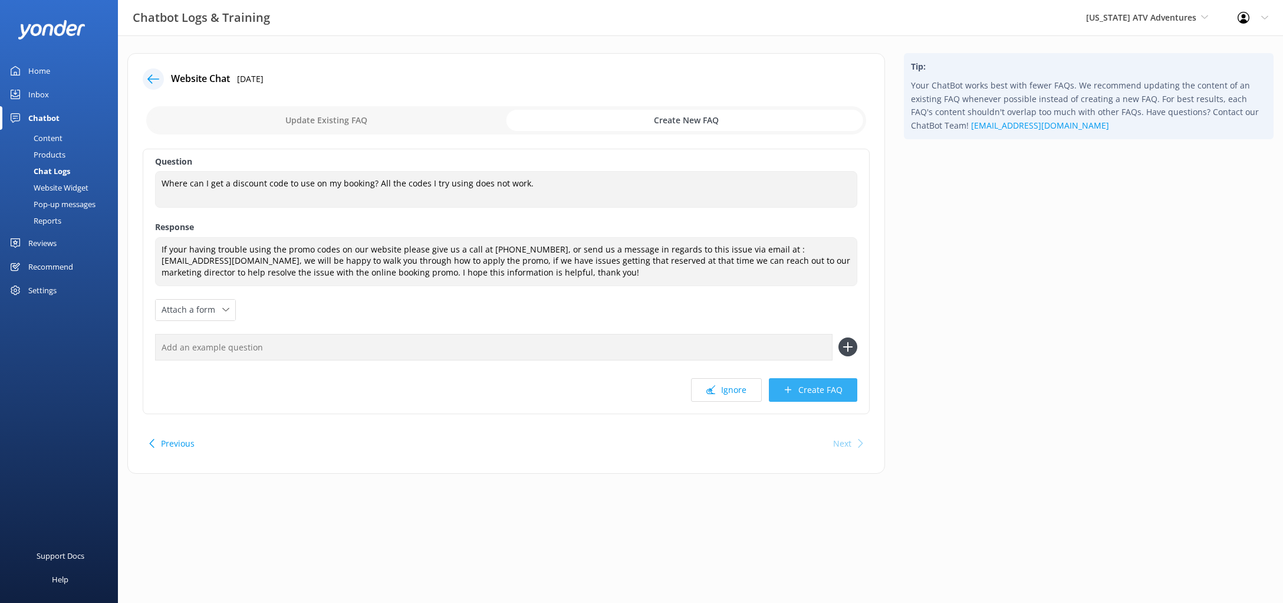
click at [809, 390] on button "Create FAQ" at bounding box center [813, 390] width 88 height 24
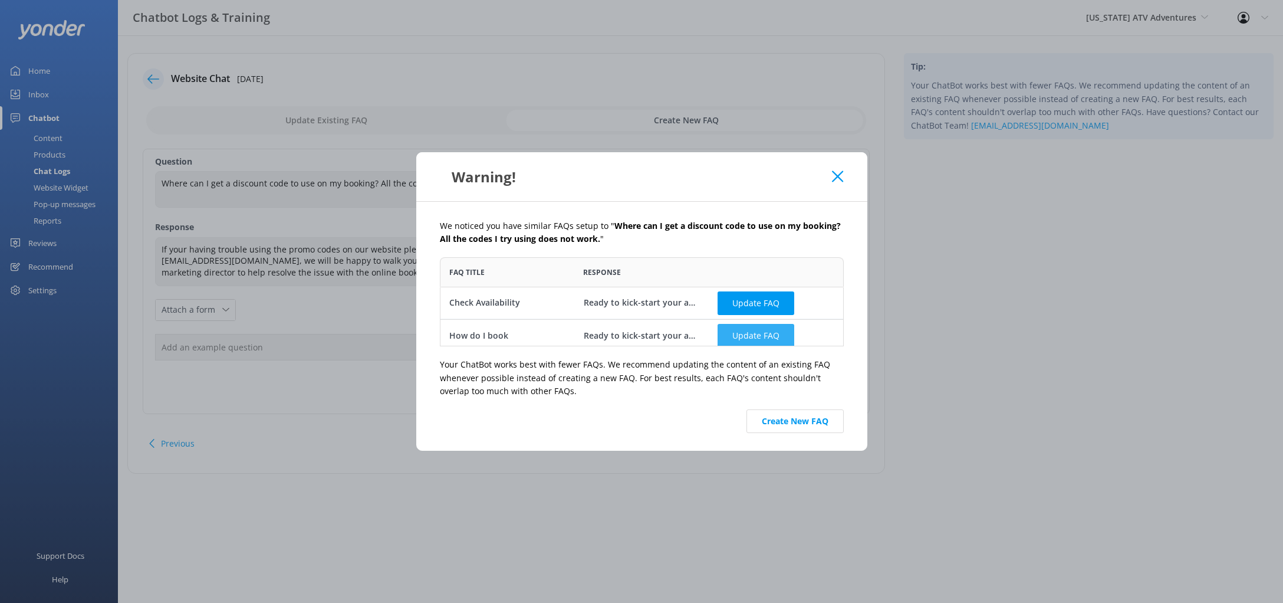
scroll to position [6, 0]
click at [792, 421] on button "Create New FAQ" at bounding box center [795, 421] width 97 height 24
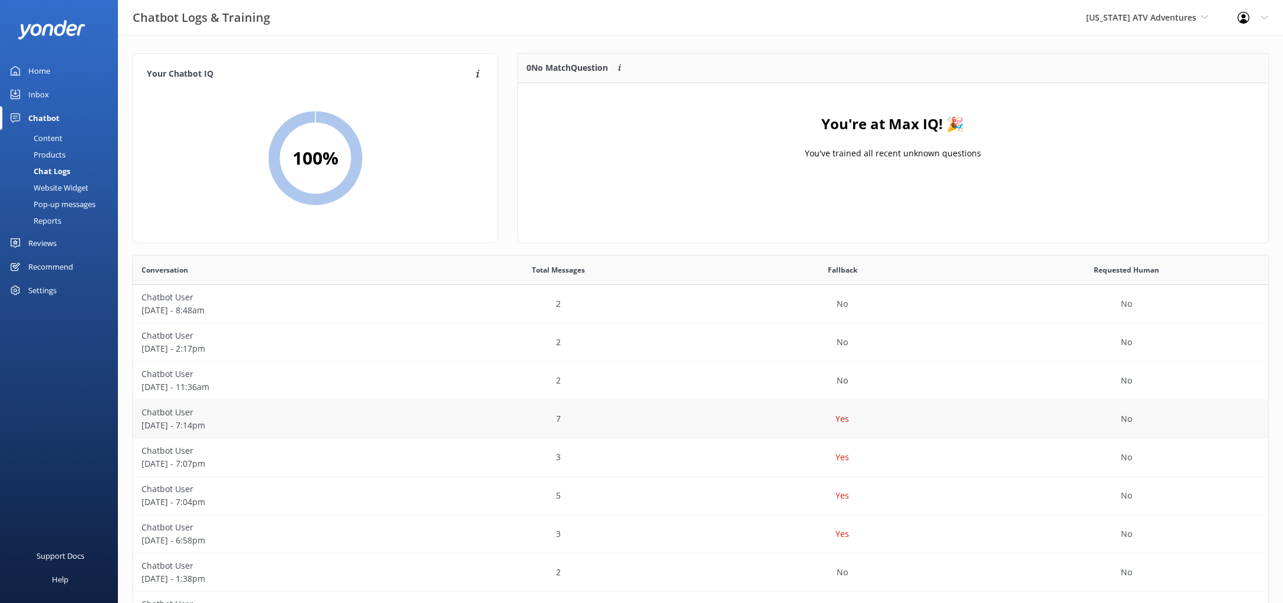
click at [693, 420] on div "7" at bounding box center [559, 419] width 284 height 38
